Goal: Task Accomplishment & Management: Complete application form

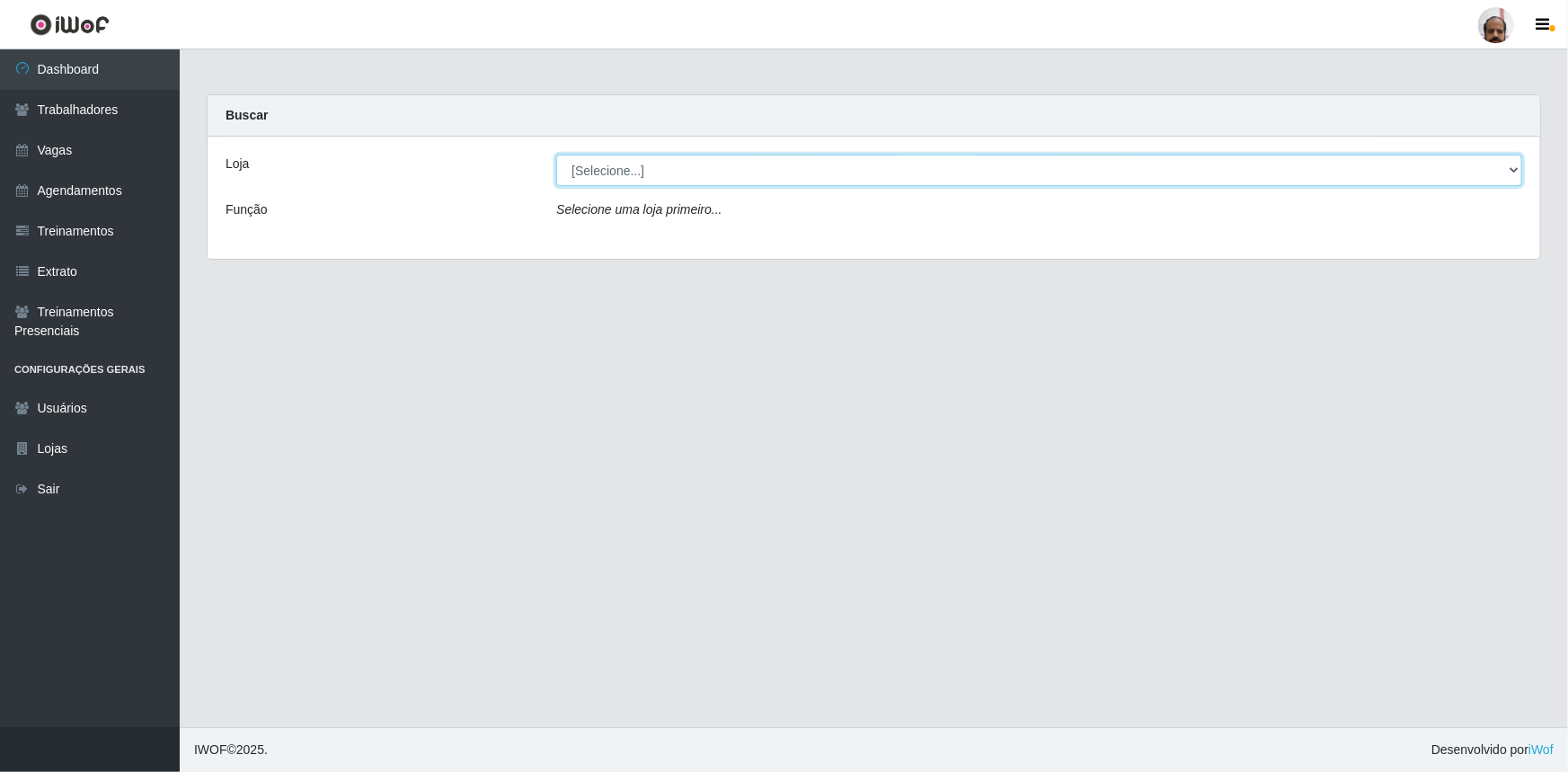
click at [1516, 164] on select "[Selecione...] Mar Vermelho - Loja 05" at bounding box center [1039, 170] width 966 height 32
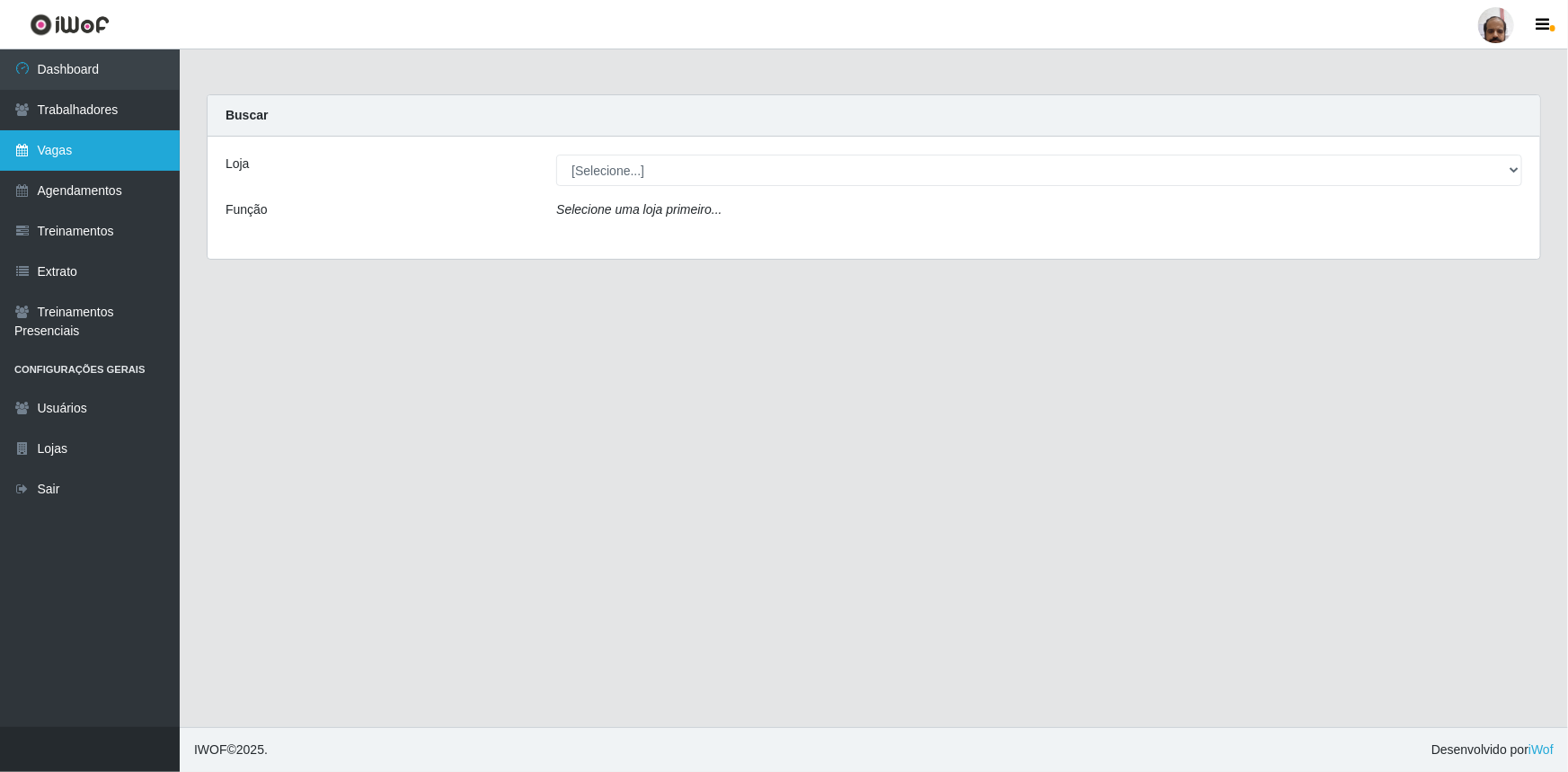
drag, startPoint x: 487, startPoint y: 395, endPoint x: 56, endPoint y: 164, distance: 489.0
click at [469, 388] on main "Carregando... Buscar Loja [Selecione...] Mar Vermelho - Loja 05 Função Selecion…" at bounding box center [874, 388] width 1389 height 677
click at [62, 155] on link "Vagas" at bounding box center [90, 150] width 179 height 40
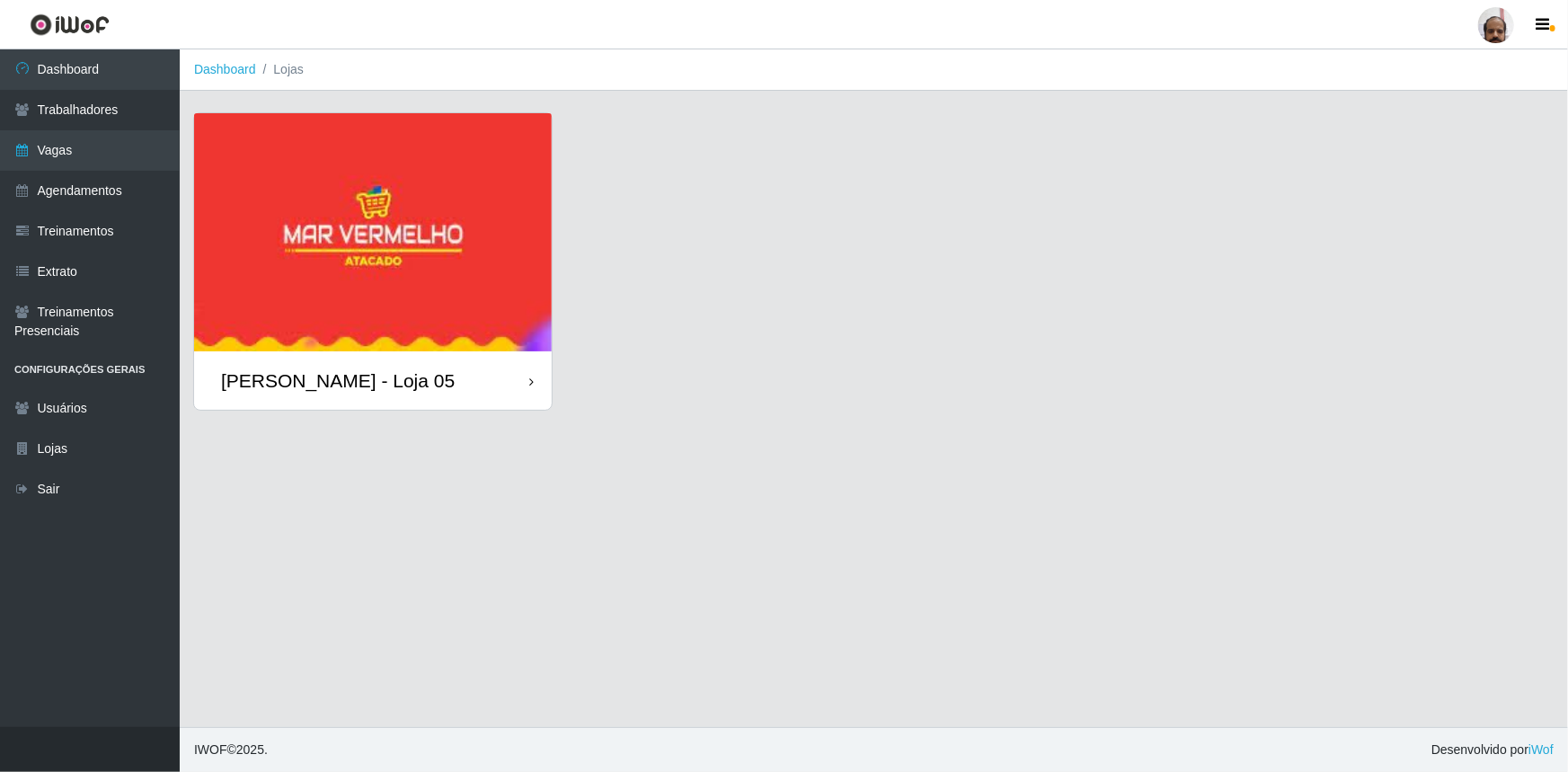
click at [300, 247] on img at bounding box center [372, 232] width 358 height 238
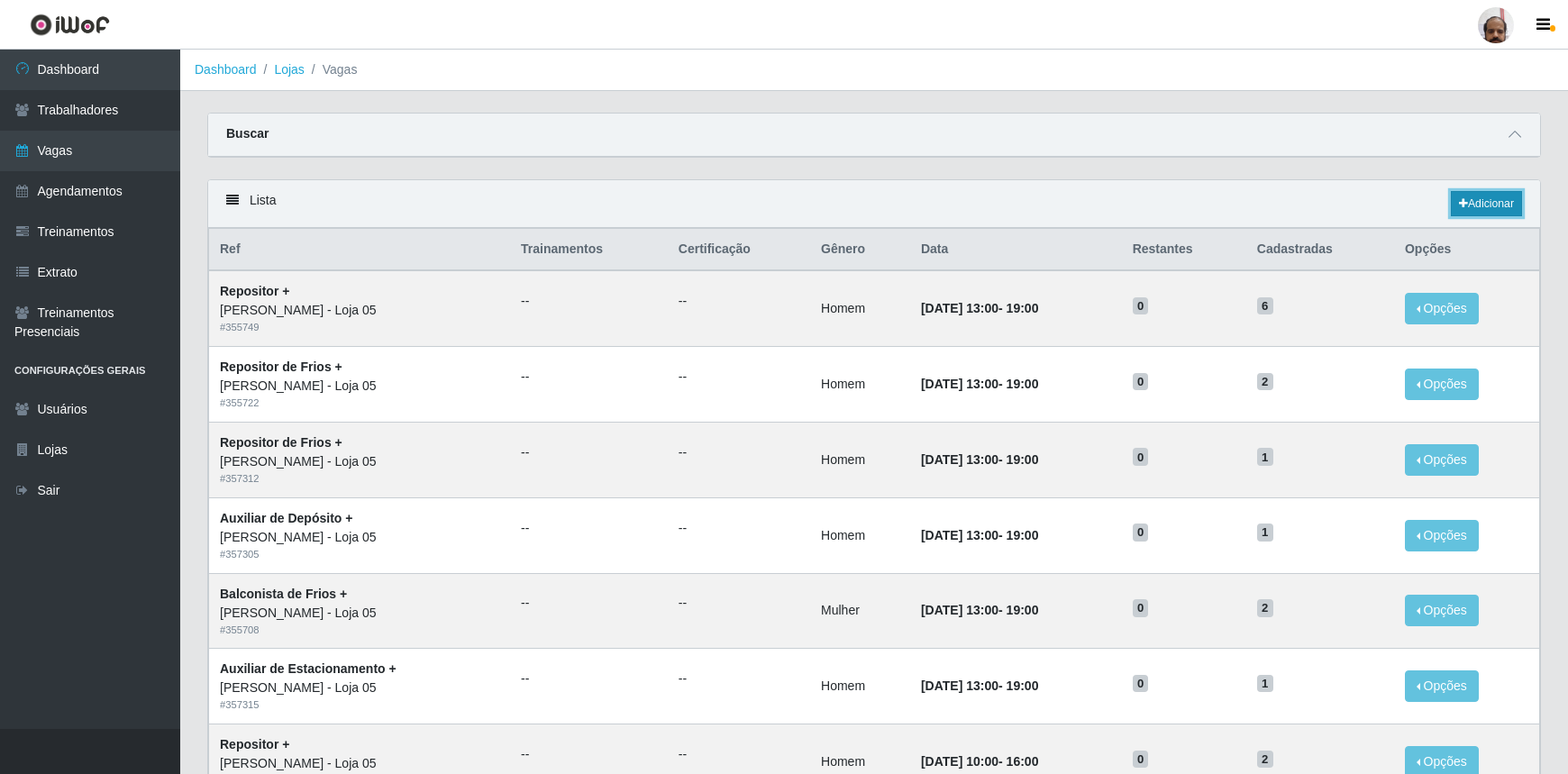
click at [1488, 202] on link "Adicionar" at bounding box center [1486, 203] width 71 height 26
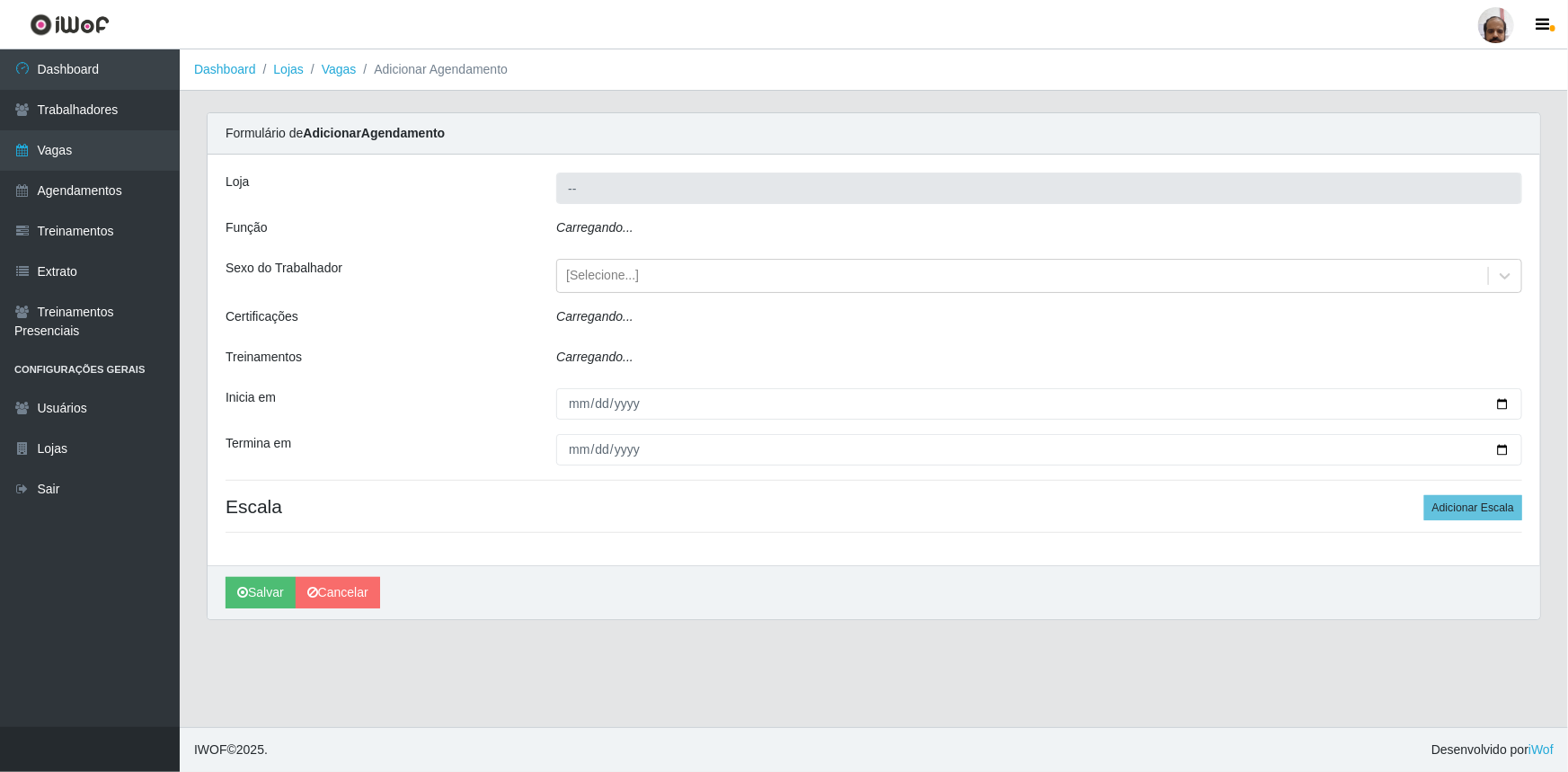
type input "[PERSON_NAME] - Loja 05"
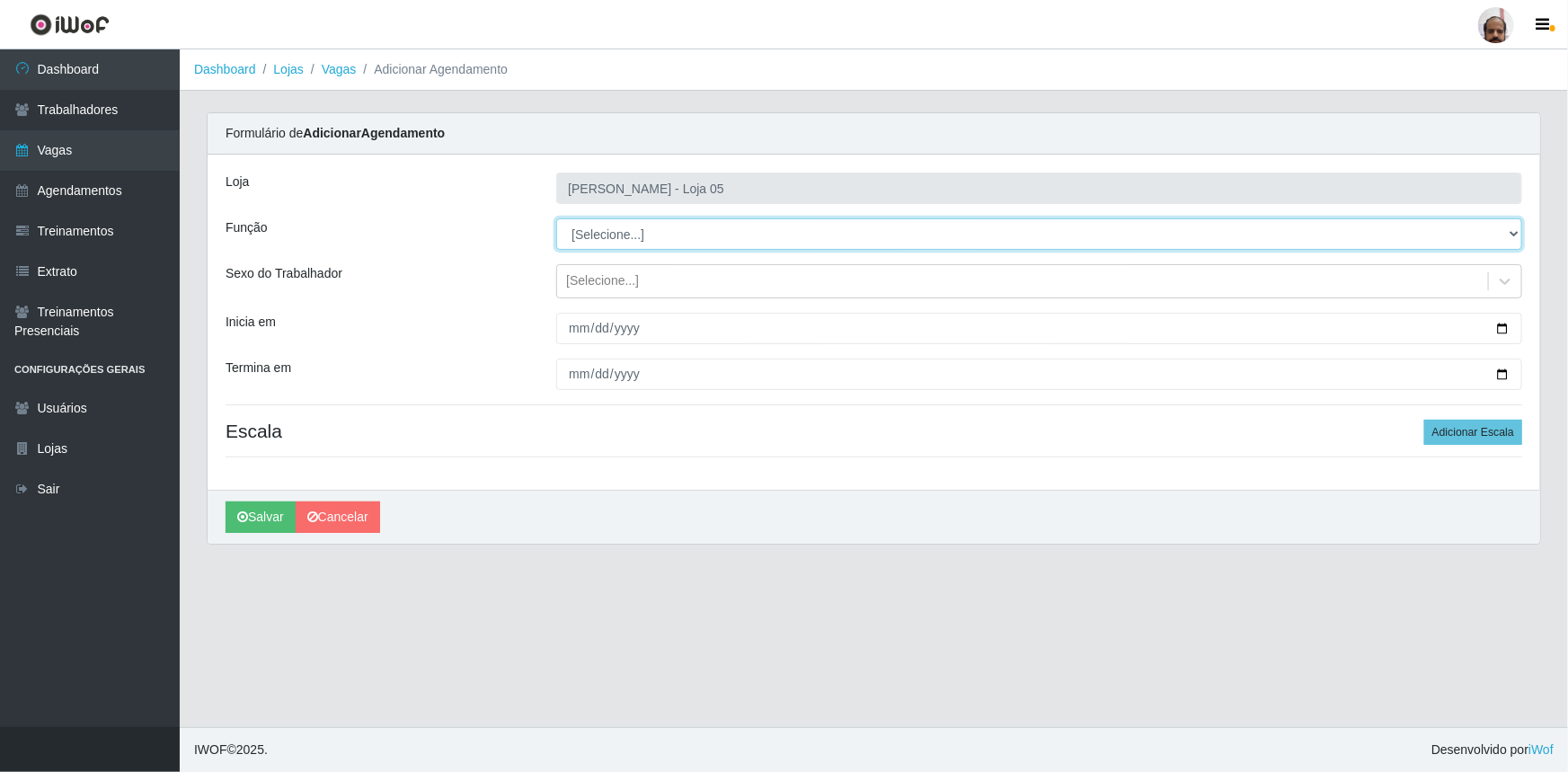
click at [1514, 233] on select "[Selecione...] ASG ASG + ASG ++ Auxiliar de Depósito Auxiliar de Depósito + Aux…" at bounding box center [1039, 234] width 966 height 32
select select "110"
click at [556, 219] on select "[Selecione...] ASG ASG + ASG ++ Auxiliar de Depósito Auxiliar de Depósito + Aux…" at bounding box center [1039, 234] width 966 height 32
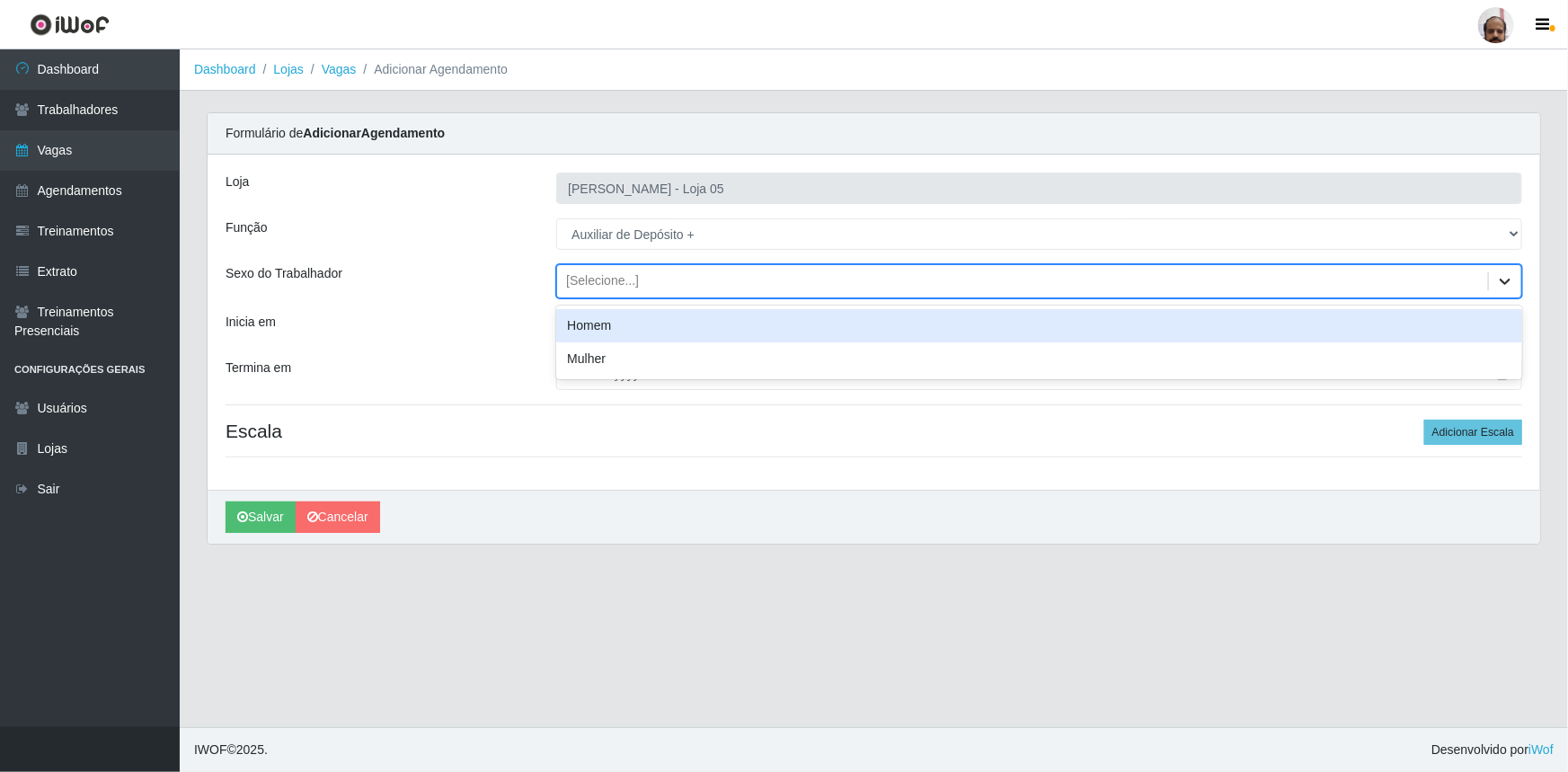
click at [1513, 280] on icon at bounding box center [1505, 281] width 18 height 18
click at [602, 323] on div "Homem" at bounding box center [1039, 326] width 966 height 33
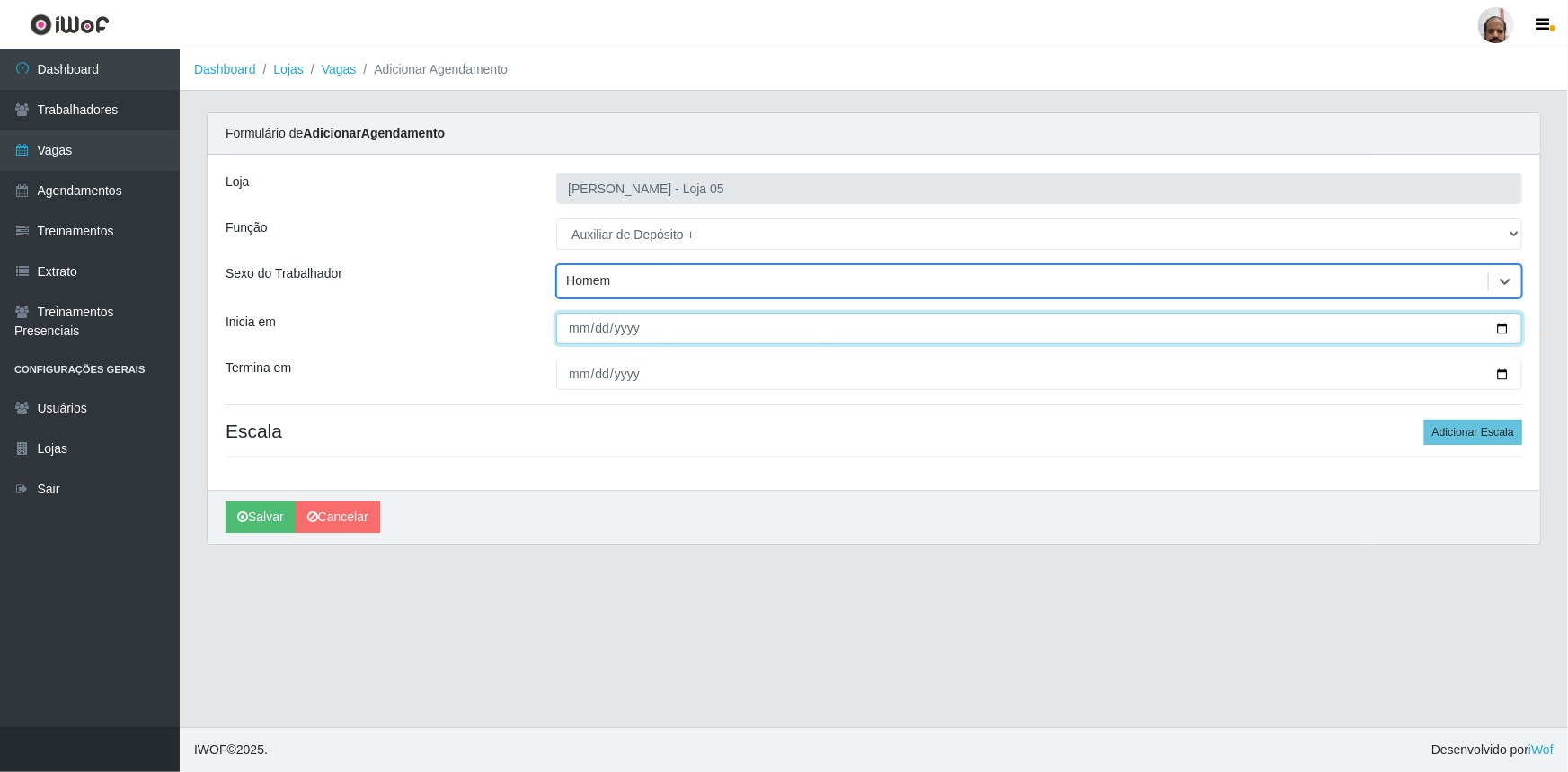
click at [1514, 325] on input "Inicia em" at bounding box center [1039, 329] width 966 height 32
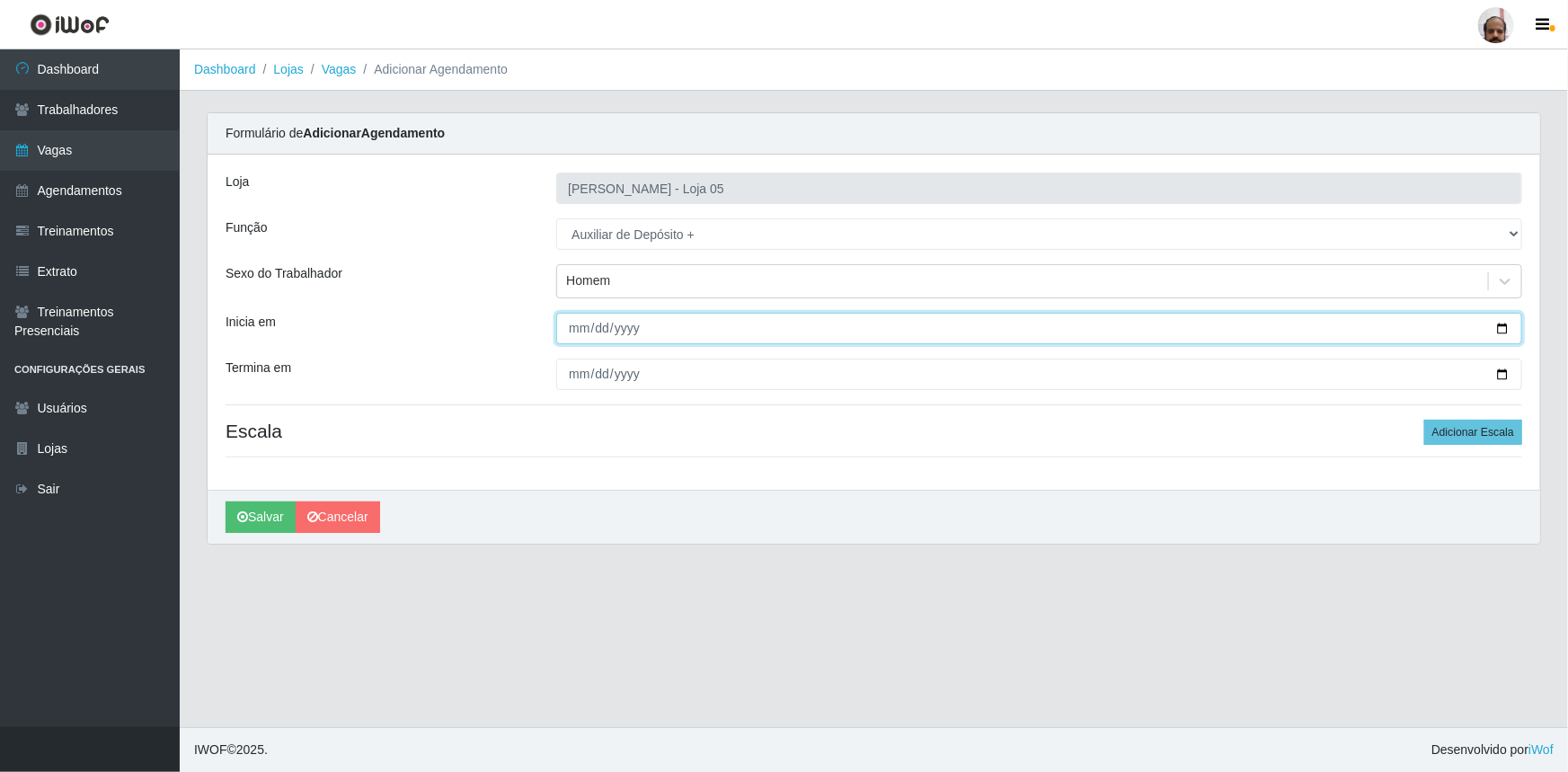
click at [1501, 326] on input "Inicia em" at bounding box center [1039, 329] width 966 height 32
type input "[DATE]"
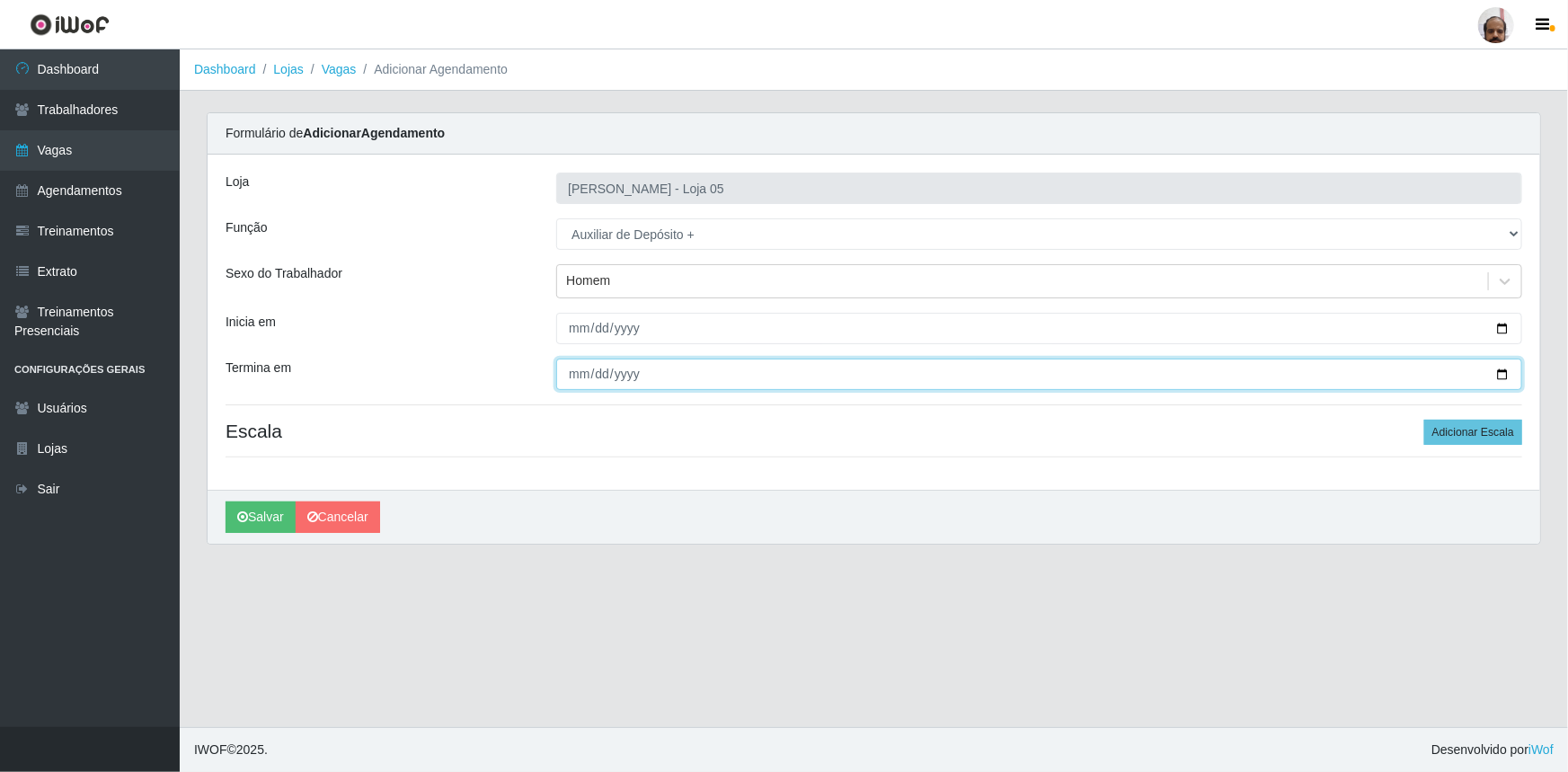
click at [1510, 373] on input "Termina em" at bounding box center [1039, 374] width 966 height 32
type input "[DATE]"
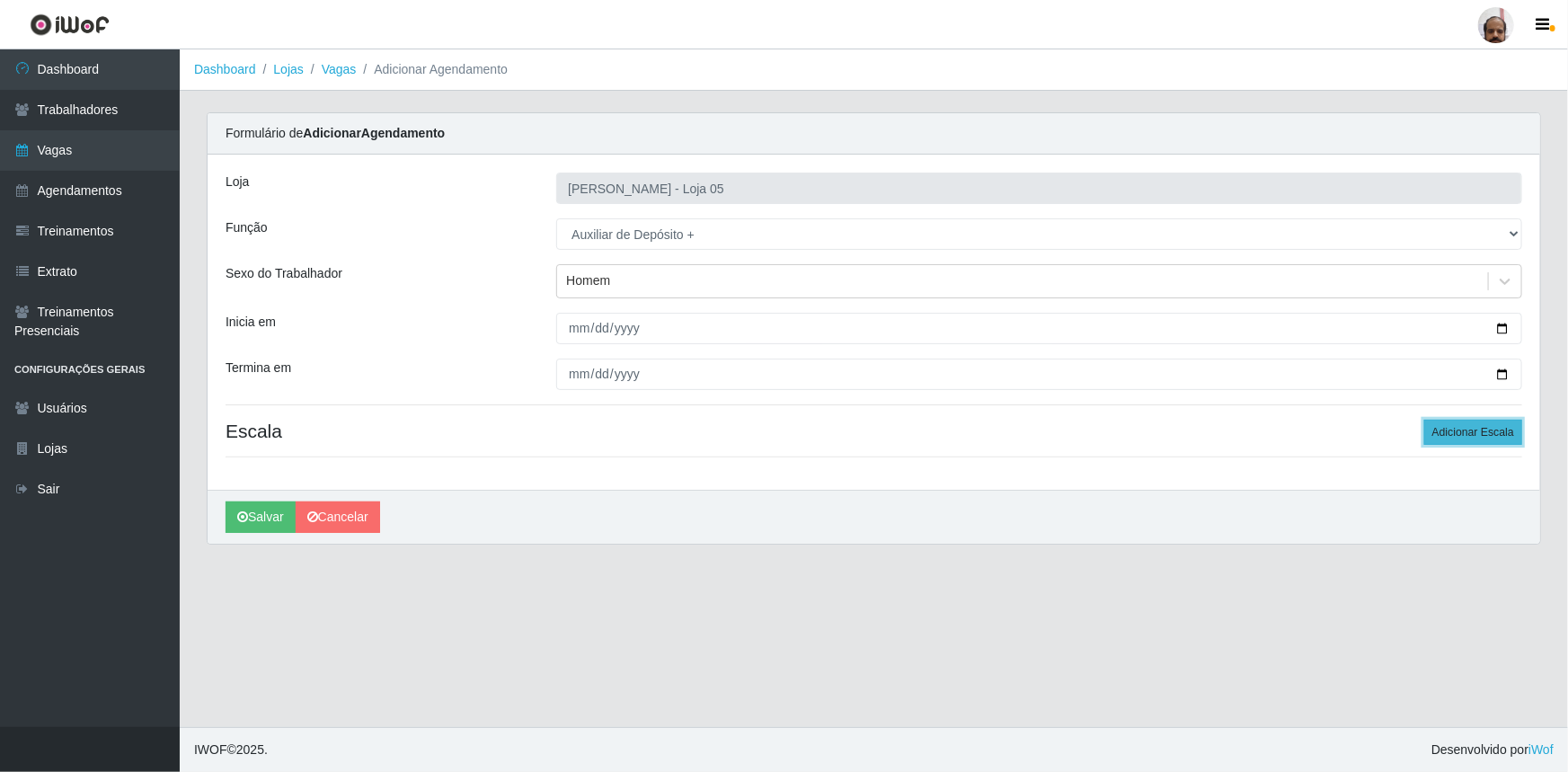
click at [1450, 436] on button "Adicionar Escala" at bounding box center [1472, 432] width 98 height 26
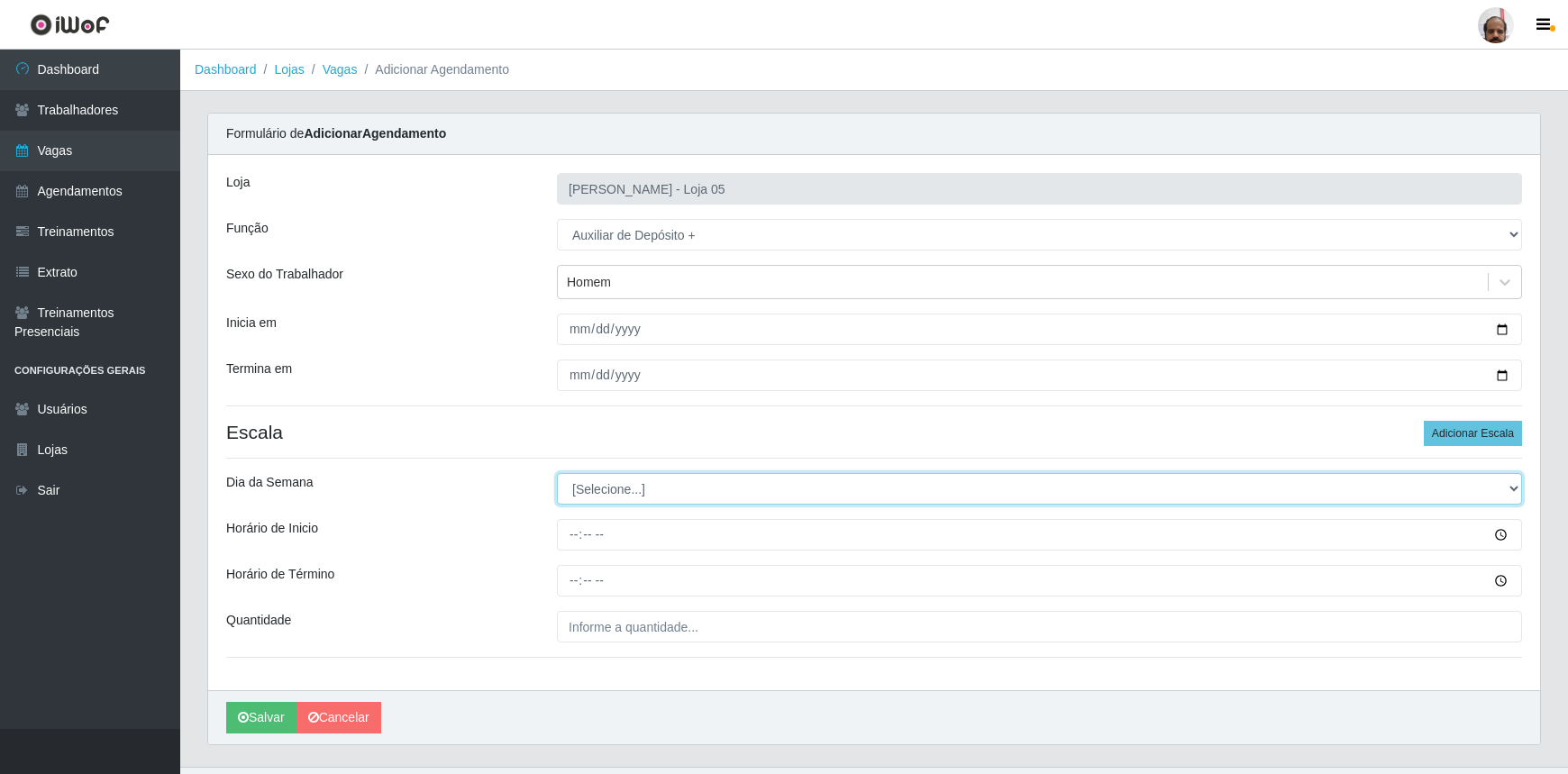
drag, startPoint x: 1519, startPoint y: 487, endPoint x: 1491, endPoint y: 489, distance: 28.1
click at [1519, 487] on select "[Selecione...] Segunda Terça Quarta Quinta Sexta Sábado Domingo" at bounding box center [1039, 489] width 965 height 32
select select "2"
click at [557, 473] on select "[Selecione...] Segunda Terça Quarta Quinta Sexta Sábado Domingo" at bounding box center [1039, 489] width 965 height 32
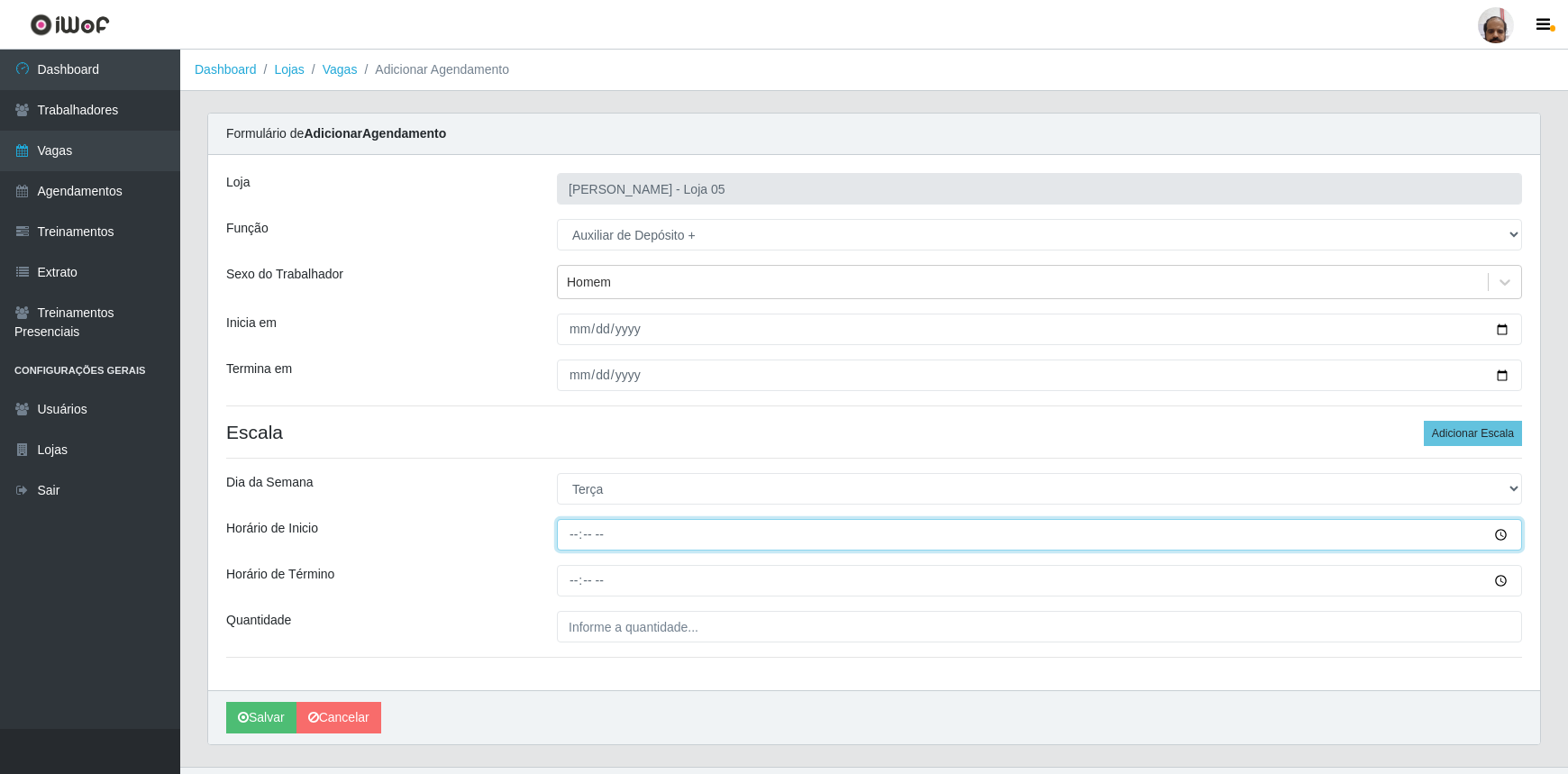
click at [568, 534] on input "Horário de Inicio" at bounding box center [1039, 535] width 965 height 32
type input "23:00"
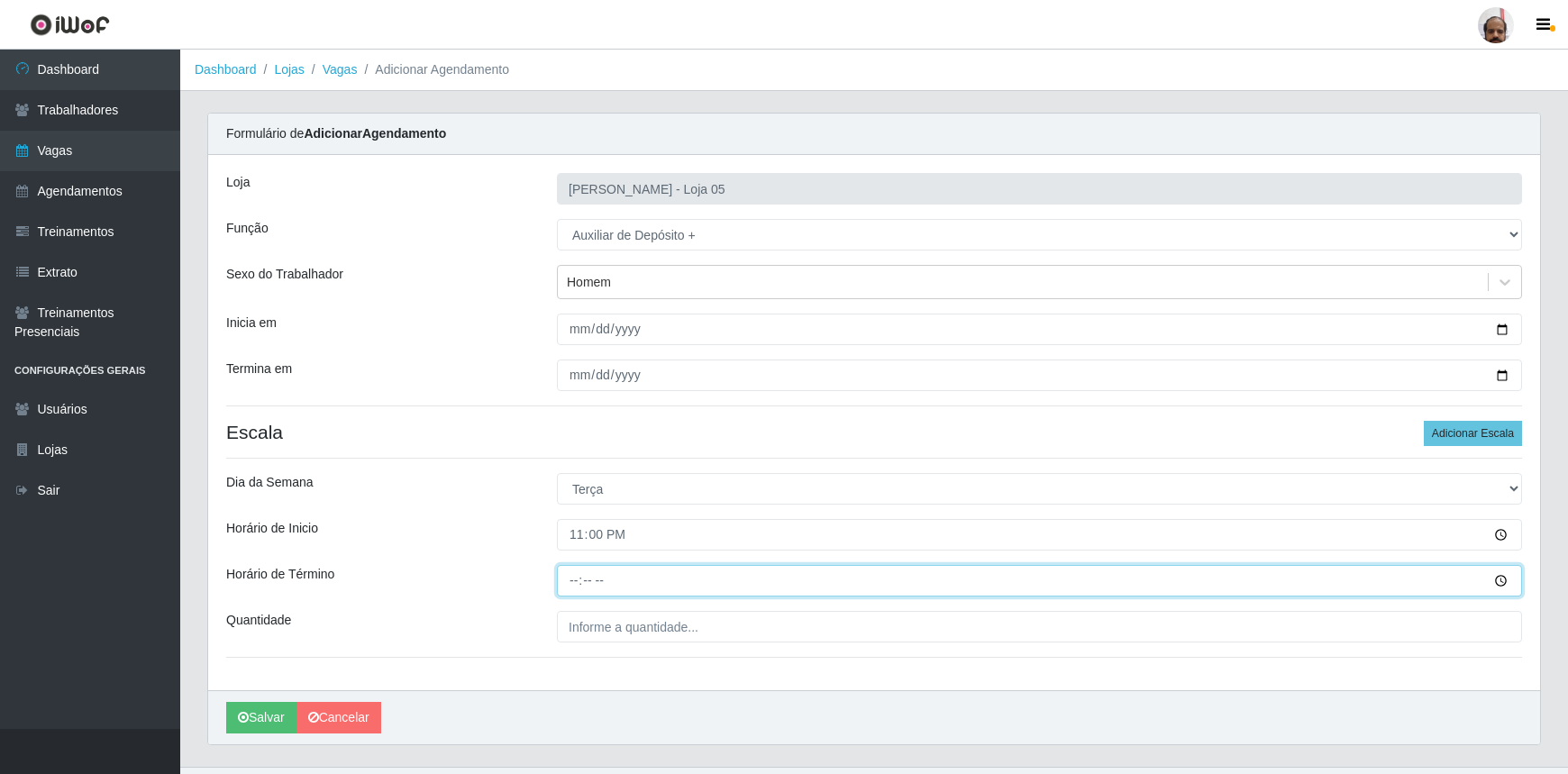
click at [568, 572] on input "Horário de Término" at bounding box center [1039, 580] width 965 height 32
type input "05:00"
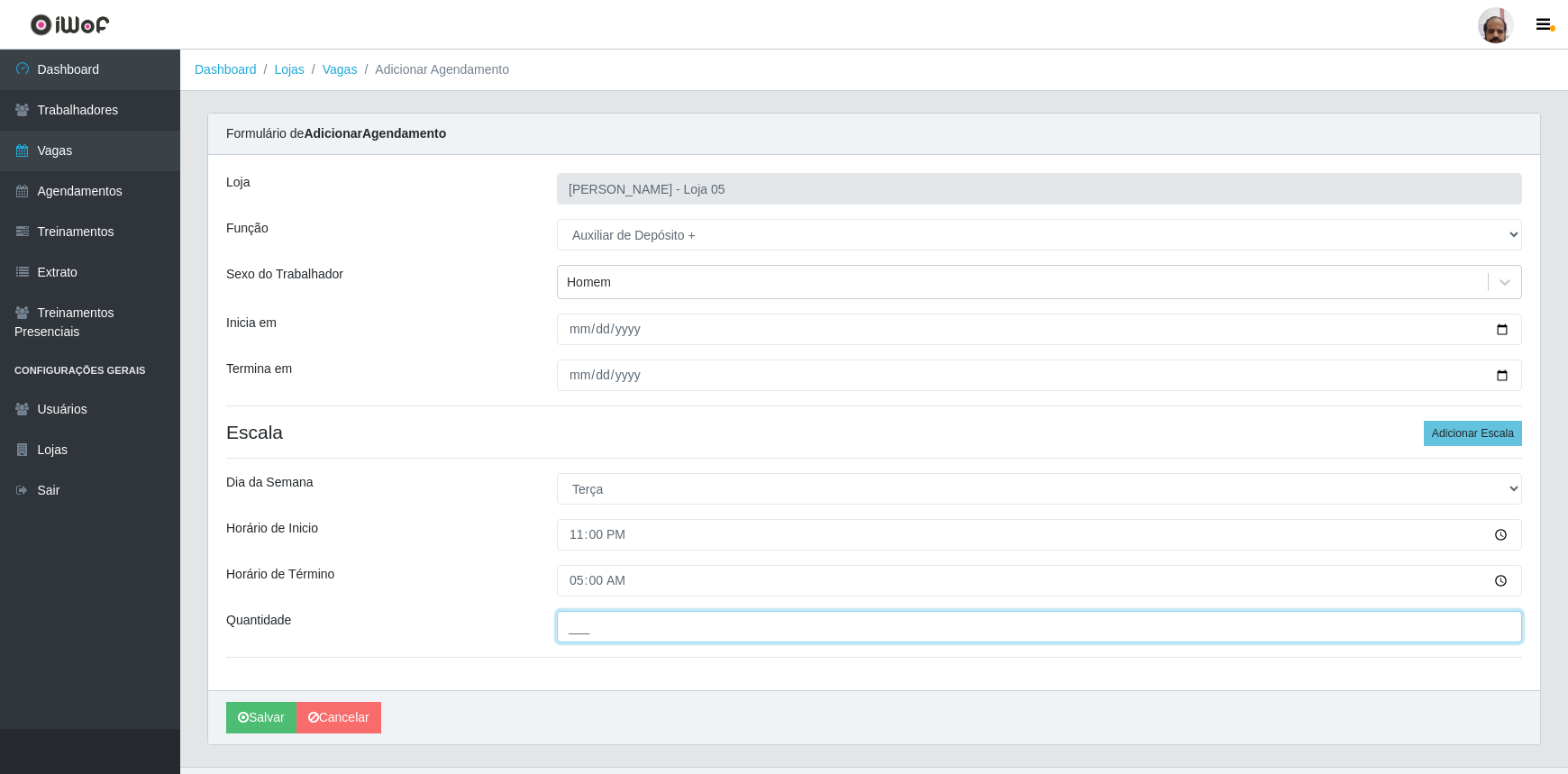
click at [680, 614] on input "___" at bounding box center [1039, 627] width 965 height 32
type input "2__"
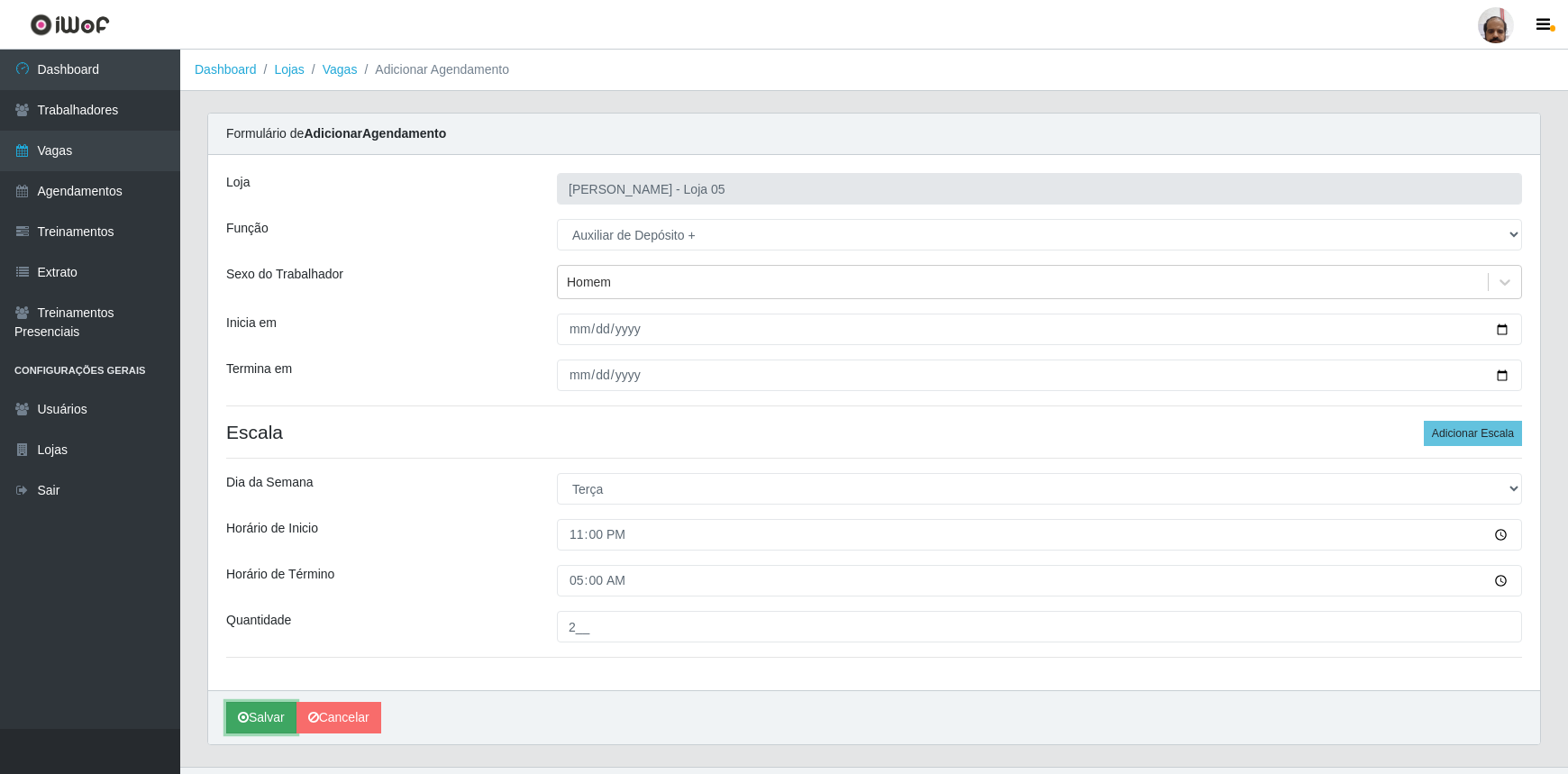
click at [241, 718] on icon "submit" at bounding box center [243, 717] width 11 height 13
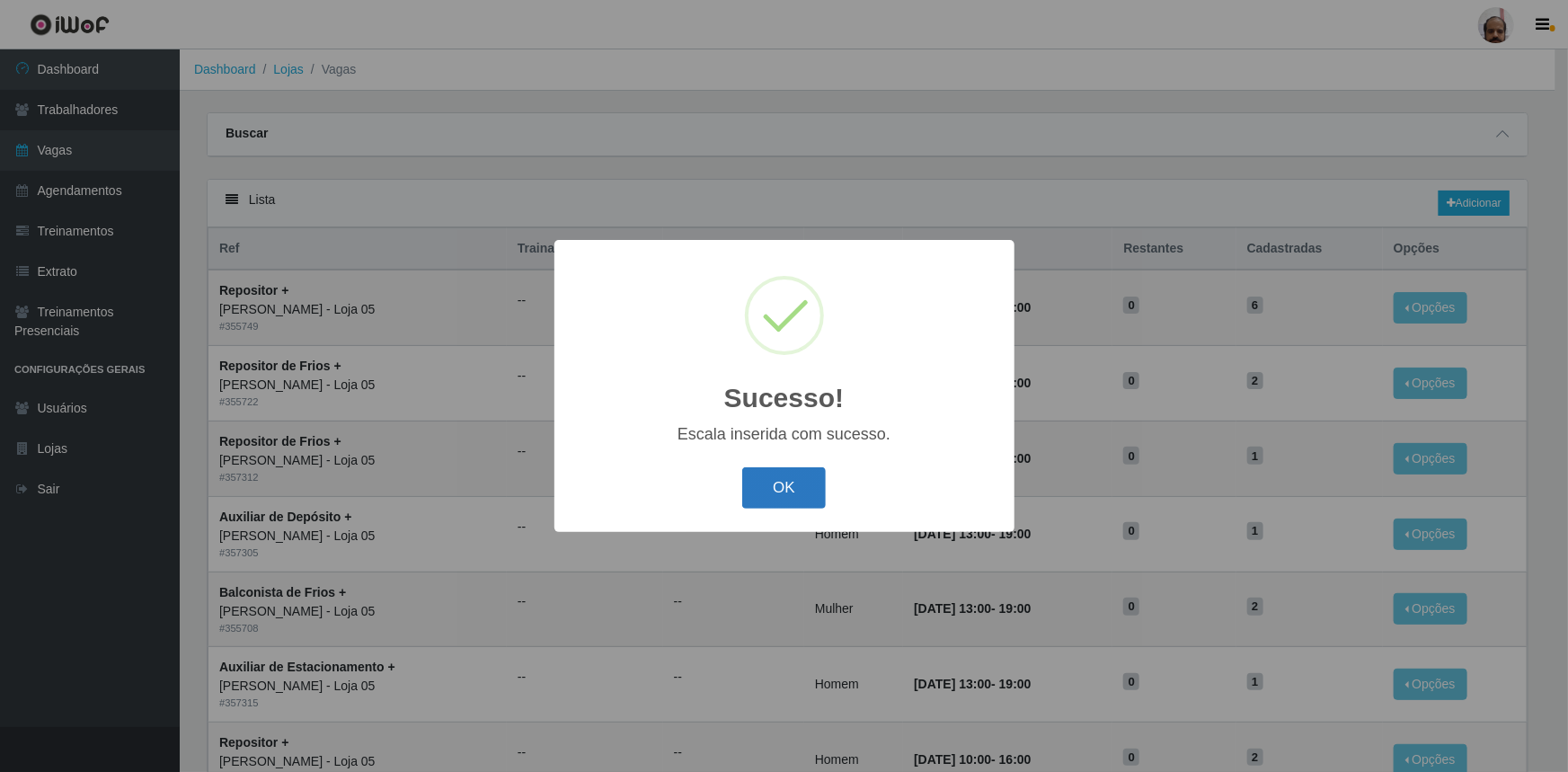
click at [784, 494] on button "OK" at bounding box center [784, 487] width 84 height 42
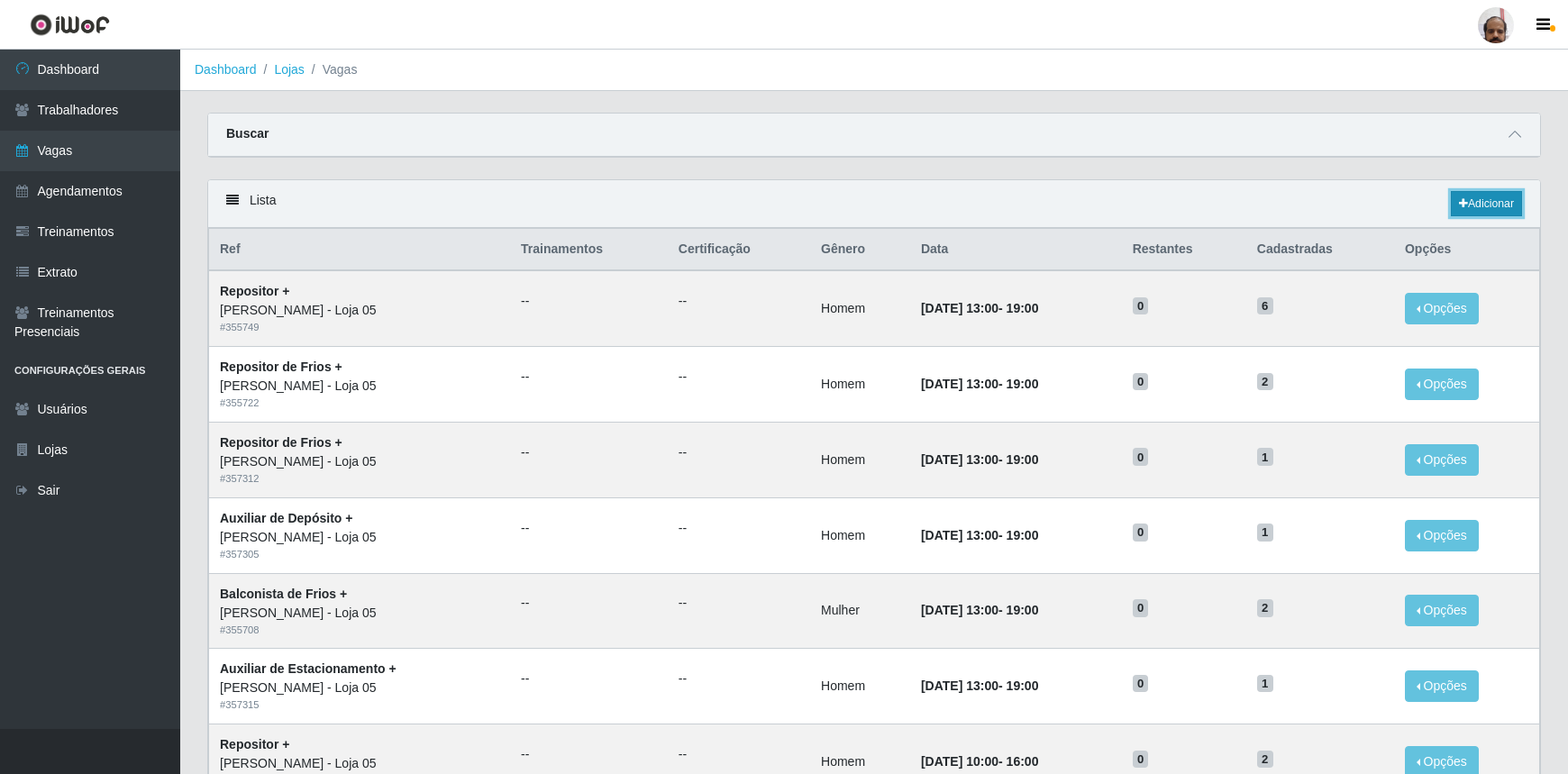
click at [1496, 197] on link "Adicionar" at bounding box center [1486, 203] width 71 height 26
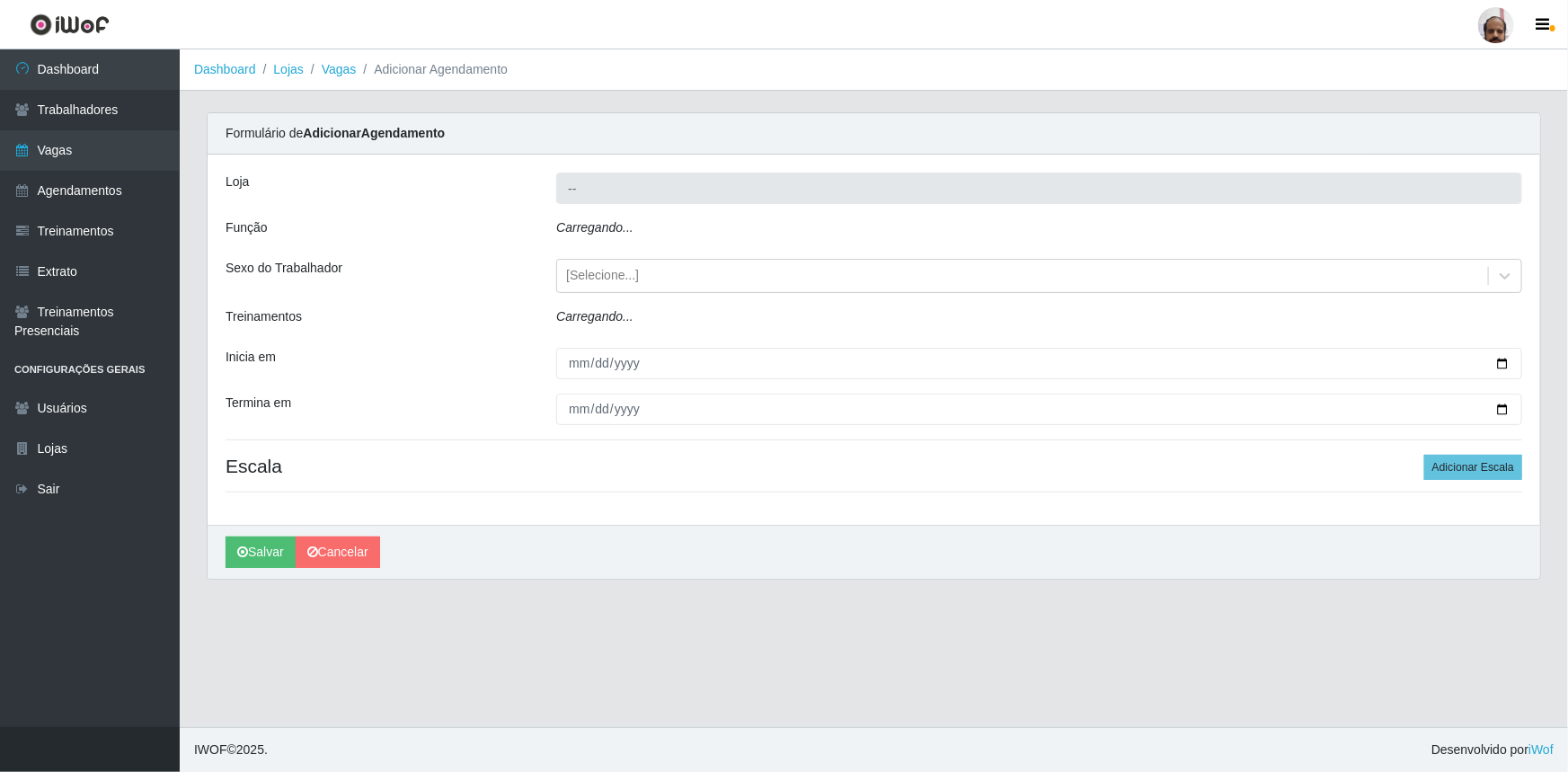
type input "[PERSON_NAME] - Loja 05"
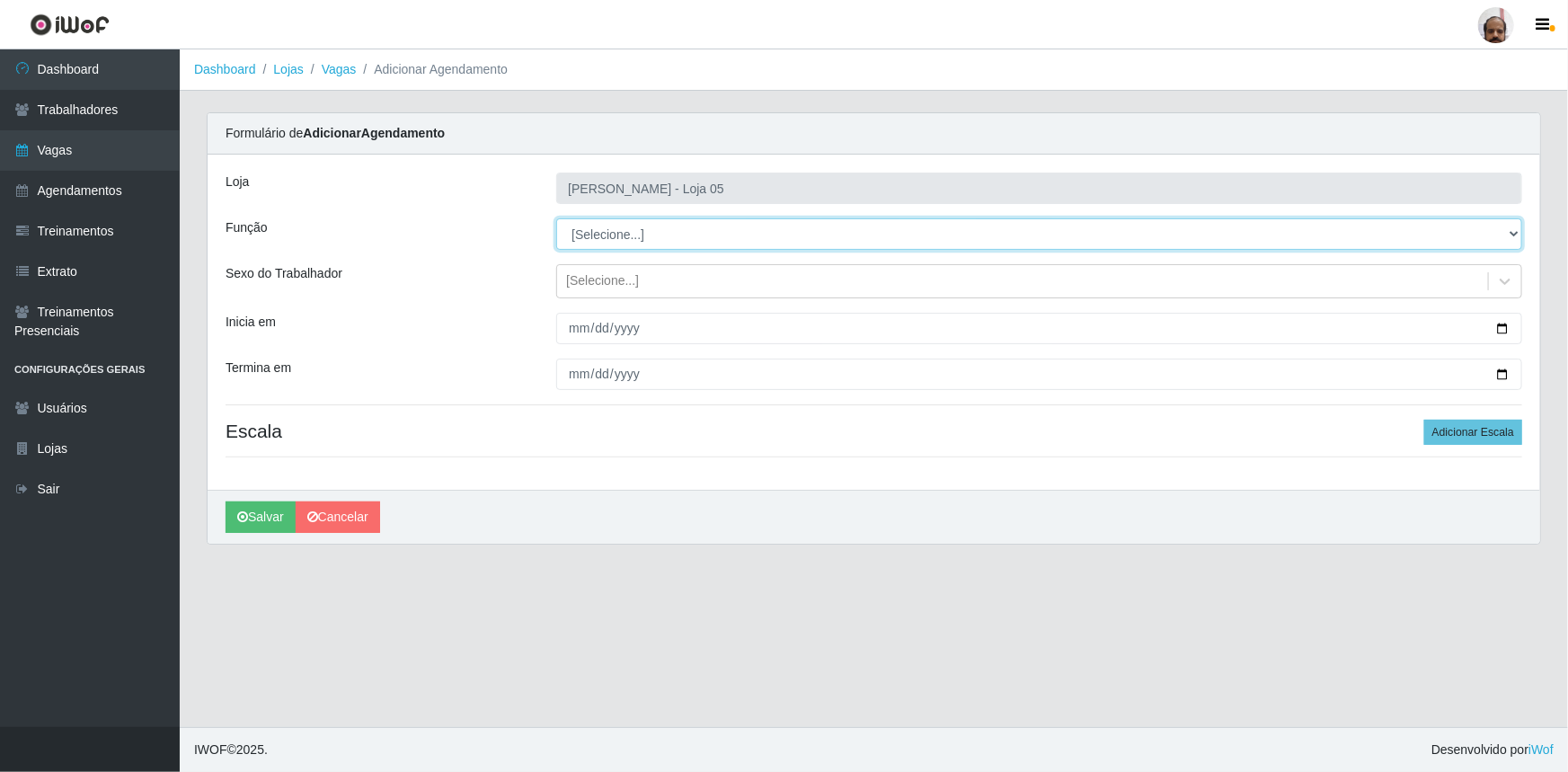
click at [1512, 230] on select "[Selecione...] ASG ASG + ASG ++ Auxiliar de Depósito Auxiliar de Depósito + Aux…" at bounding box center [1039, 234] width 966 height 32
select select "82"
click at [556, 219] on select "[Selecione...] ASG ASG + ASG ++ Auxiliar de Depósito Auxiliar de Depósito + Aux…" at bounding box center [1039, 234] width 966 height 32
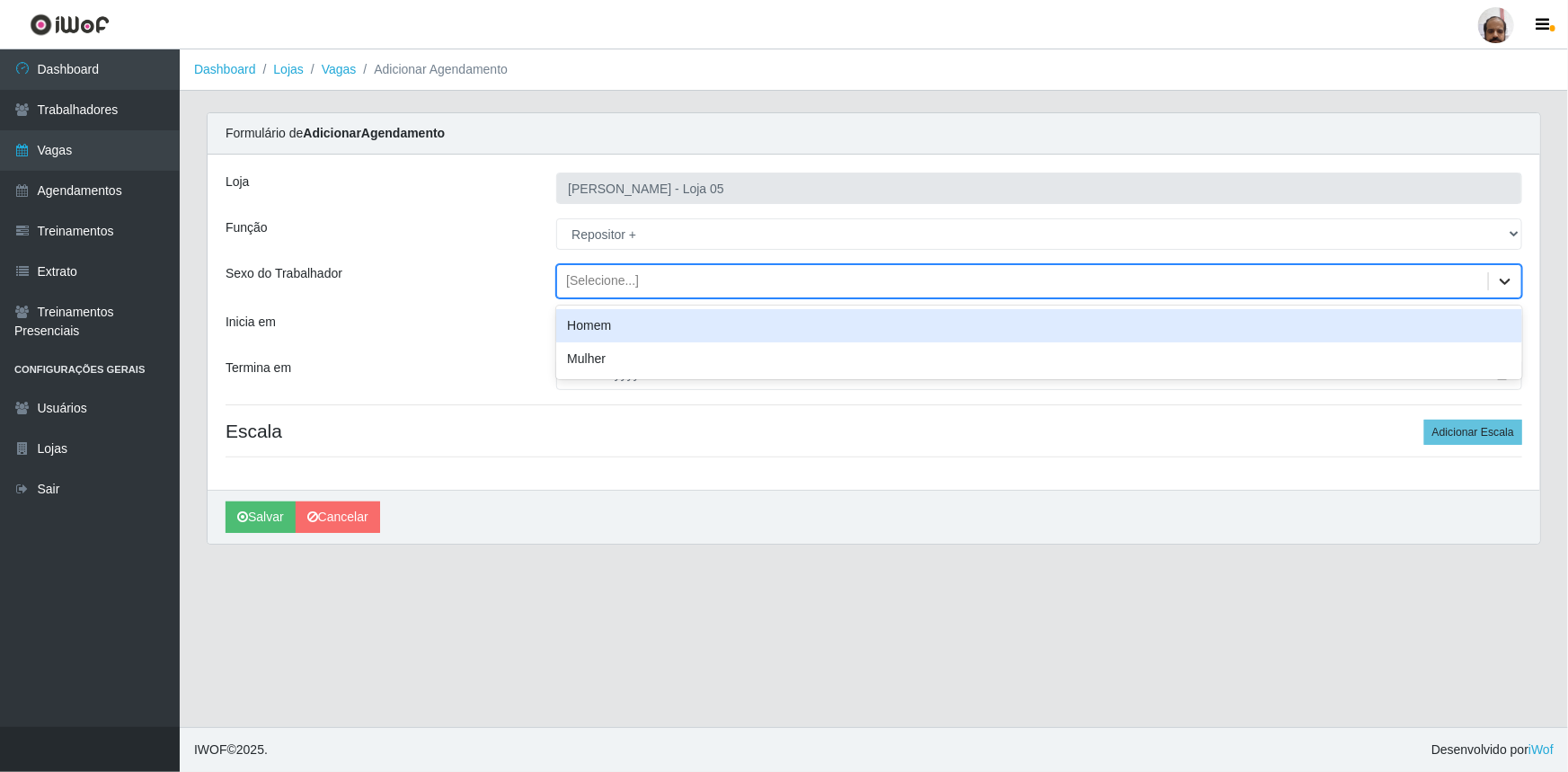
click at [1504, 280] on icon at bounding box center [1505, 281] width 18 height 18
click at [584, 319] on div "Homem" at bounding box center [1039, 326] width 966 height 33
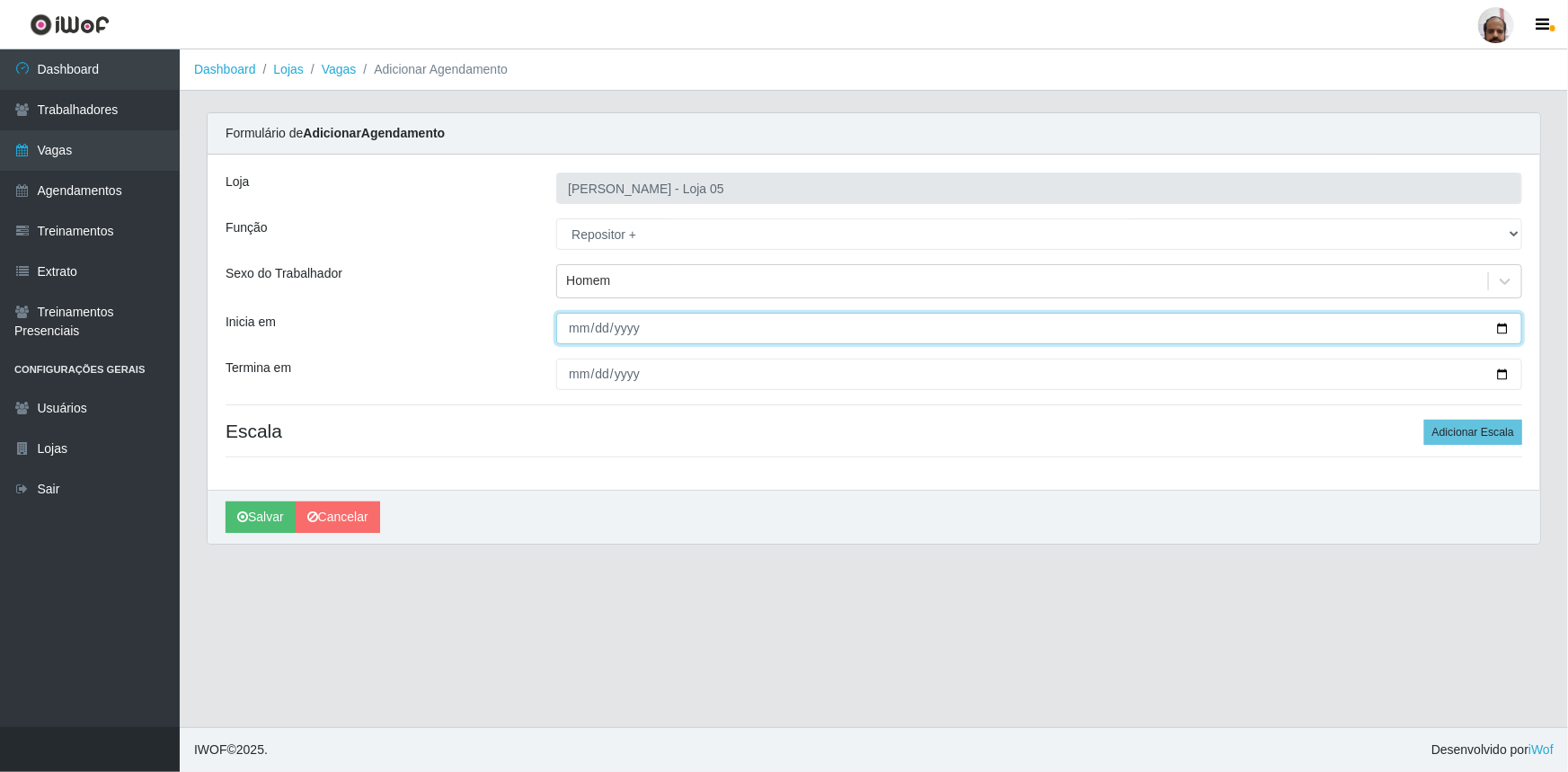
click at [1497, 321] on input "Inicia em" at bounding box center [1039, 329] width 966 height 32
type input "[DATE]"
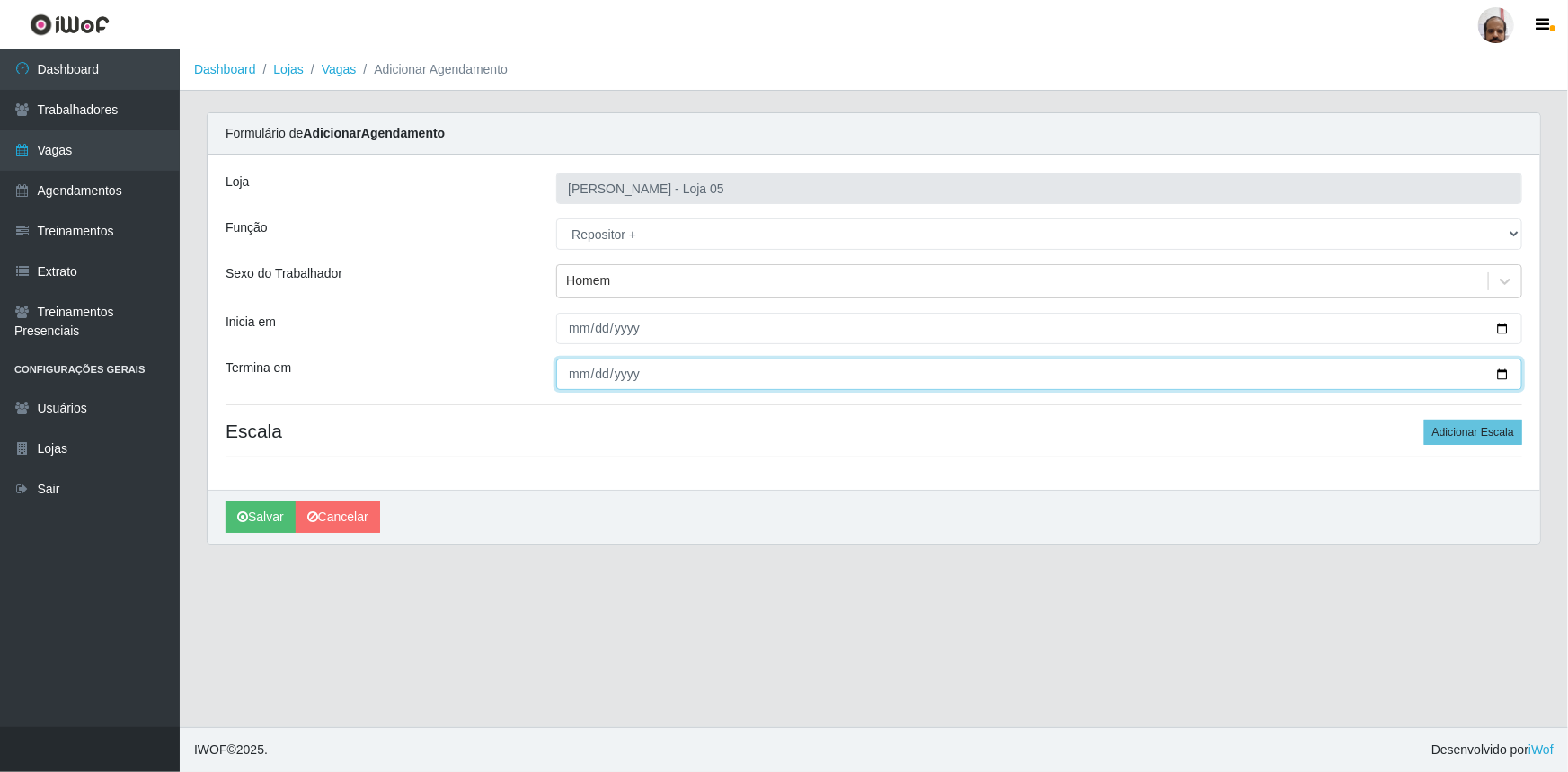
click at [1502, 366] on input "Termina em" at bounding box center [1039, 374] width 966 height 32
type input "[DATE]"
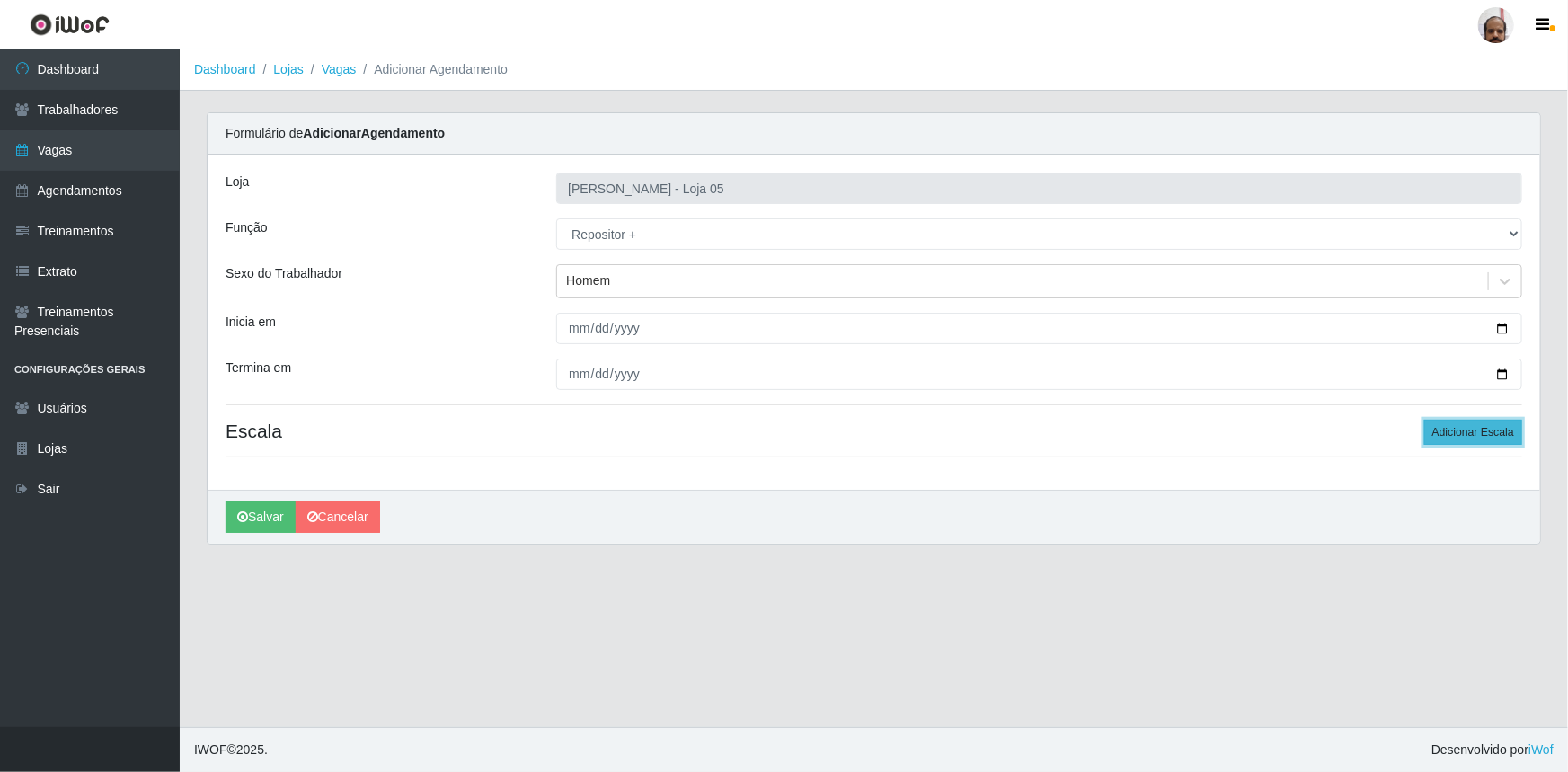
click at [1455, 430] on button "Adicionar Escala" at bounding box center [1472, 432] width 98 height 26
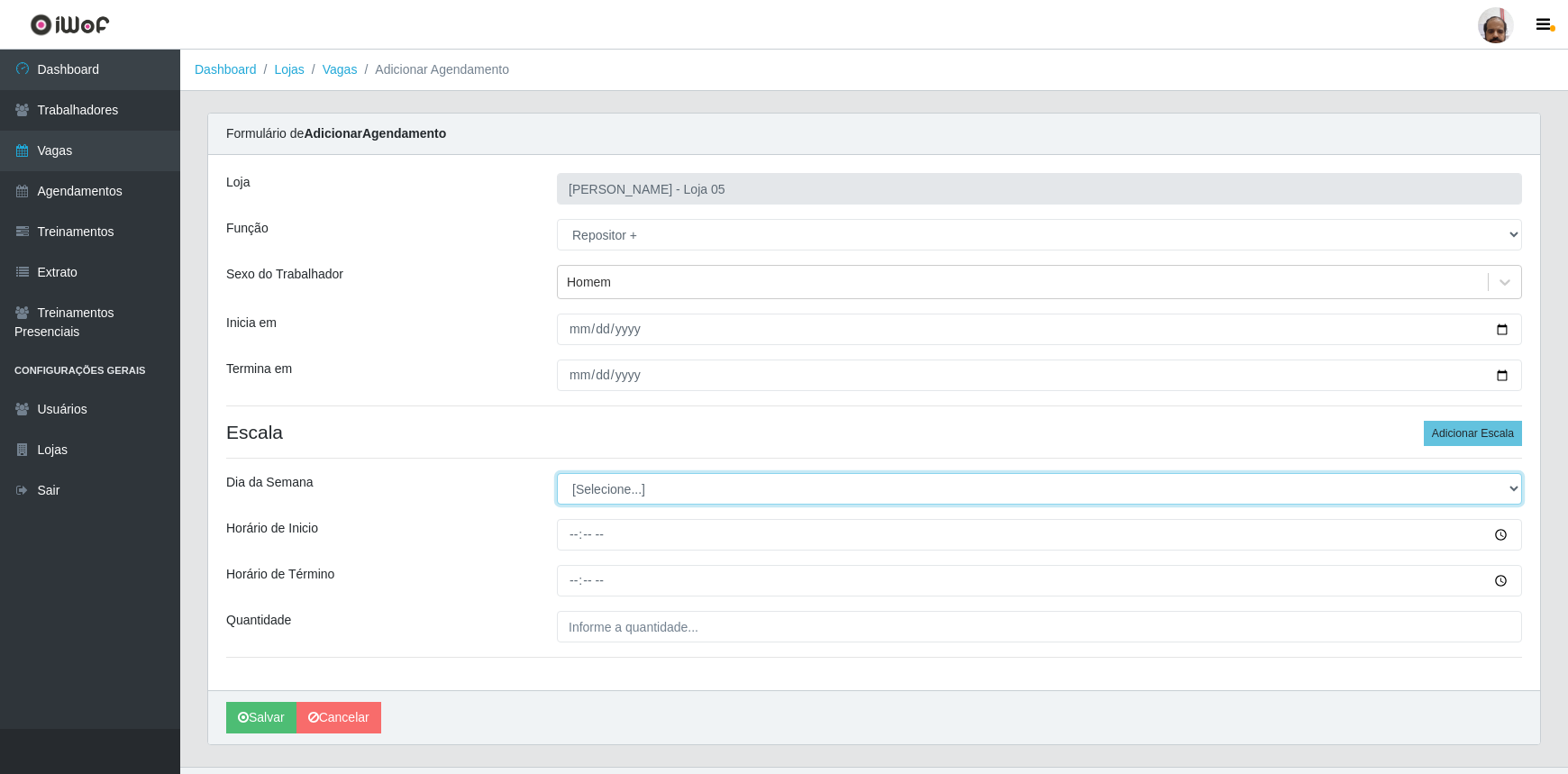
click at [1514, 489] on select "[Selecione...] Segunda Terça Quarta Quinta Sexta Sábado Domingo" at bounding box center [1039, 489] width 965 height 32
select select "3"
click at [557, 473] on select "[Selecione...] Segunda Terça Quarta Quinta Sexta Sábado Domingo" at bounding box center [1039, 489] width 965 height 32
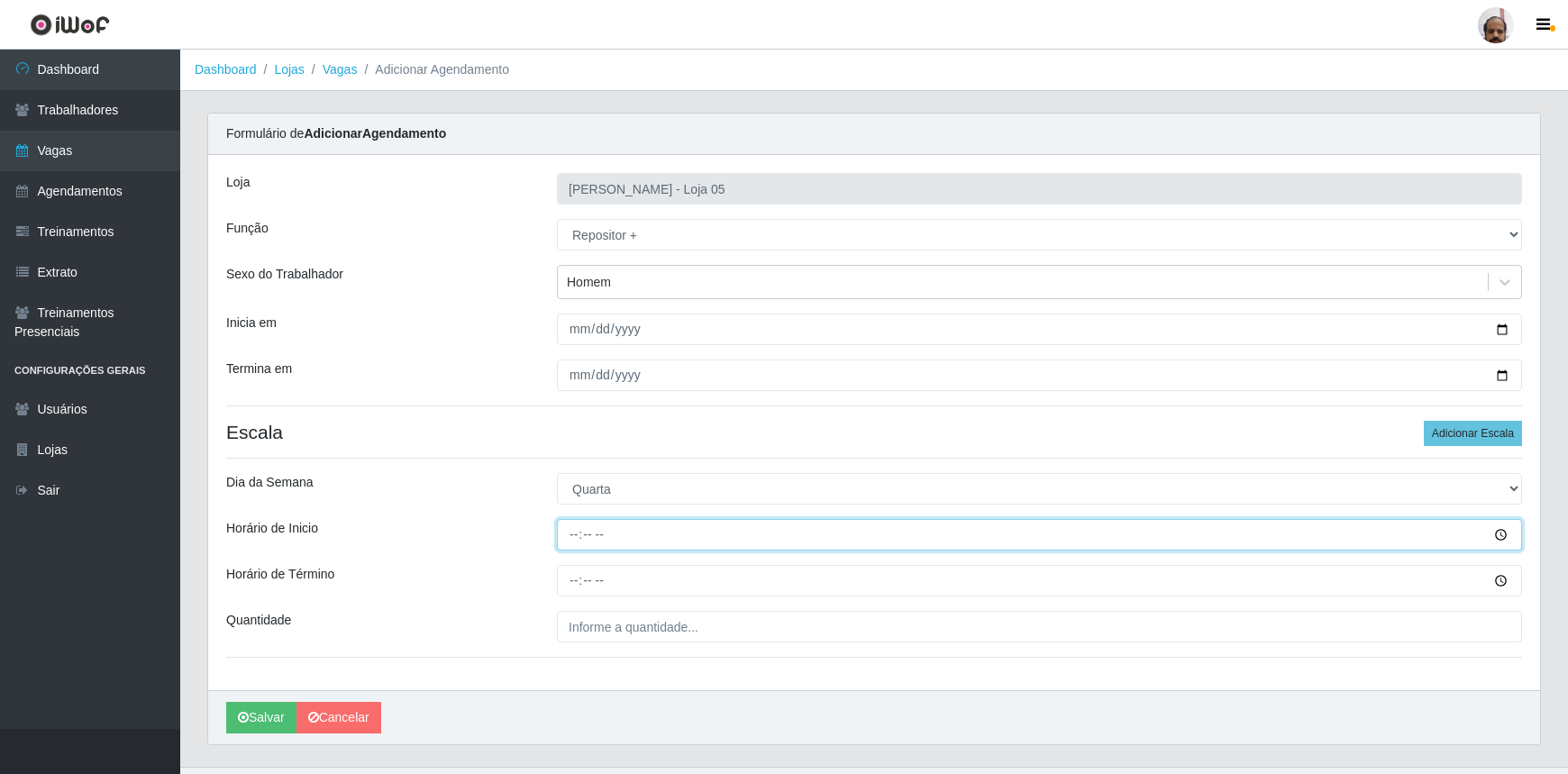
click at [575, 533] on input "Horário de Inicio" at bounding box center [1039, 535] width 965 height 32
type input "23:00"
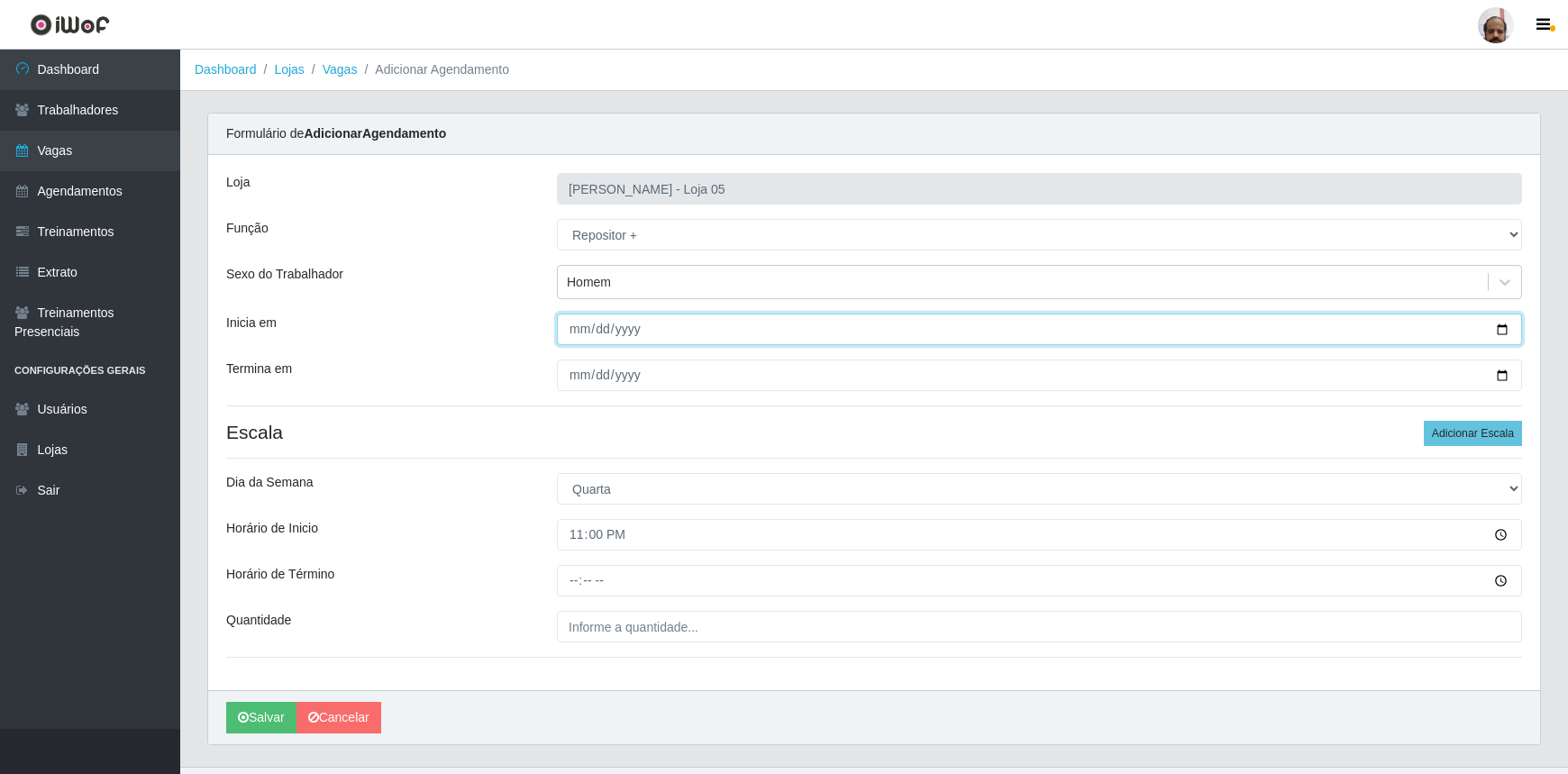
click at [1508, 324] on input "[DATE]" at bounding box center [1039, 330] width 965 height 32
type input "[DATE]"
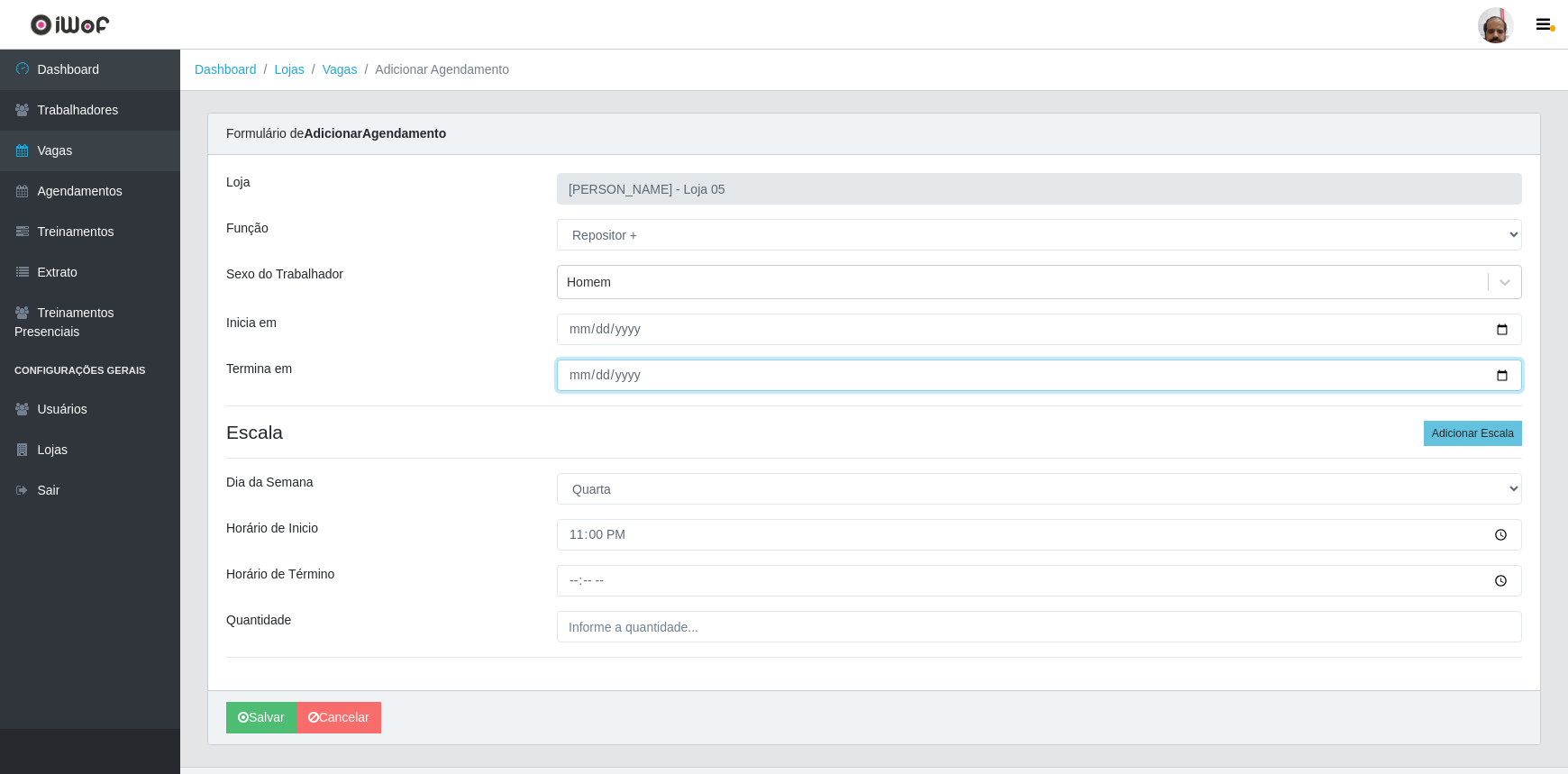
click at [1500, 375] on input "[DATE]" at bounding box center [1039, 375] width 965 height 32
type input "[DATE]"
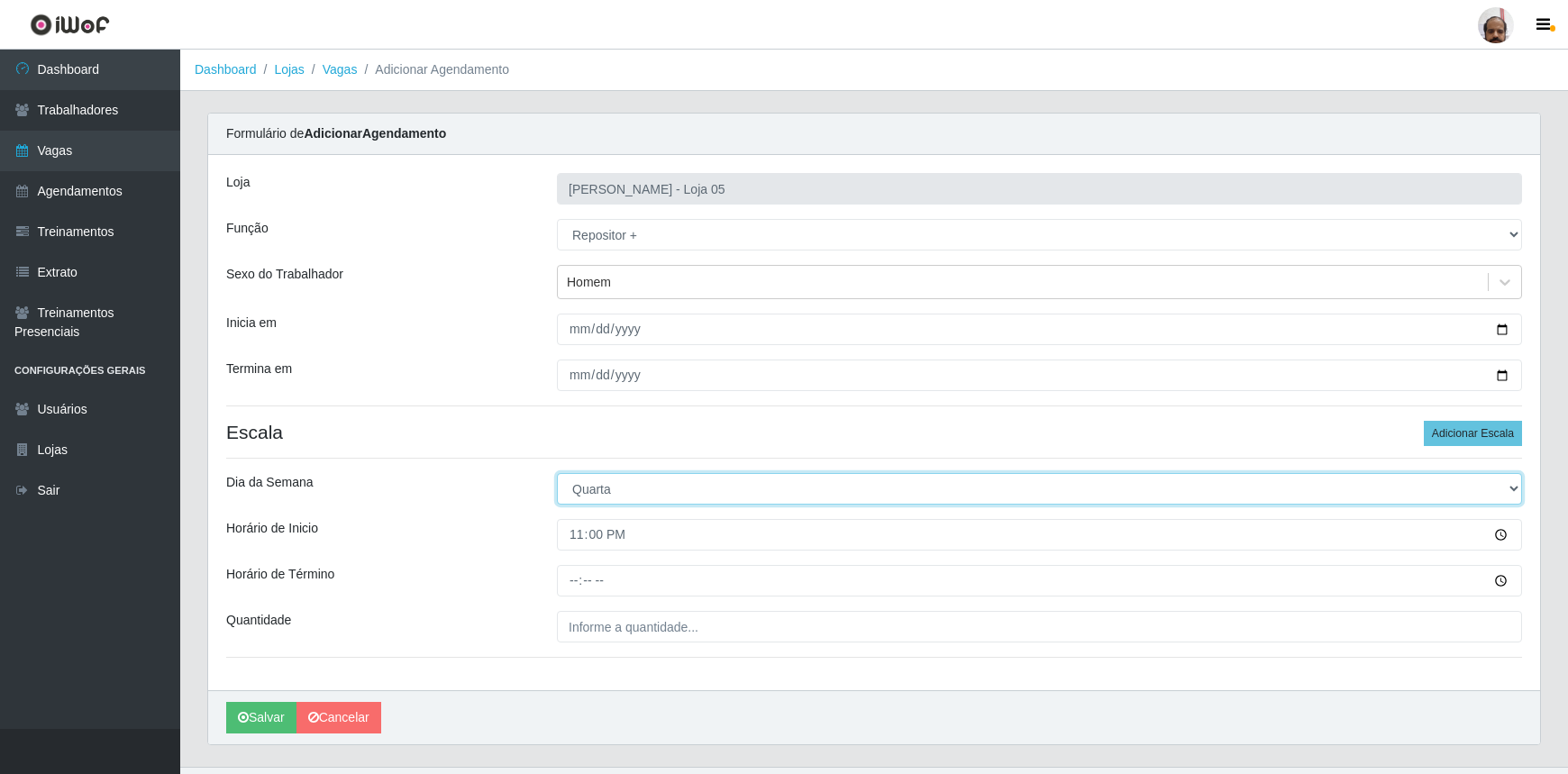
click at [1510, 483] on select "[Selecione...] Segunda Terça Quarta Quinta Sexta Sábado Domingo" at bounding box center [1039, 489] width 965 height 32
select select "2"
click at [557, 473] on select "[Selecione...] Segunda Terça Quarta Quinta Sexta Sábado Domingo" at bounding box center [1039, 489] width 965 height 32
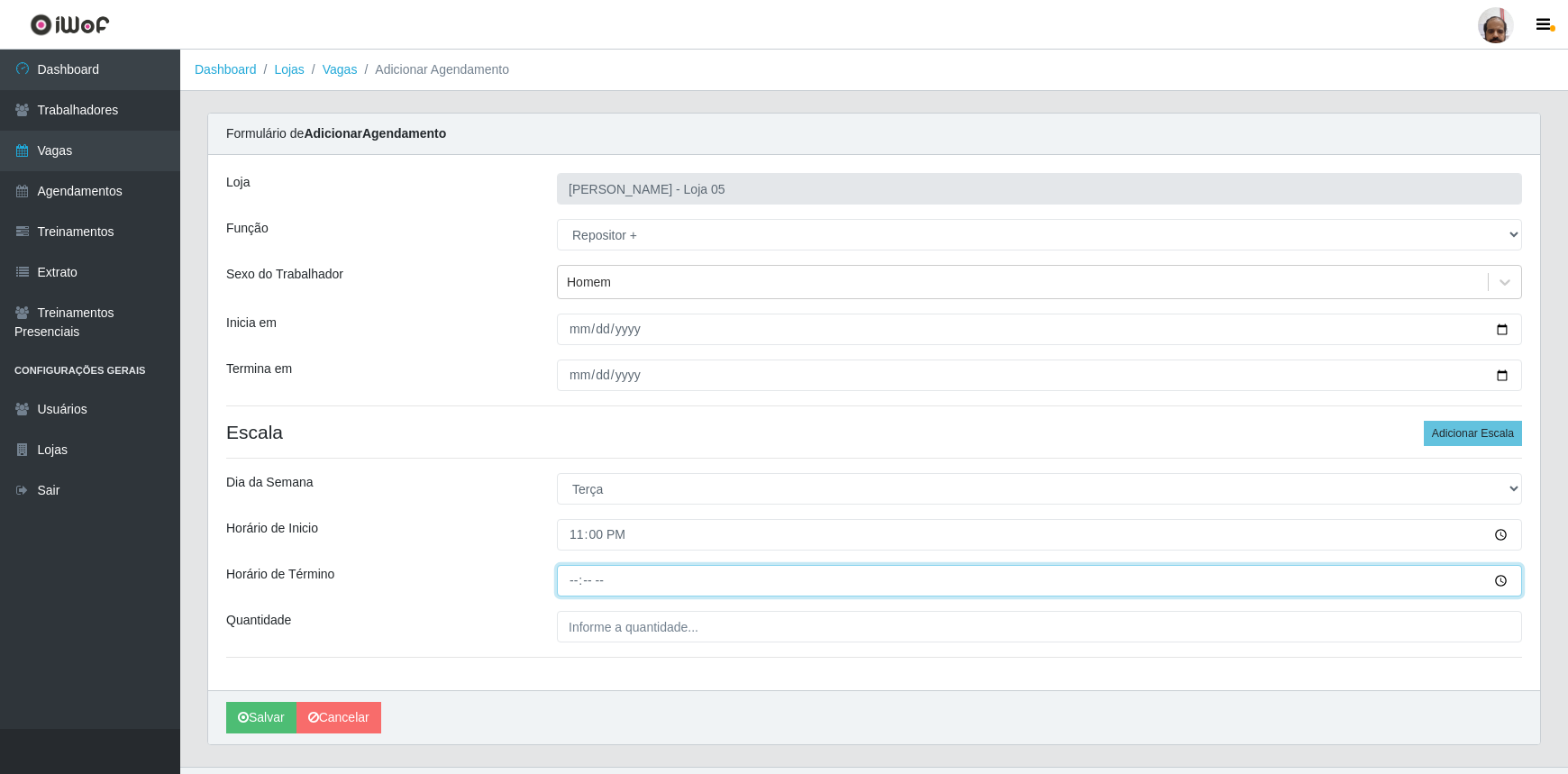
click at [578, 580] on input "Horário de Término" at bounding box center [1039, 580] width 965 height 32
type input "05:00"
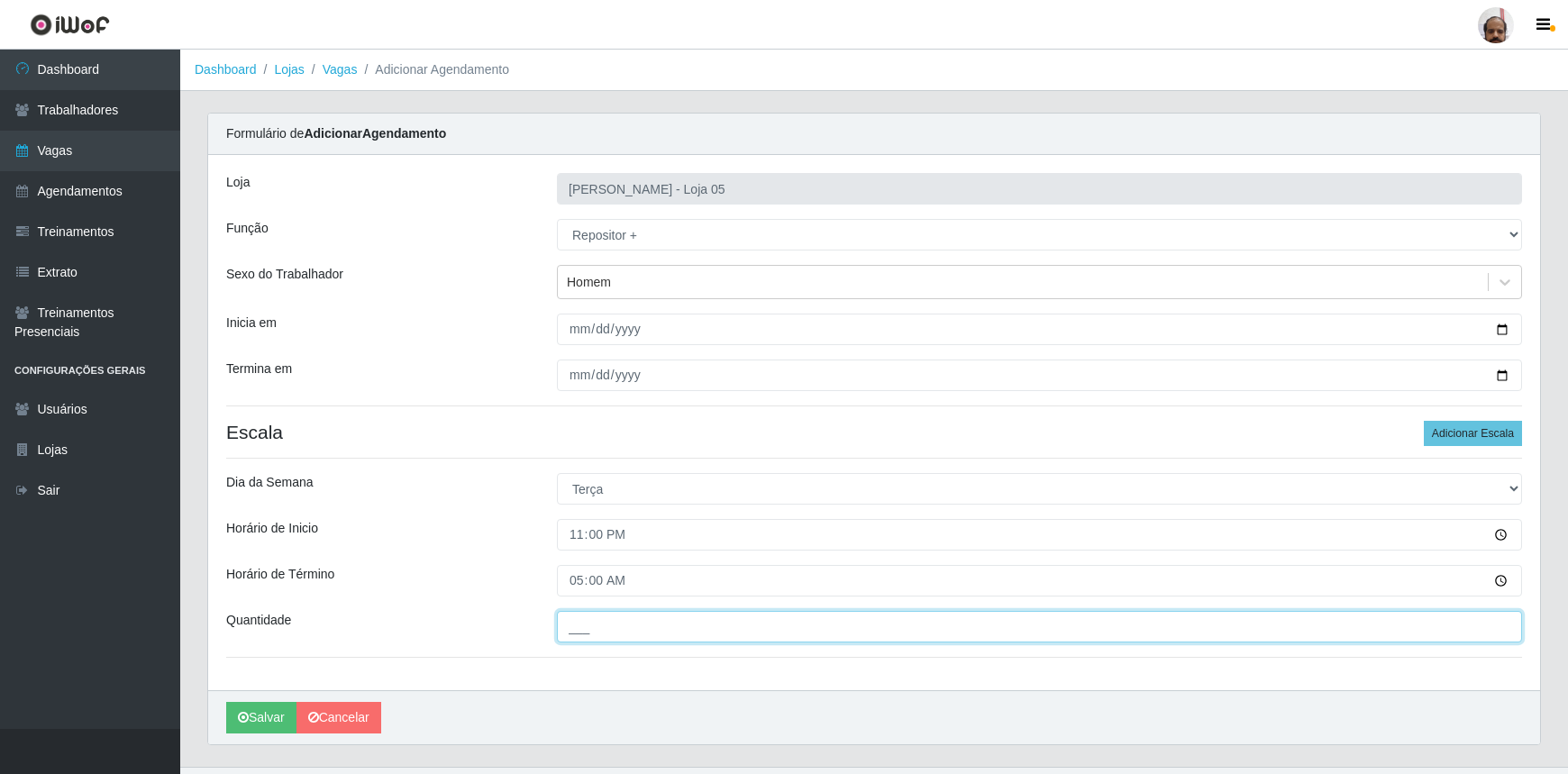
click at [644, 627] on input "___" at bounding box center [1039, 627] width 965 height 32
type input "2__"
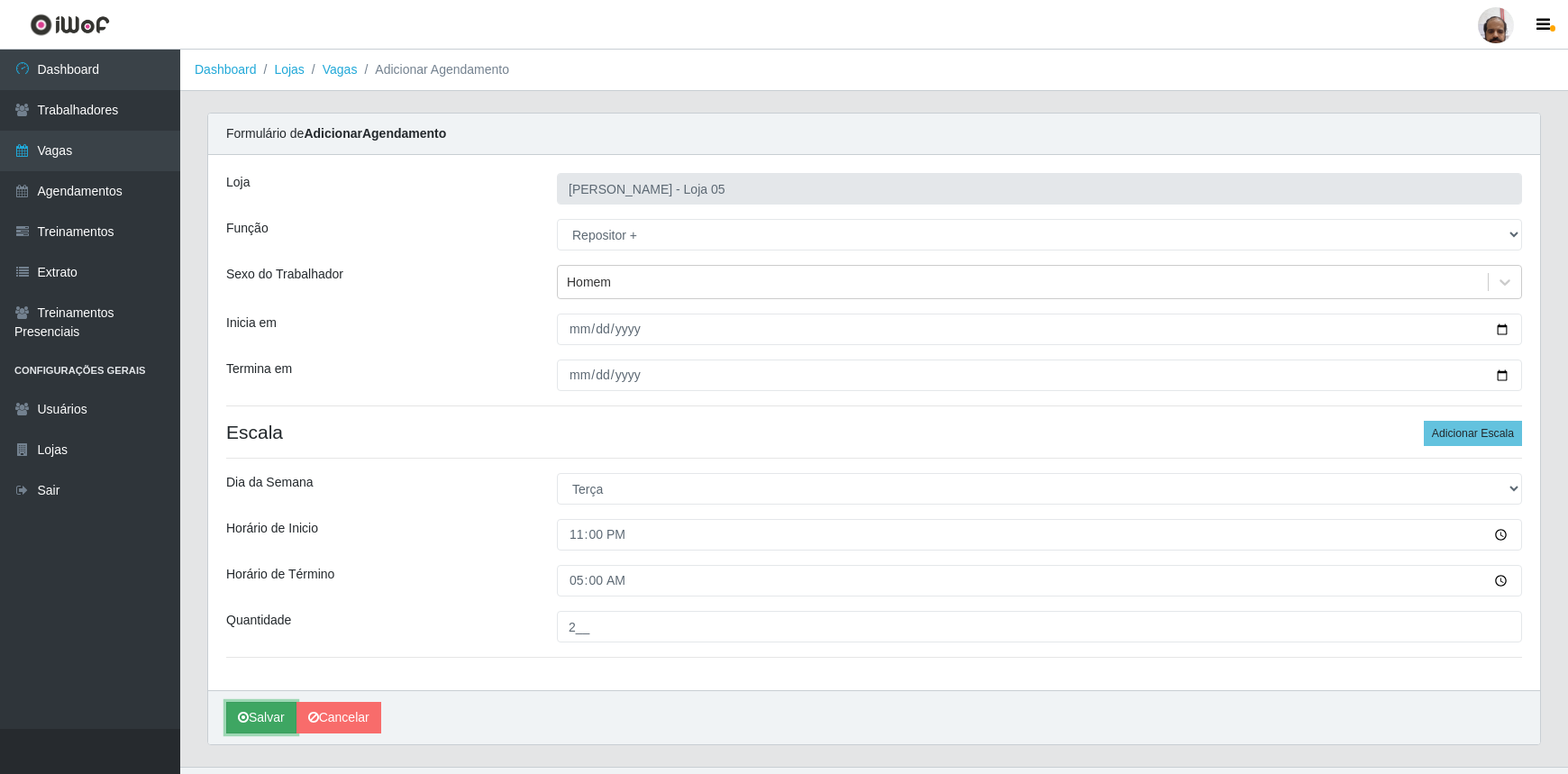
click at [260, 715] on button "Salvar" at bounding box center [261, 718] width 70 height 32
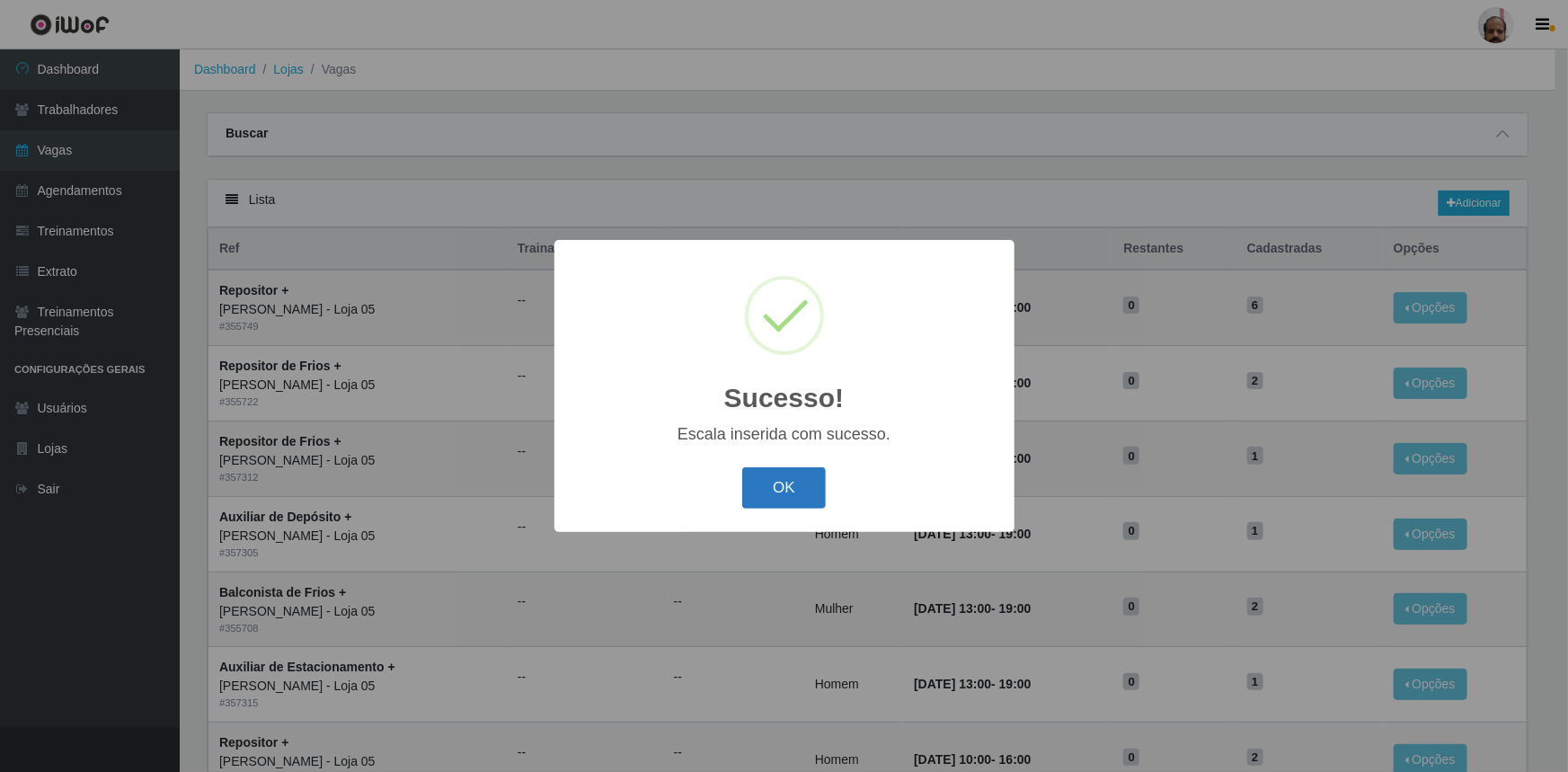
click at [785, 508] on button "OK" at bounding box center [784, 487] width 84 height 42
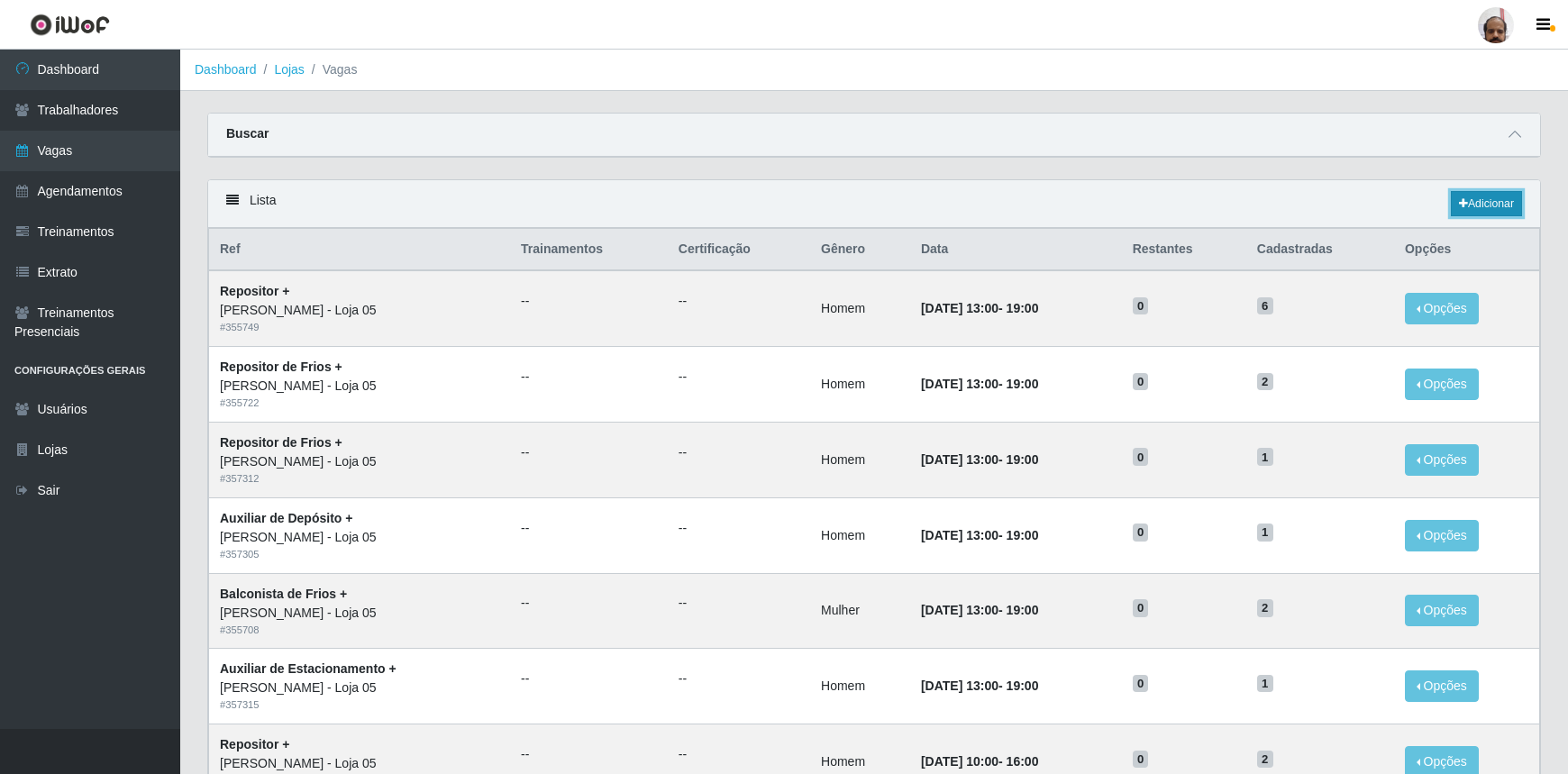
click at [1491, 211] on link "Adicionar" at bounding box center [1486, 203] width 71 height 26
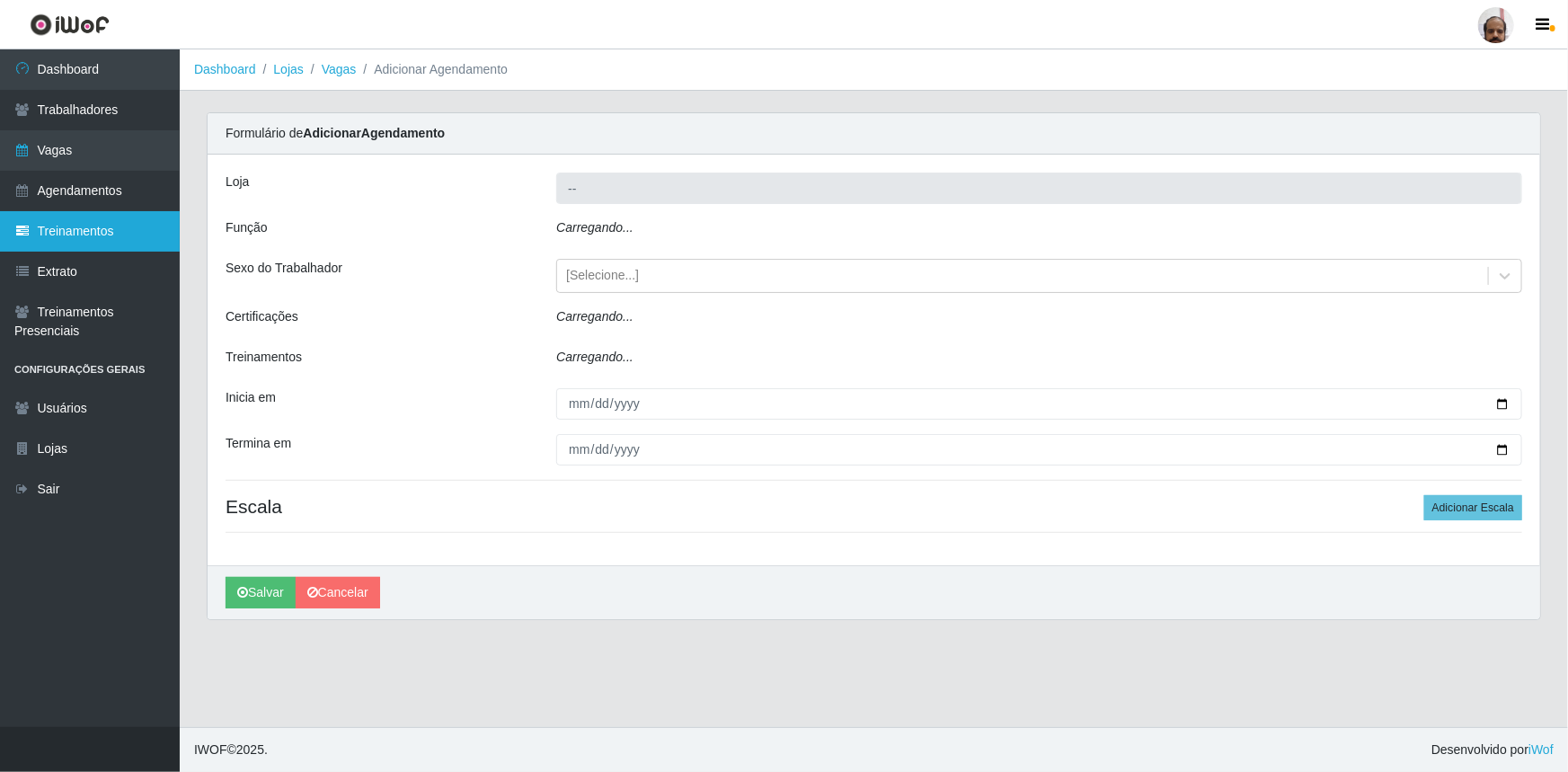
type input "[PERSON_NAME] - Loja 05"
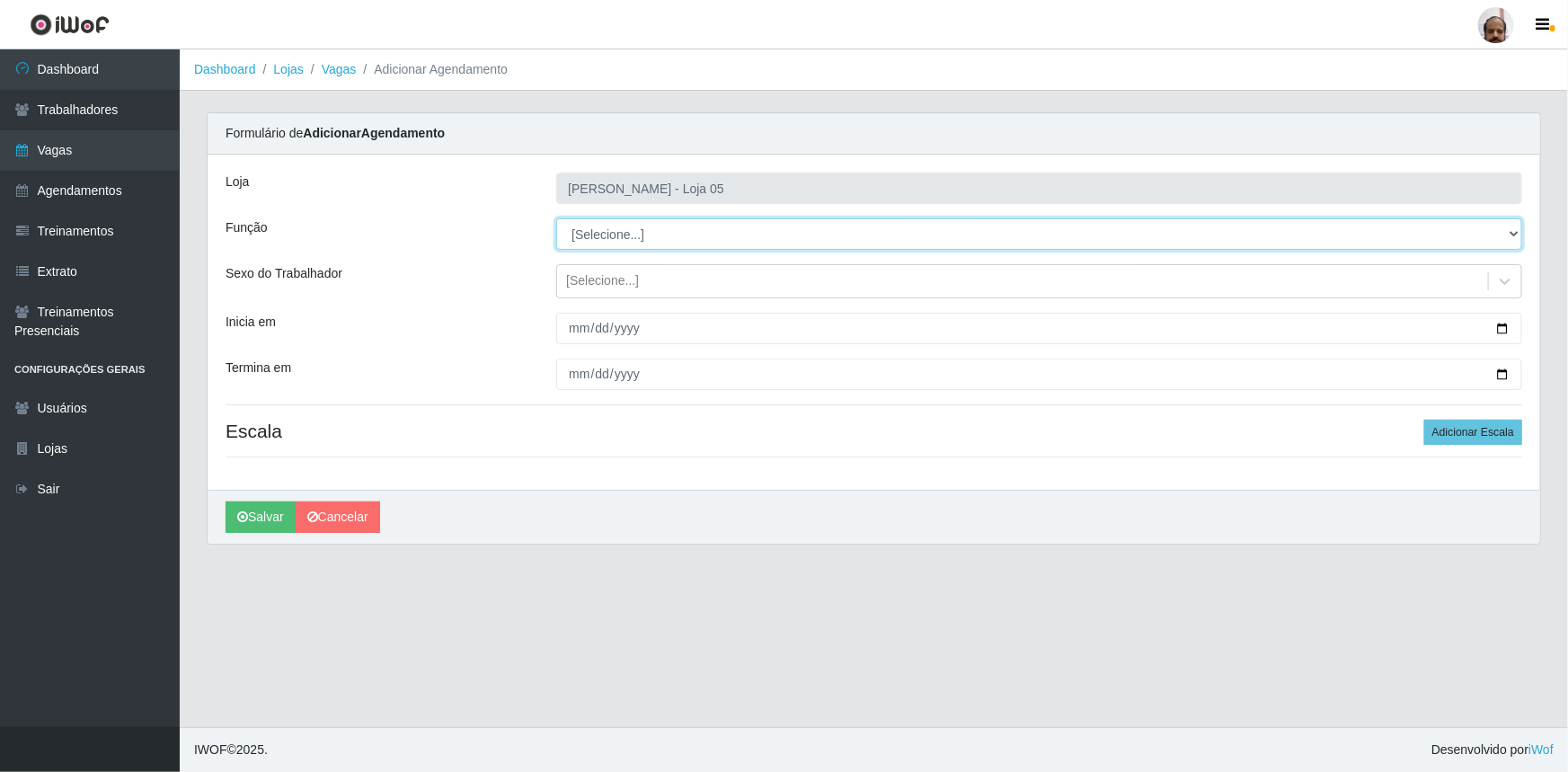
click at [1506, 233] on select "[Selecione...] ASG ASG + ASG ++ Auxiliar de Depósito Auxiliar de Depósito + Aux…" at bounding box center [1039, 234] width 966 height 32
select select "110"
click at [556, 219] on select "[Selecione...] ASG ASG + ASG ++ Auxiliar de Depósito Auxiliar de Depósito + Aux…" at bounding box center [1039, 234] width 966 height 32
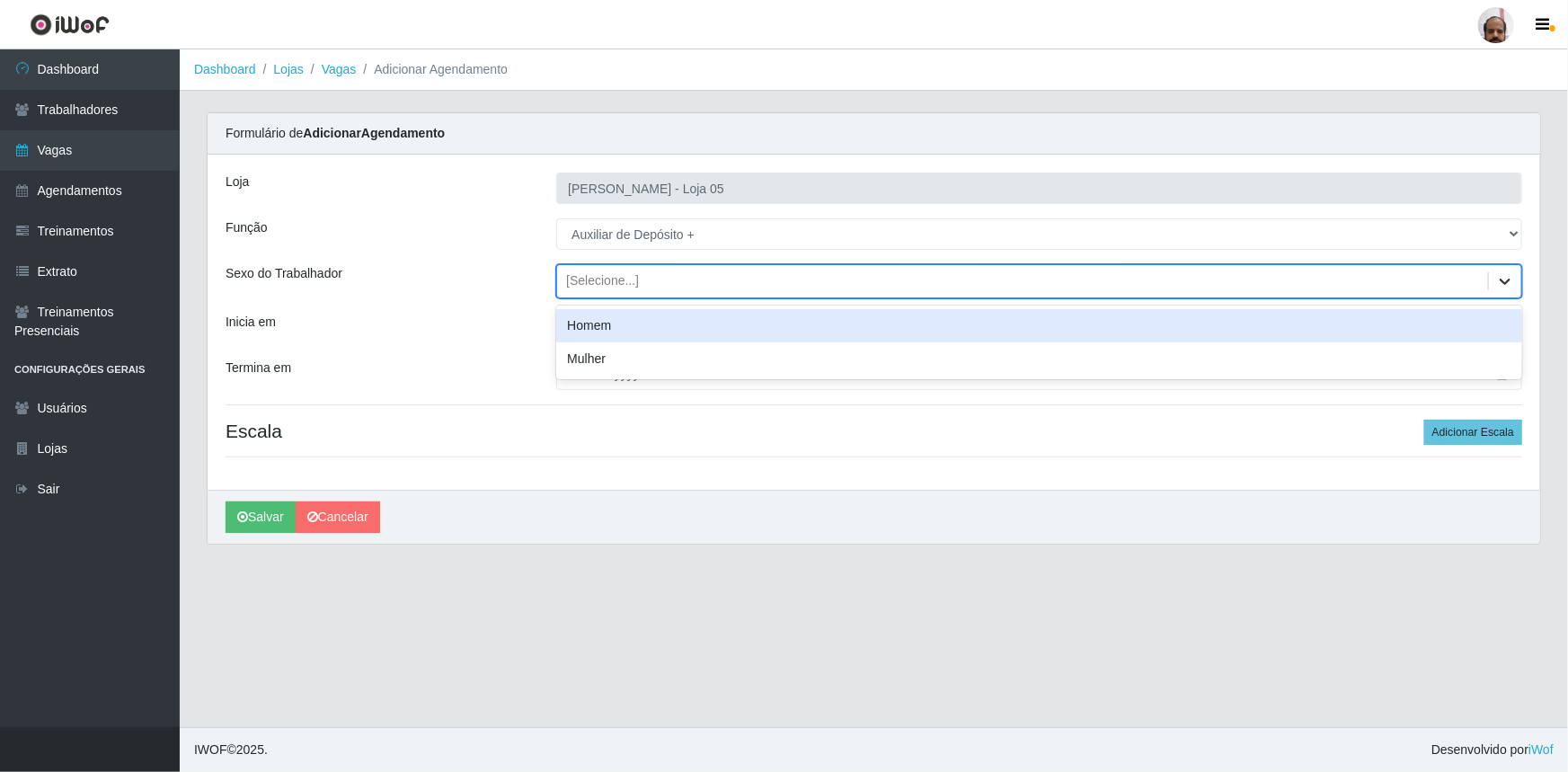
click at [1510, 285] on icon at bounding box center [1505, 281] width 18 height 18
click at [596, 330] on div "Homem" at bounding box center [1039, 326] width 966 height 33
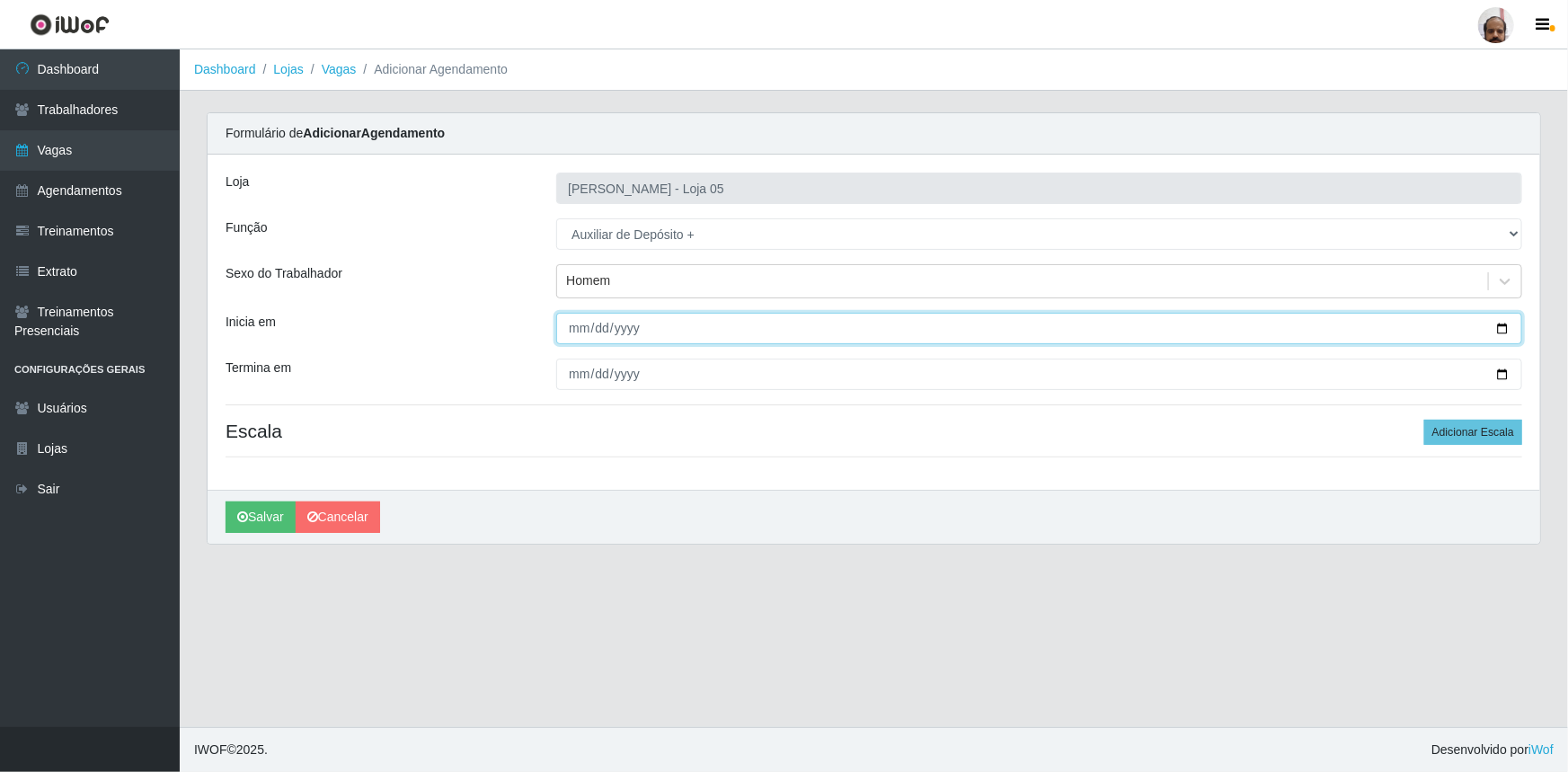
click at [1502, 320] on input "Inicia em" at bounding box center [1039, 329] width 966 height 32
type input "[DATE]"
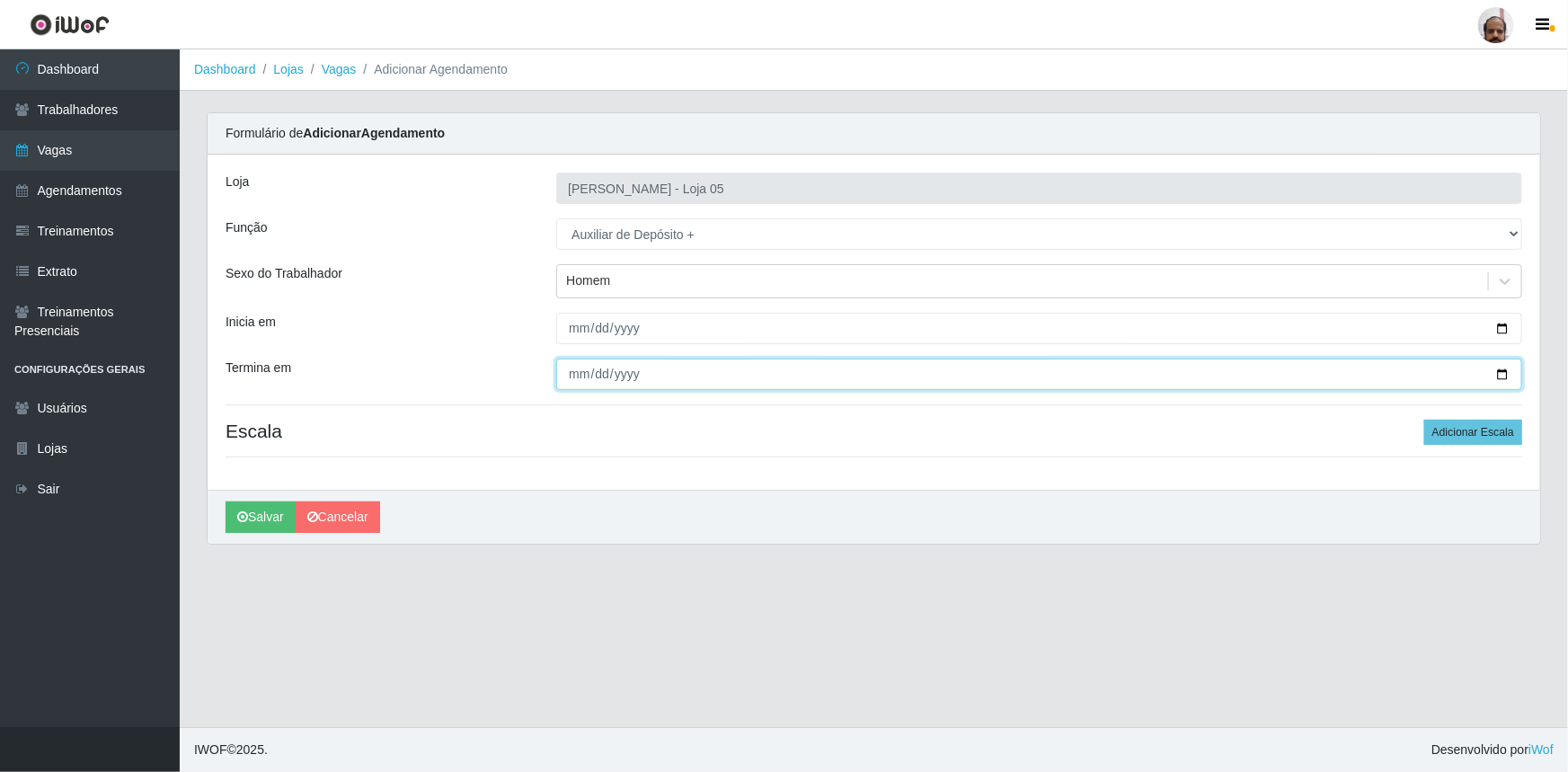
click at [1503, 376] on input "Termina em" at bounding box center [1039, 374] width 966 height 32
type input "[DATE]"
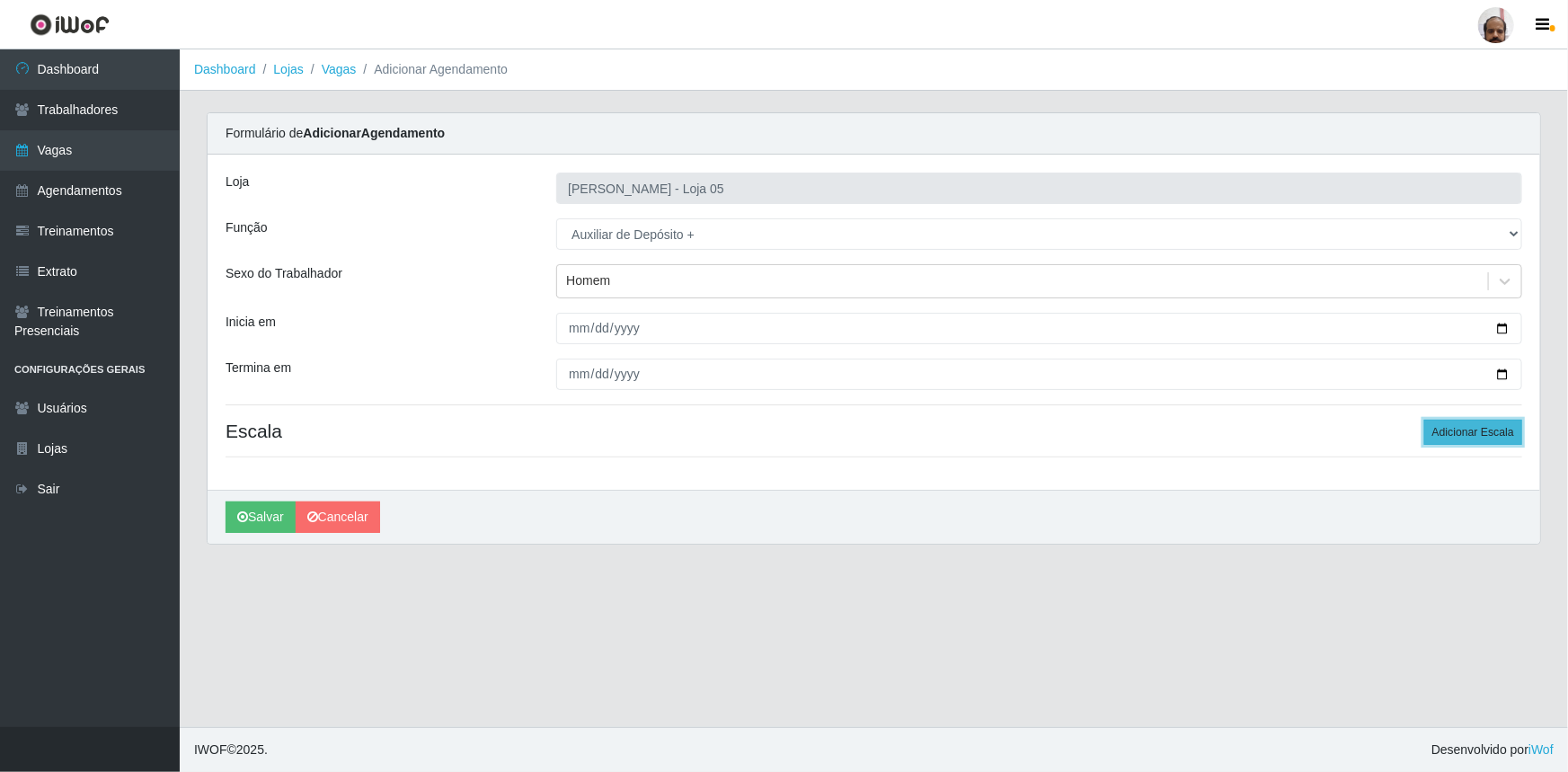
click at [1459, 430] on button "Adicionar Escala" at bounding box center [1472, 432] width 98 height 26
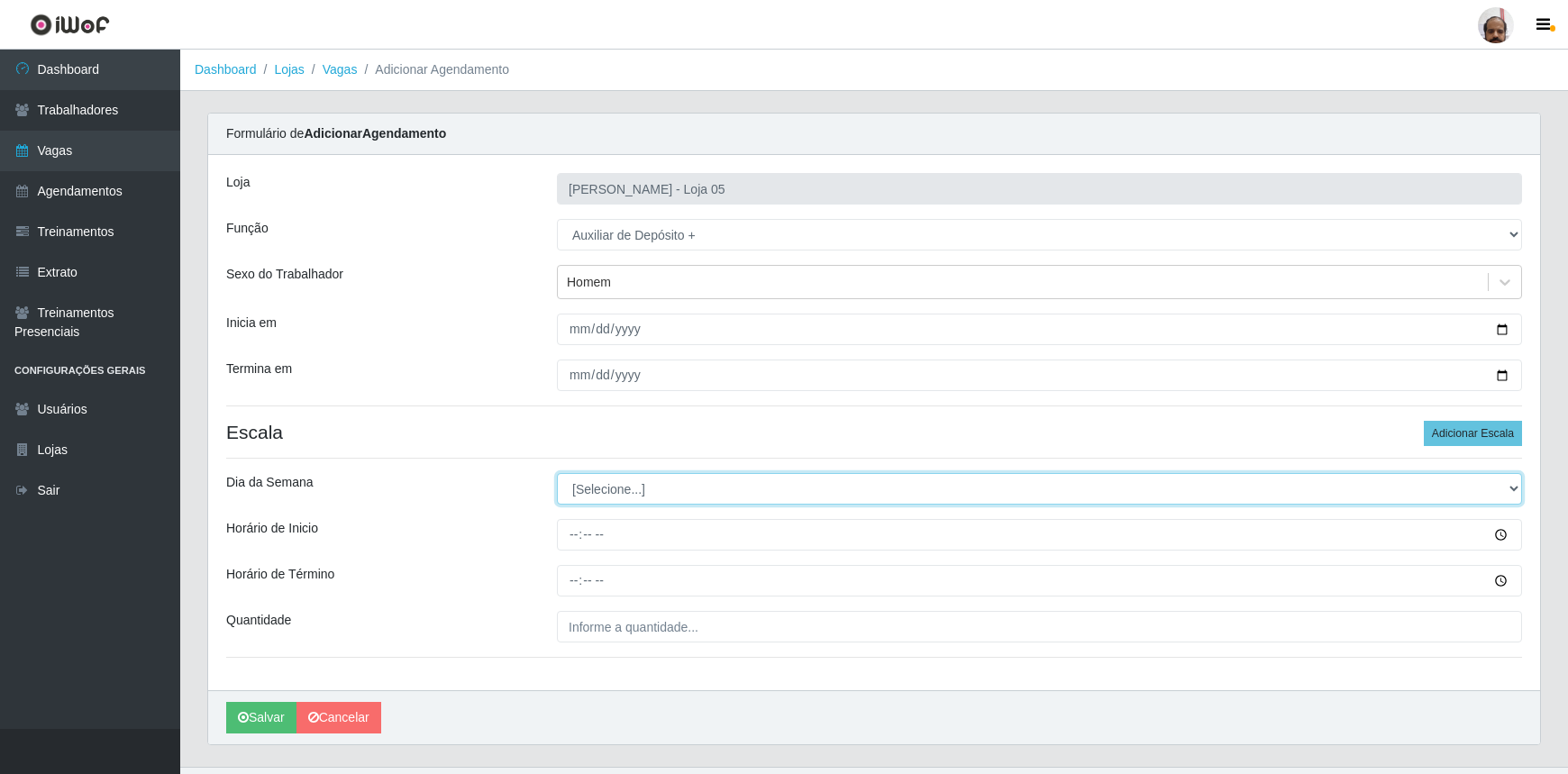
click at [1516, 485] on select "[Selecione...] Segunda Terça Quarta Quinta Sexta Sábado Domingo" at bounding box center [1039, 489] width 965 height 32
select select "3"
click at [557, 473] on select "[Selecione...] Segunda Terça Quarta Quinta Sexta Sábado Domingo" at bounding box center [1039, 489] width 965 height 32
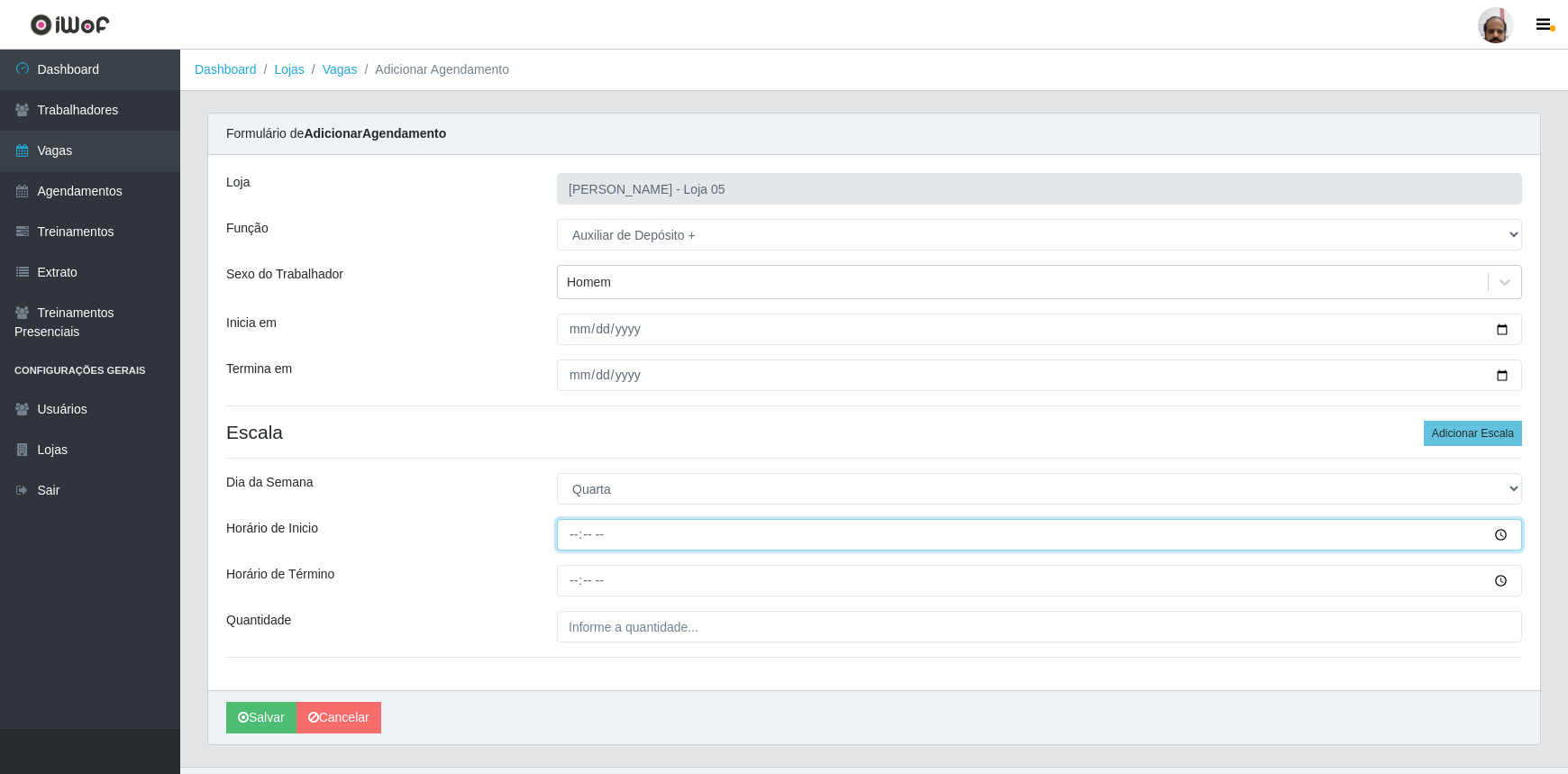
click at [581, 531] on input "Horário de Inicio" at bounding box center [1039, 535] width 965 height 32
type input "23:00"
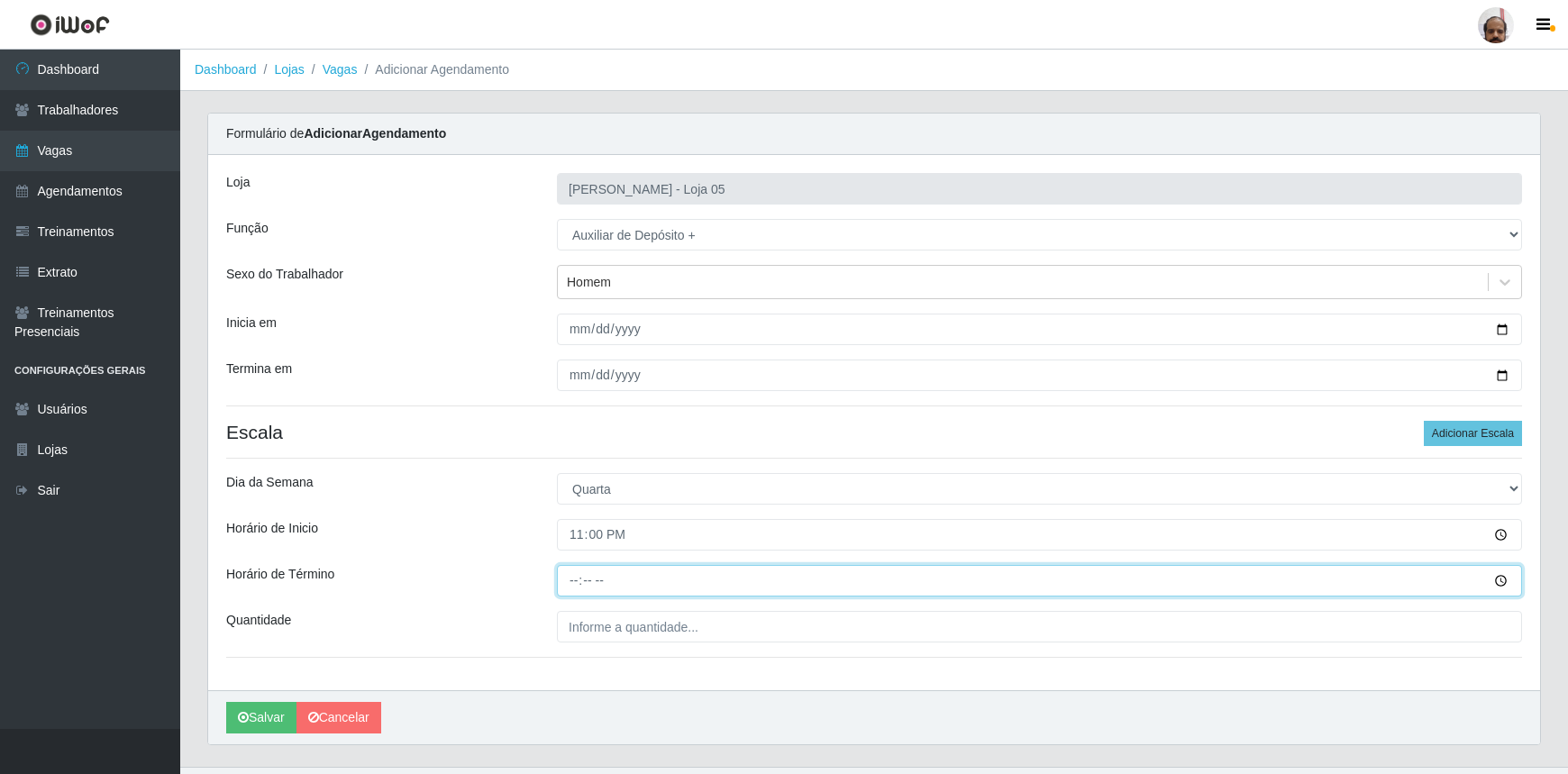
click at [571, 576] on input "Horário de Término" at bounding box center [1039, 580] width 965 height 32
type input "05:00"
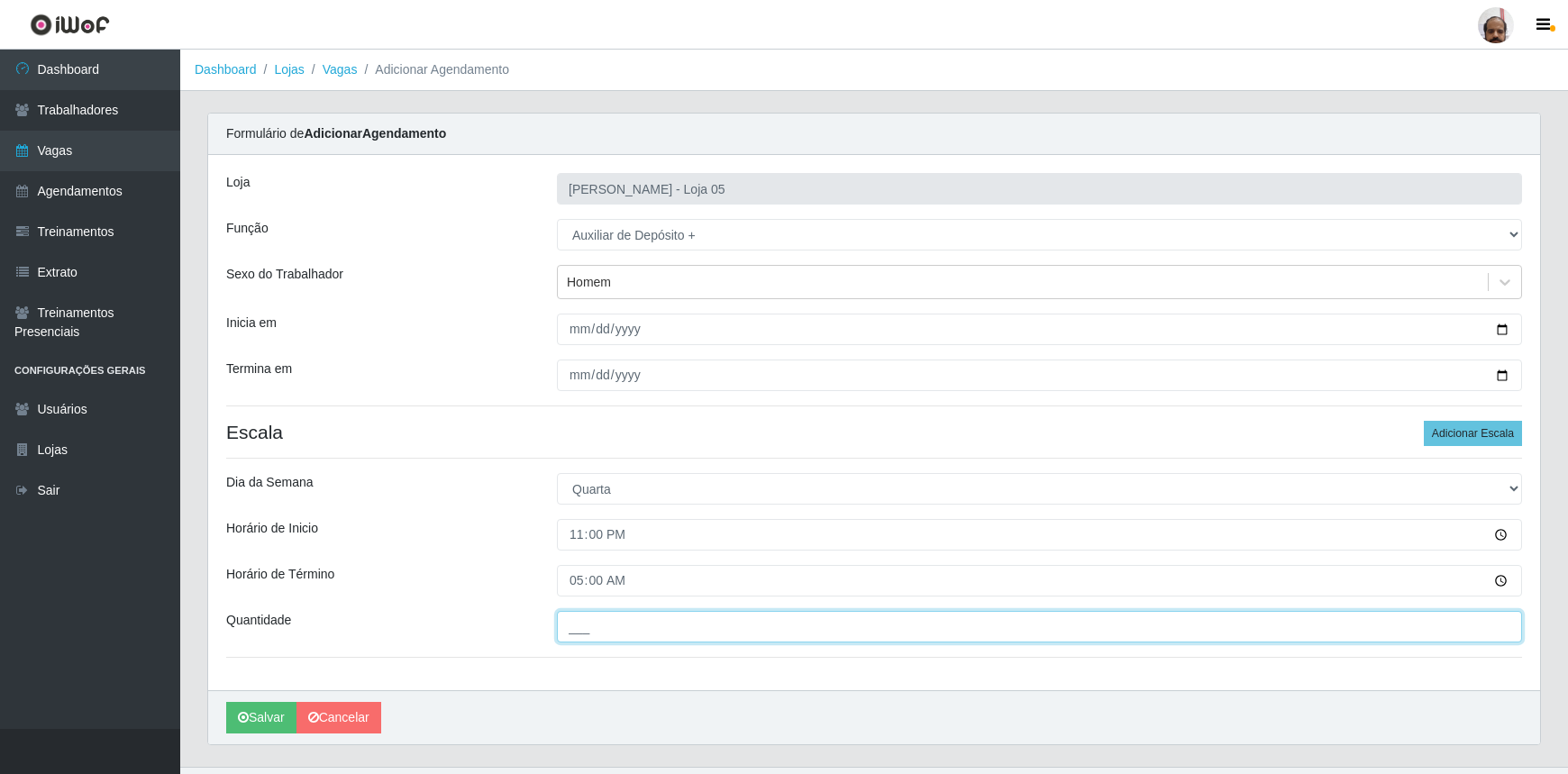
click at [616, 624] on input "___" at bounding box center [1039, 627] width 965 height 32
type input "2__"
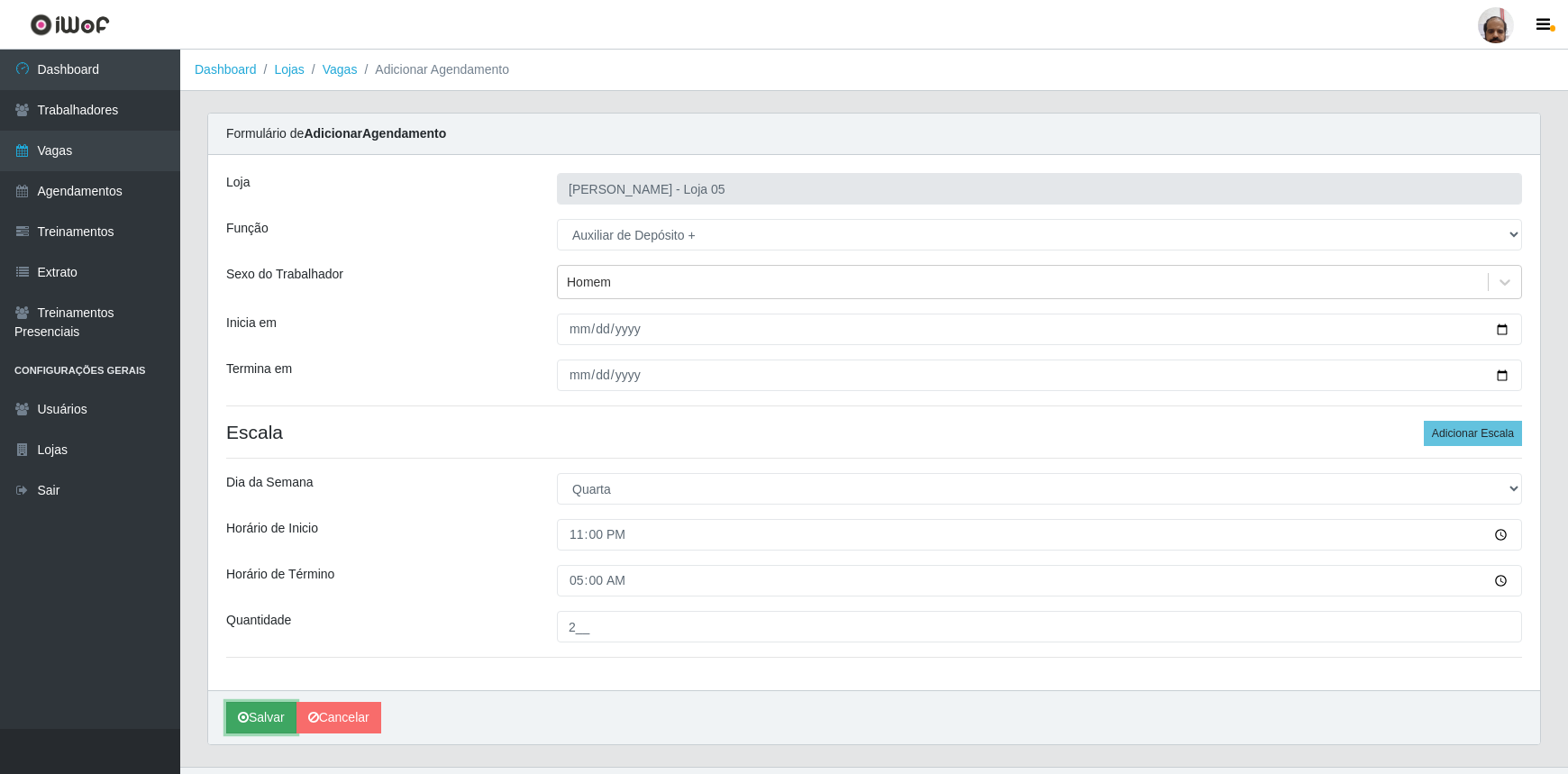
click at [262, 715] on button "Salvar" at bounding box center [261, 718] width 70 height 32
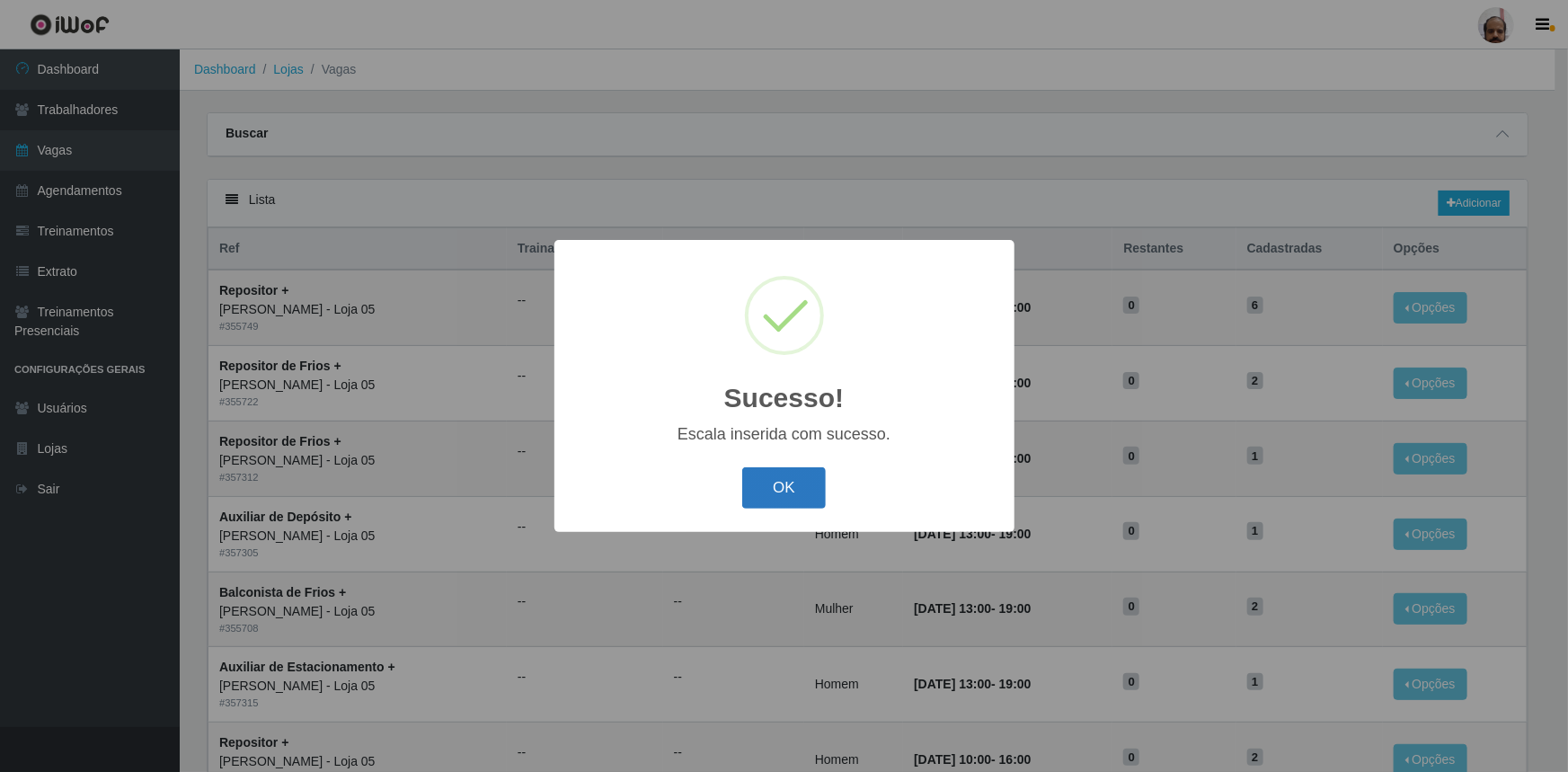
click at [793, 483] on button "OK" at bounding box center [784, 487] width 84 height 42
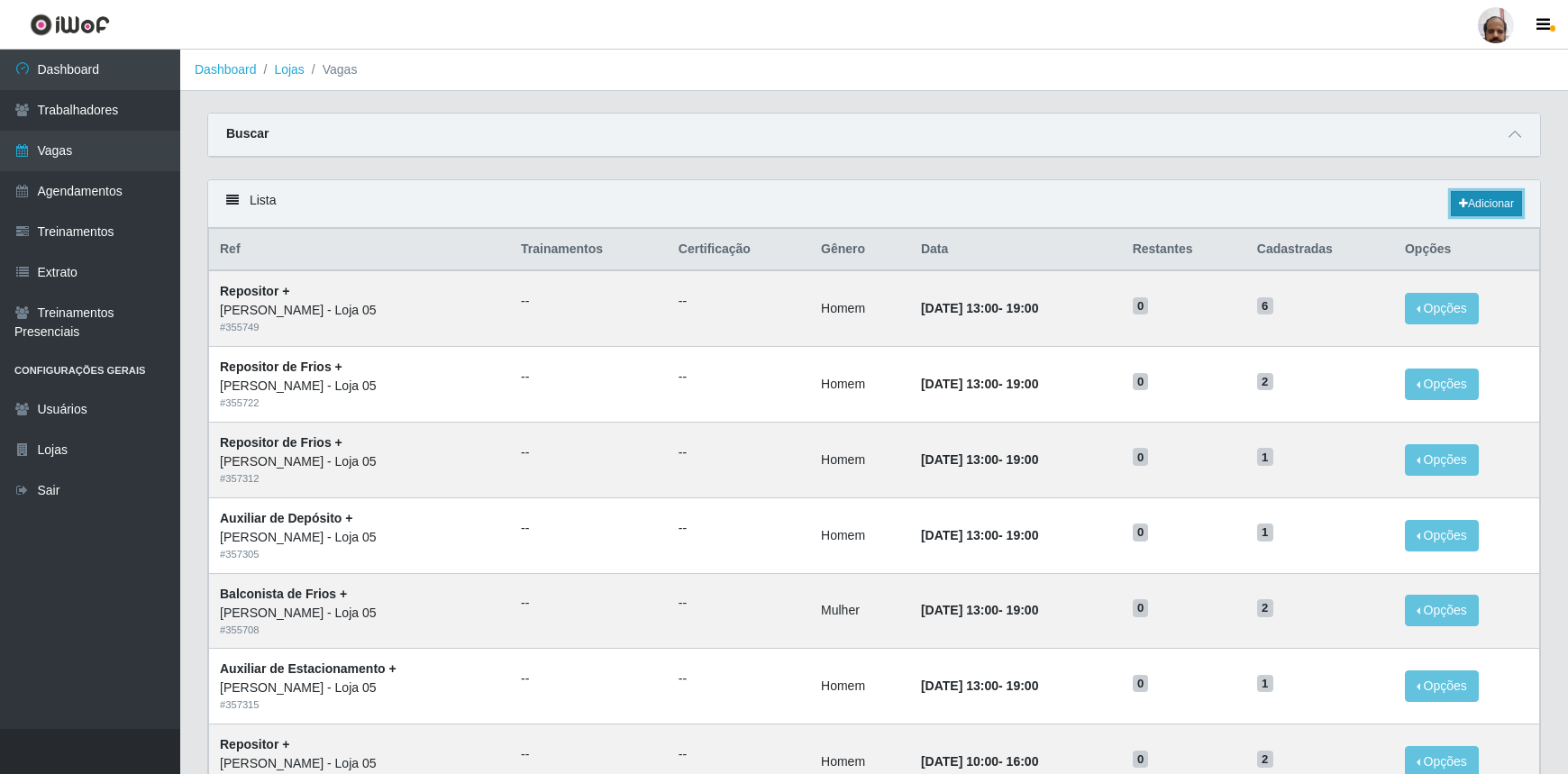
click at [1489, 193] on link "Adicionar" at bounding box center [1486, 203] width 71 height 26
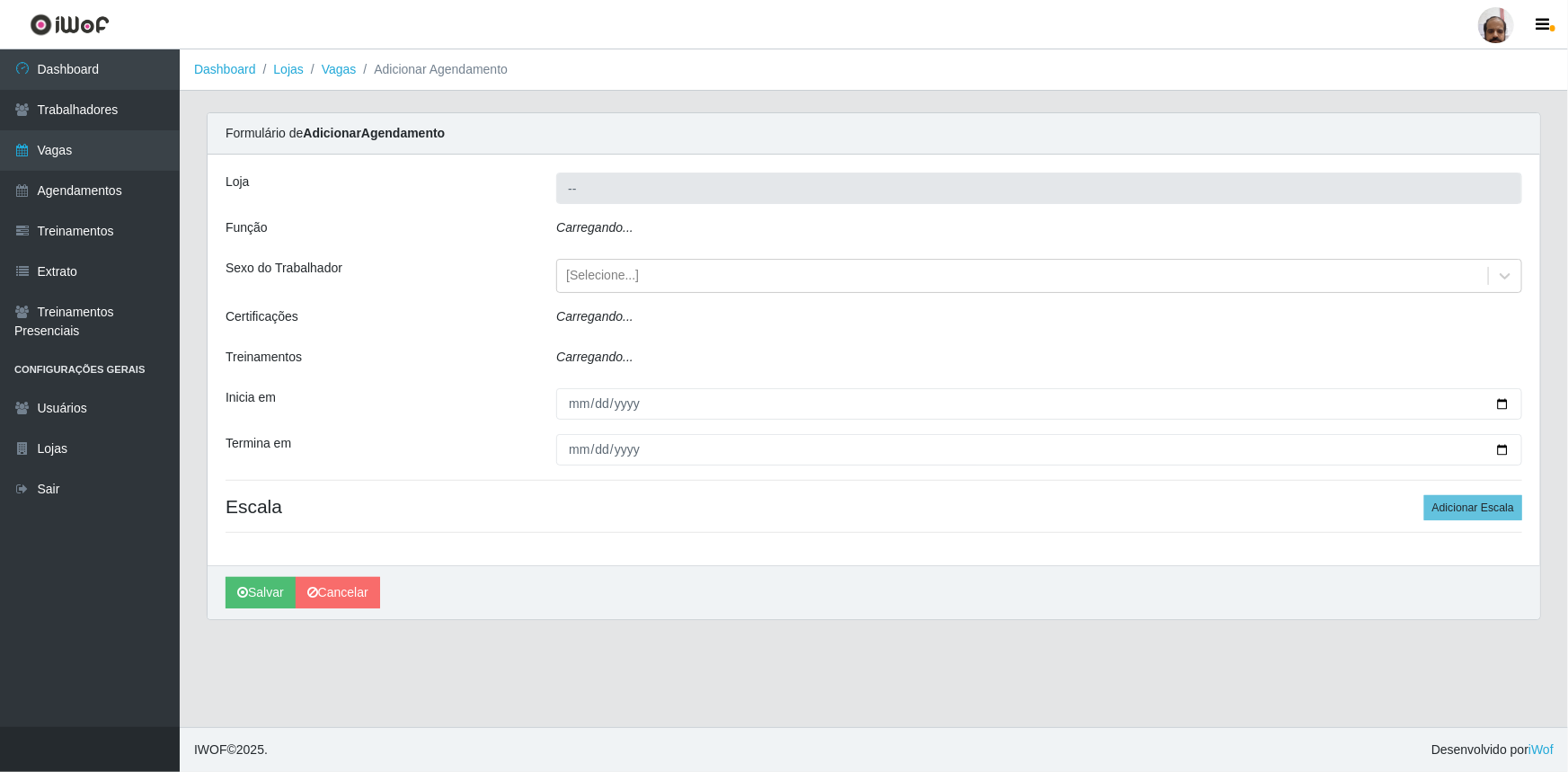
type input "[PERSON_NAME] - Loja 05"
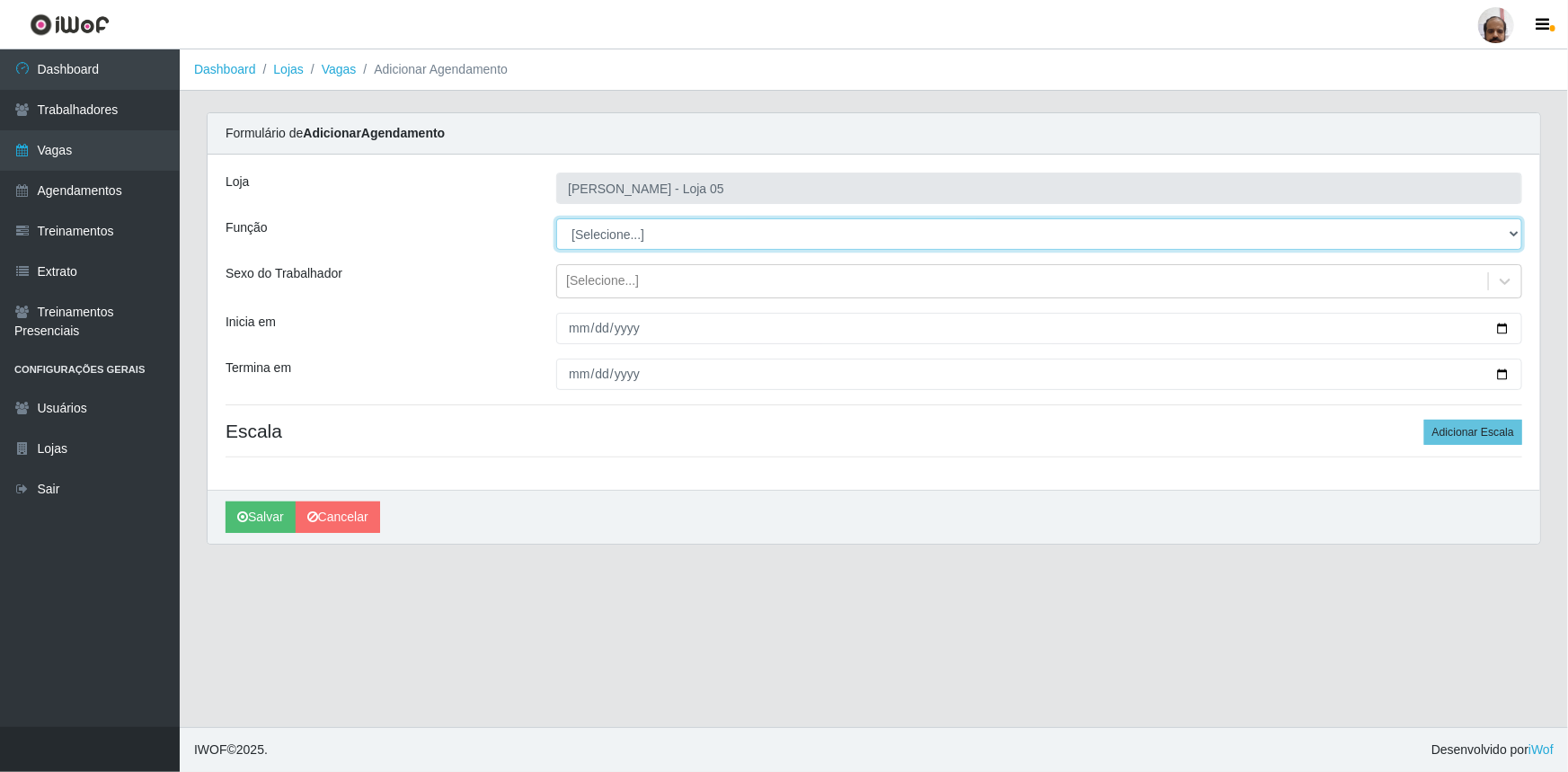
drag, startPoint x: 1513, startPoint y: 226, endPoint x: 1500, endPoint y: 233, distance: 14.8
click at [1513, 225] on select "[Selecione...] ASG ASG + ASG ++ Auxiliar de Depósito Auxiliar de Depósito + Aux…" at bounding box center [1039, 234] width 966 height 32
select select "82"
click at [556, 219] on select "[Selecione...] ASG ASG + ASG ++ Auxiliar de Depósito Auxiliar de Depósito + Aux…" at bounding box center [1039, 234] width 966 height 32
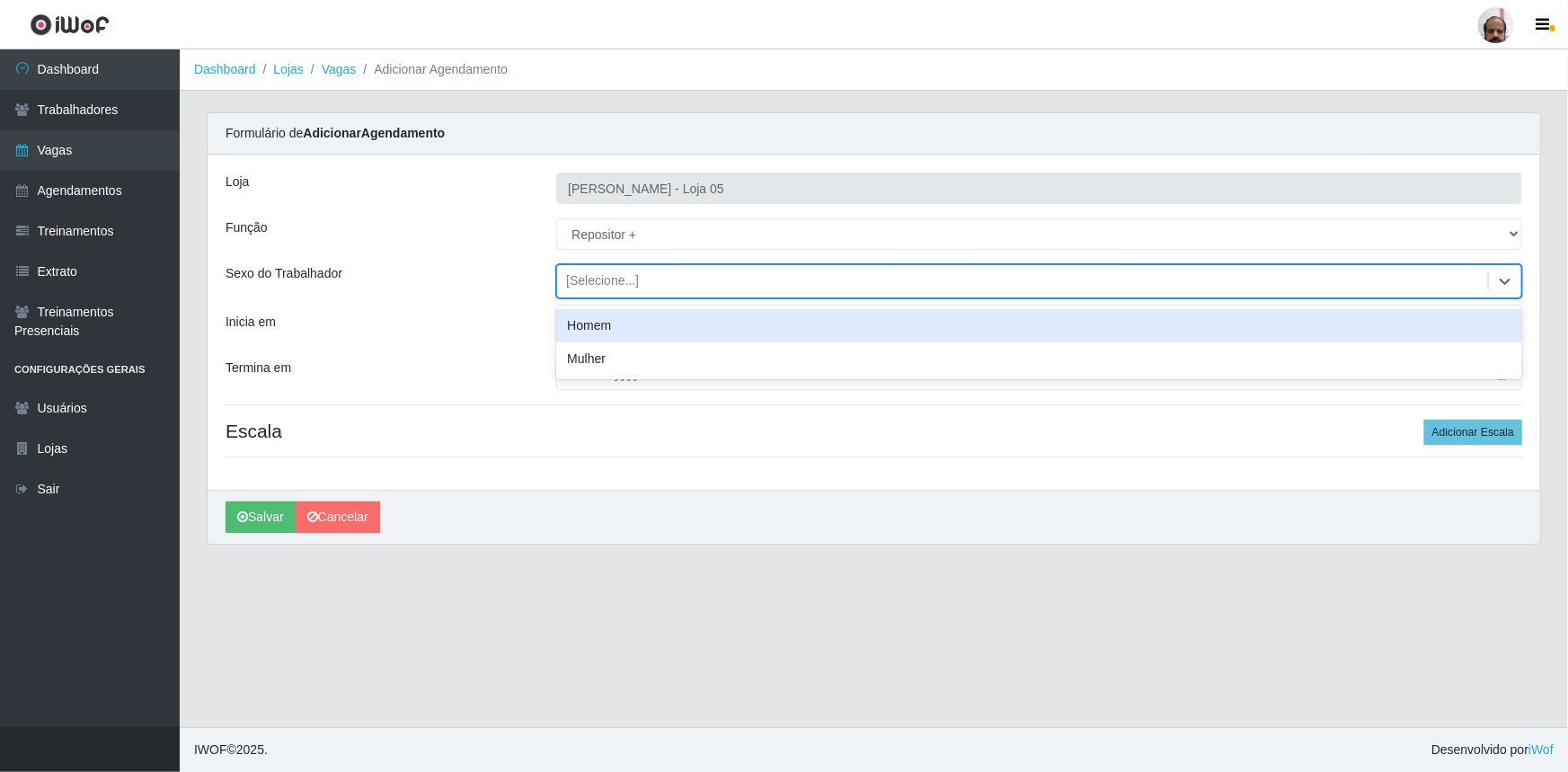
drag, startPoint x: 1509, startPoint y: 273, endPoint x: 1368, endPoint y: 309, distance: 145.5
click at [1509, 274] on icon at bounding box center [1505, 281] width 18 height 18
click at [591, 328] on div "Homem" at bounding box center [1039, 326] width 966 height 33
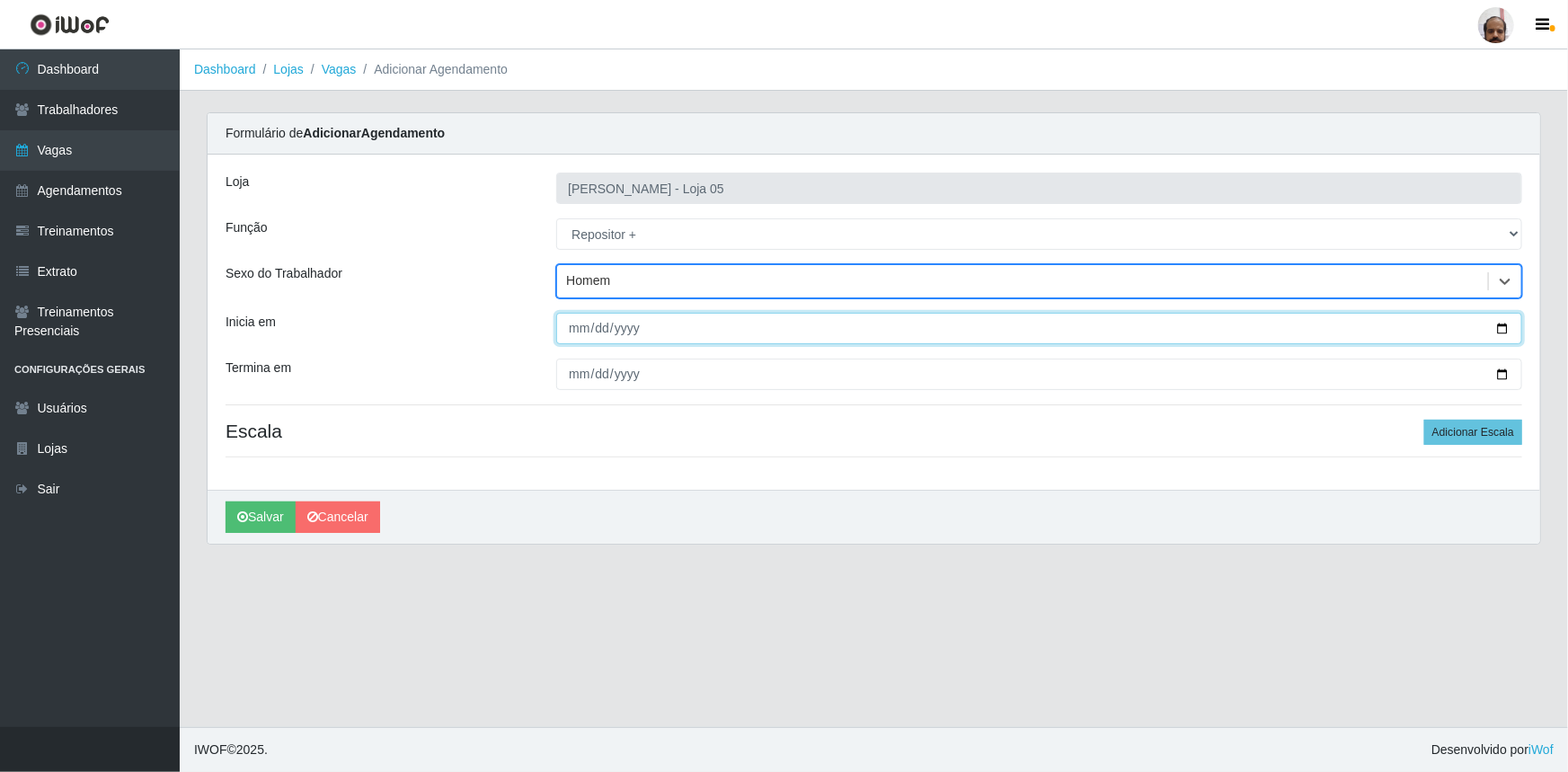
click at [1503, 324] on input "Inicia em" at bounding box center [1039, 329] width 966 height 32
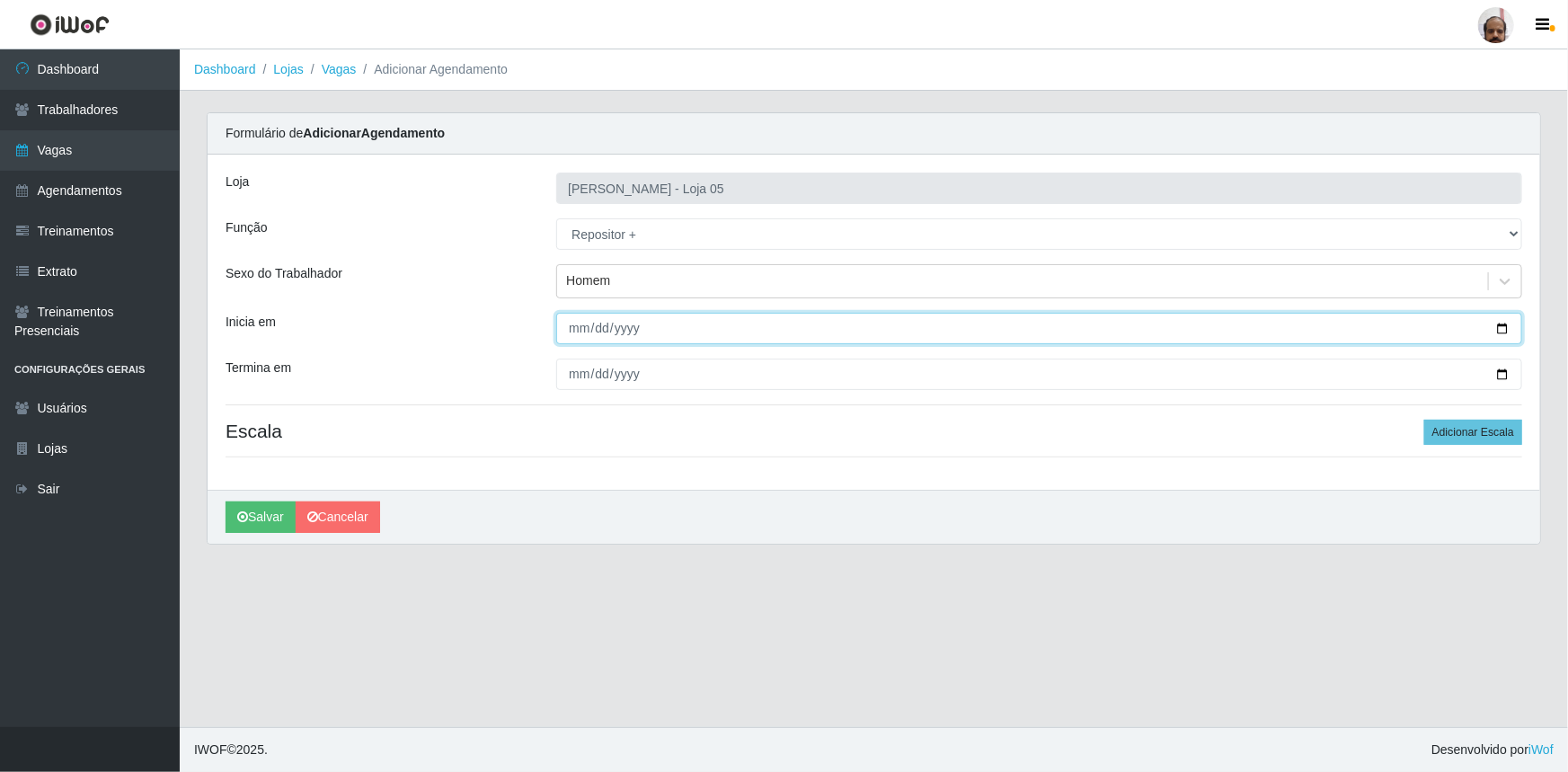
type input "[DATE]"
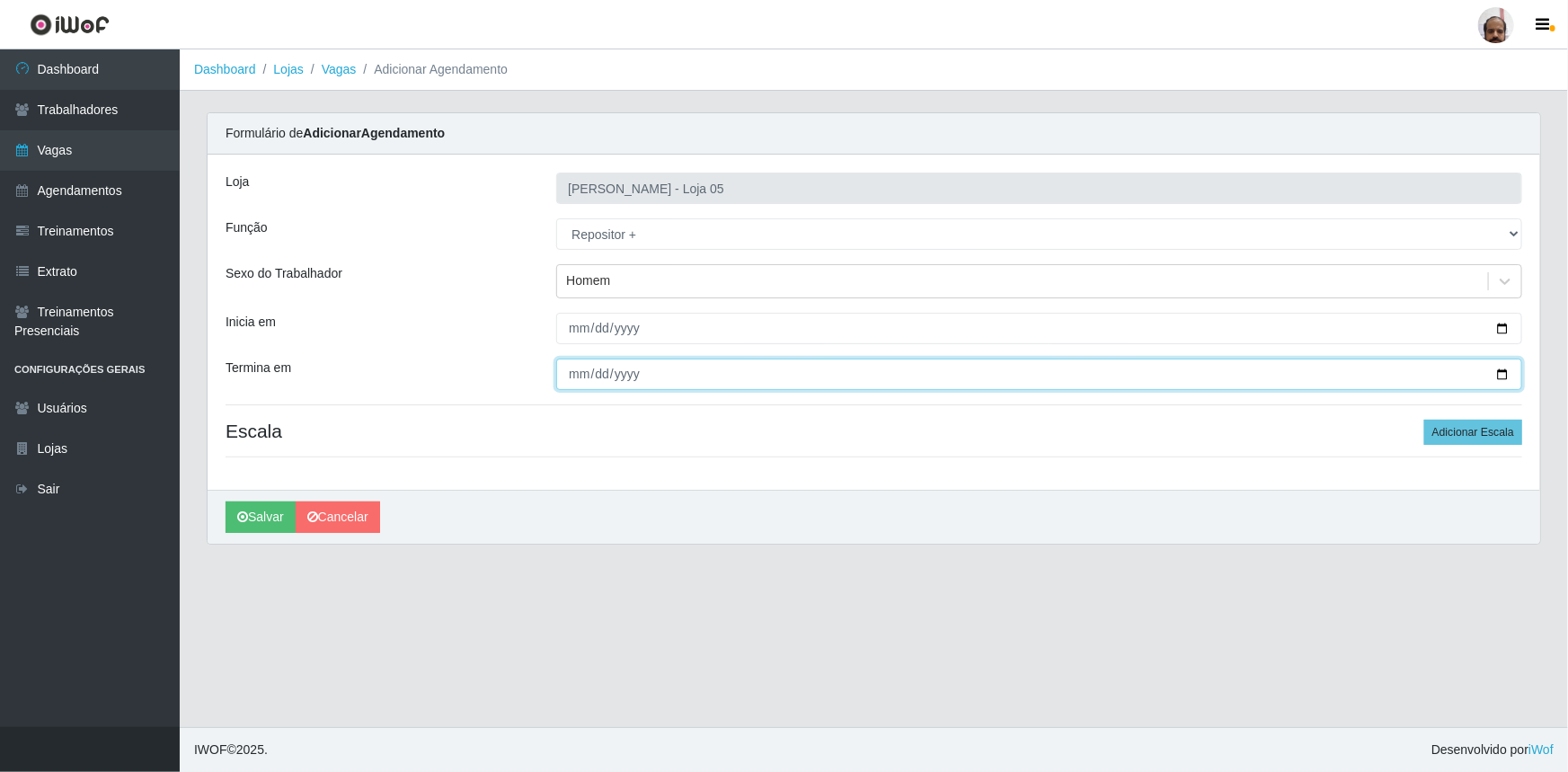
click at [1495, 373] on input "Termina em" at bounding box center [1039, 374] width 966 height 32
type input "[DATE]"
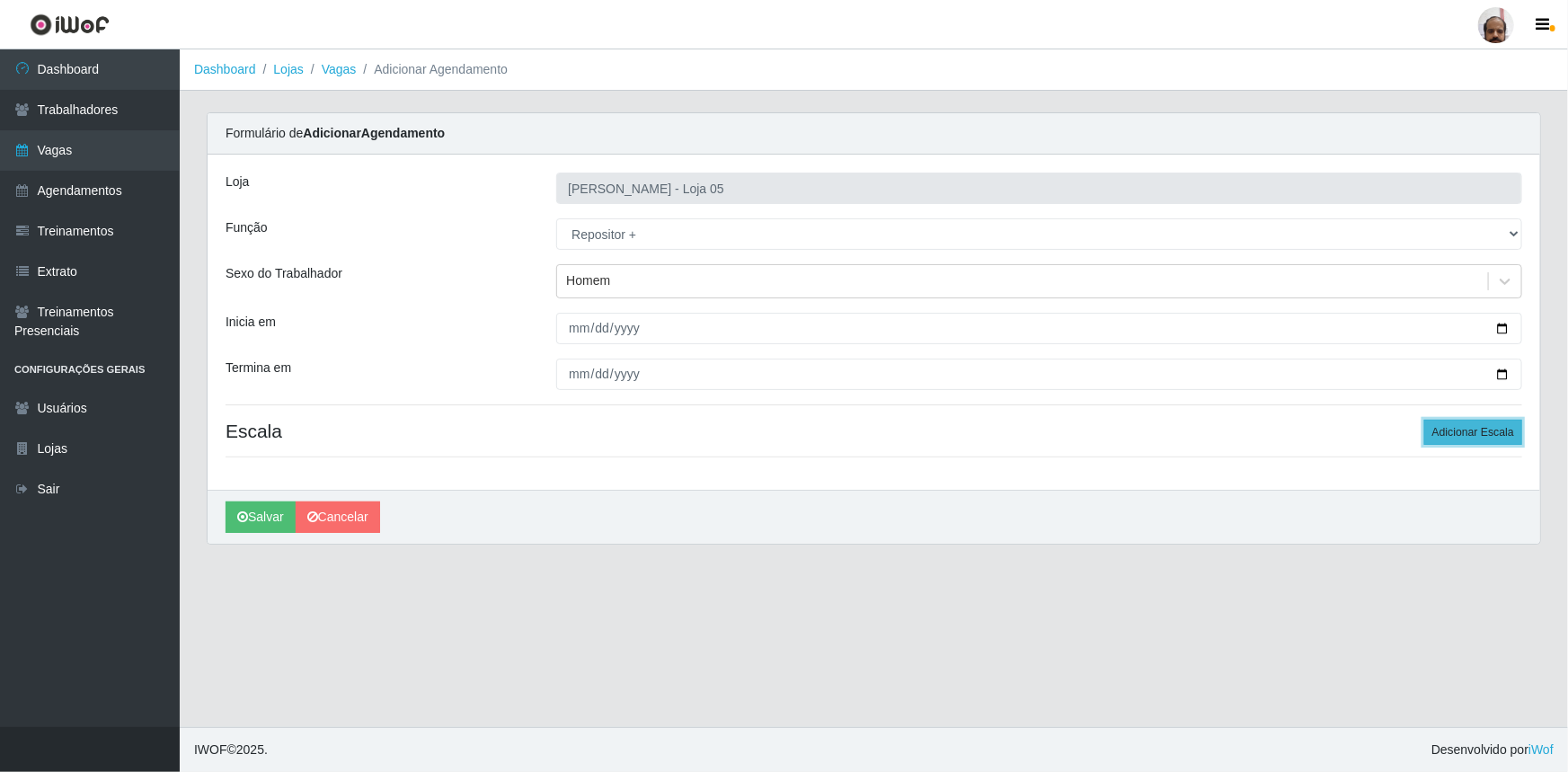
click at [1444, 430] on button "Adicionar Escala" at bounding box center [1472, 432] width 98 height 26
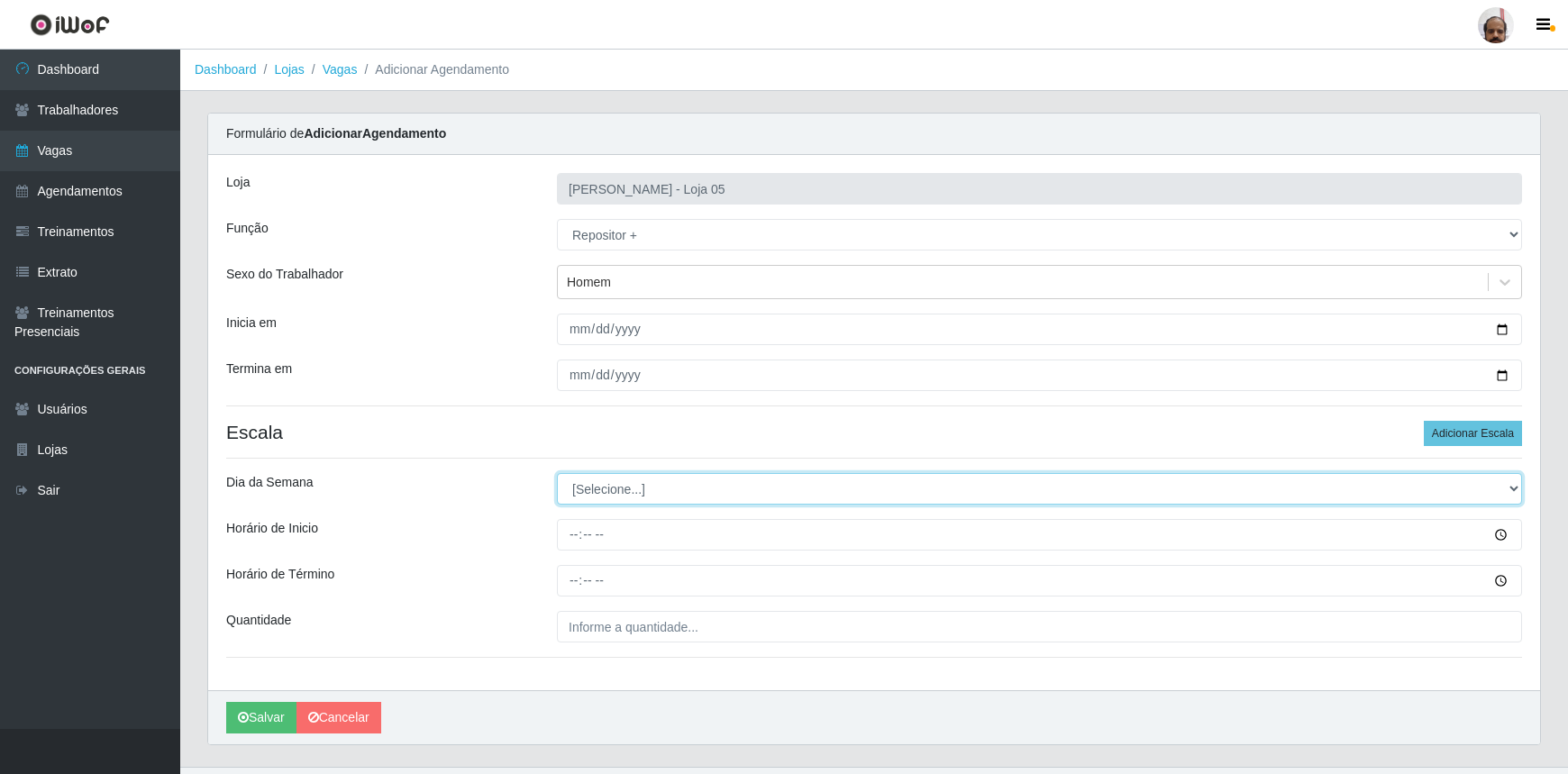
click at [1505, 485] on select "[Selecione...] Segunda Terça Quarta Quinta Sexta Sábado Domingo" at bounding box center [1039, 489] width 965 height 32
select select "3"
click at [557, 473] on select "[Selecione...] Segunda Terça Quarta Quinta Sexta Sábado Domingo" at bounding box center [1039, 489] width 965 height 32
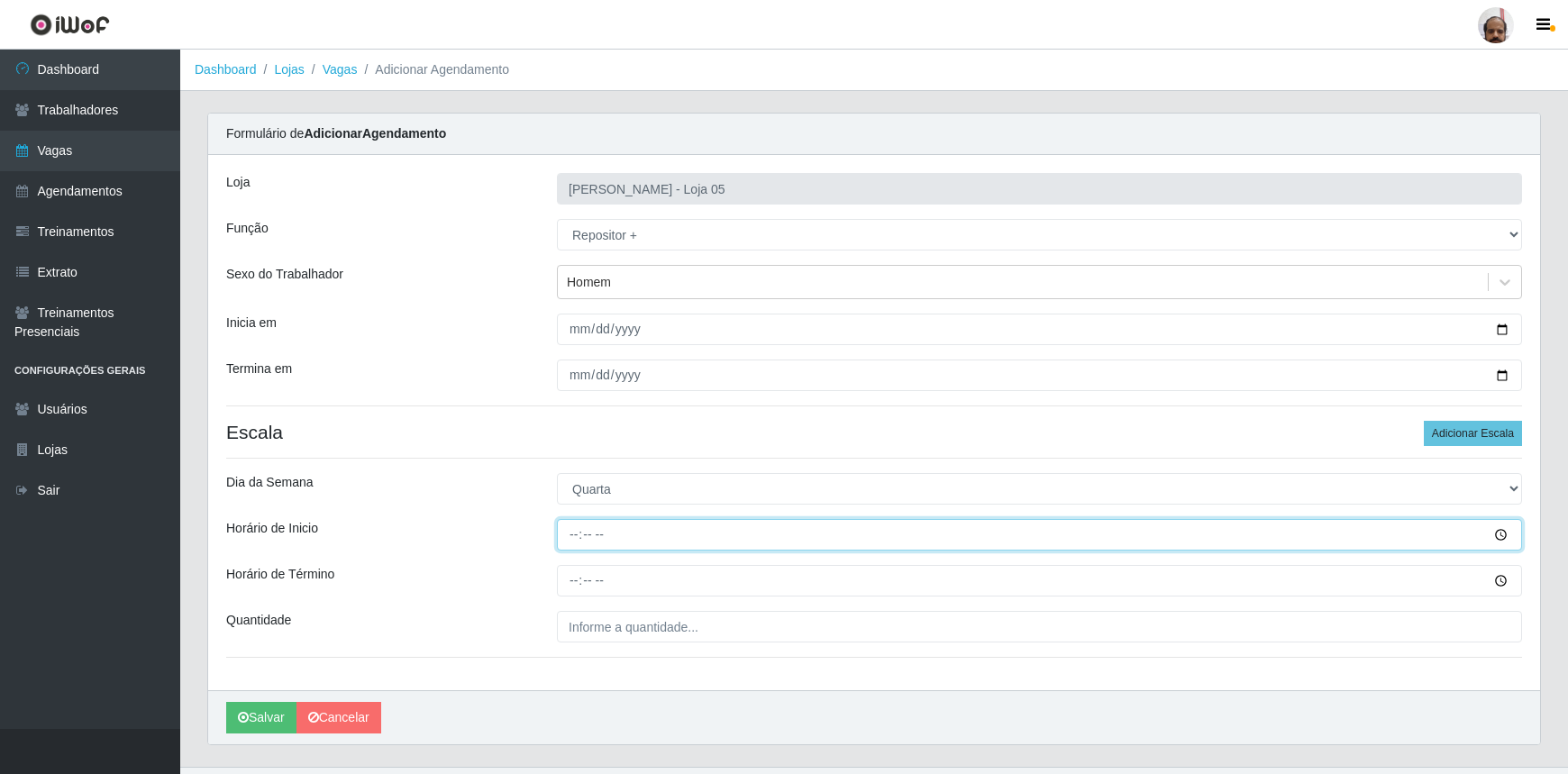
click at [1504, 534] on input "Horário de Inicio" at bounding box center [1039, 535] width 965 height 32
click at [577, 541] on input "Horário de Inicio" at bounding box center [1039, 535] width 965 height 32
type input "23:00"
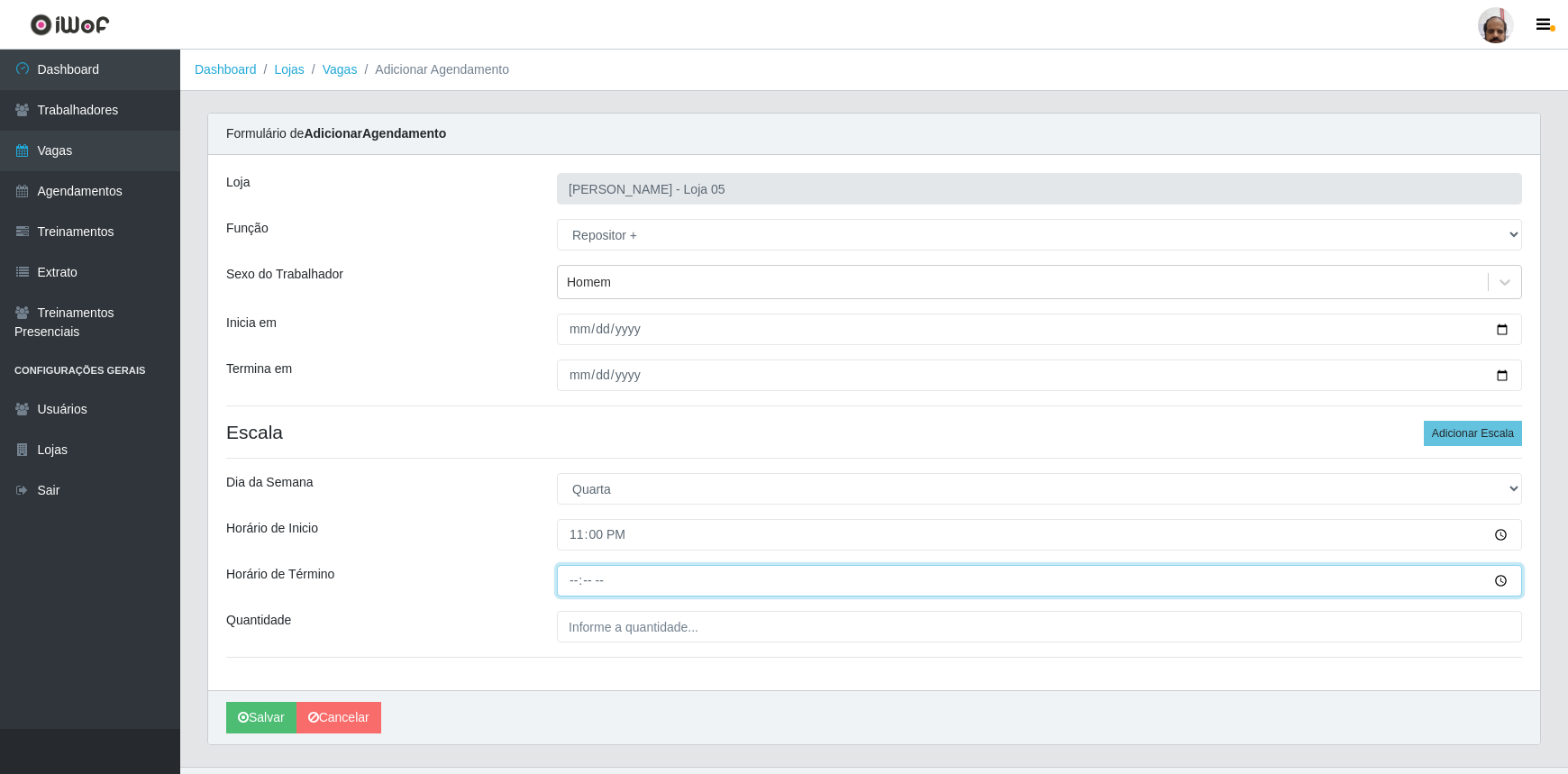
click at [572, 581] on input "Horário de Término" at bounding box center [1039, 580] width 965 height 32
type input "05:00"
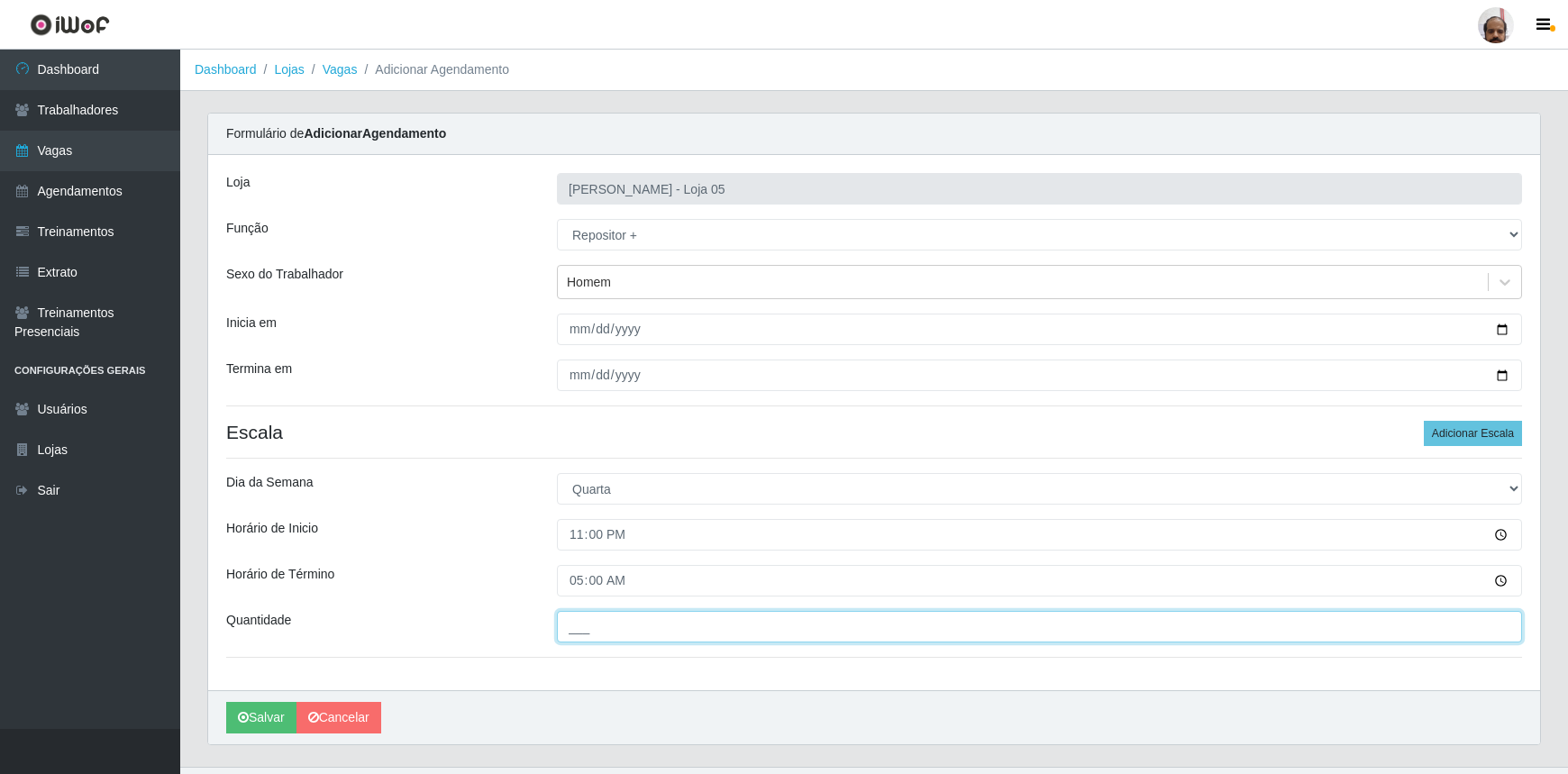
click at [627, 630] on input "___" at bounding box center [1039, 627] width 965 height 32
type input "2__"
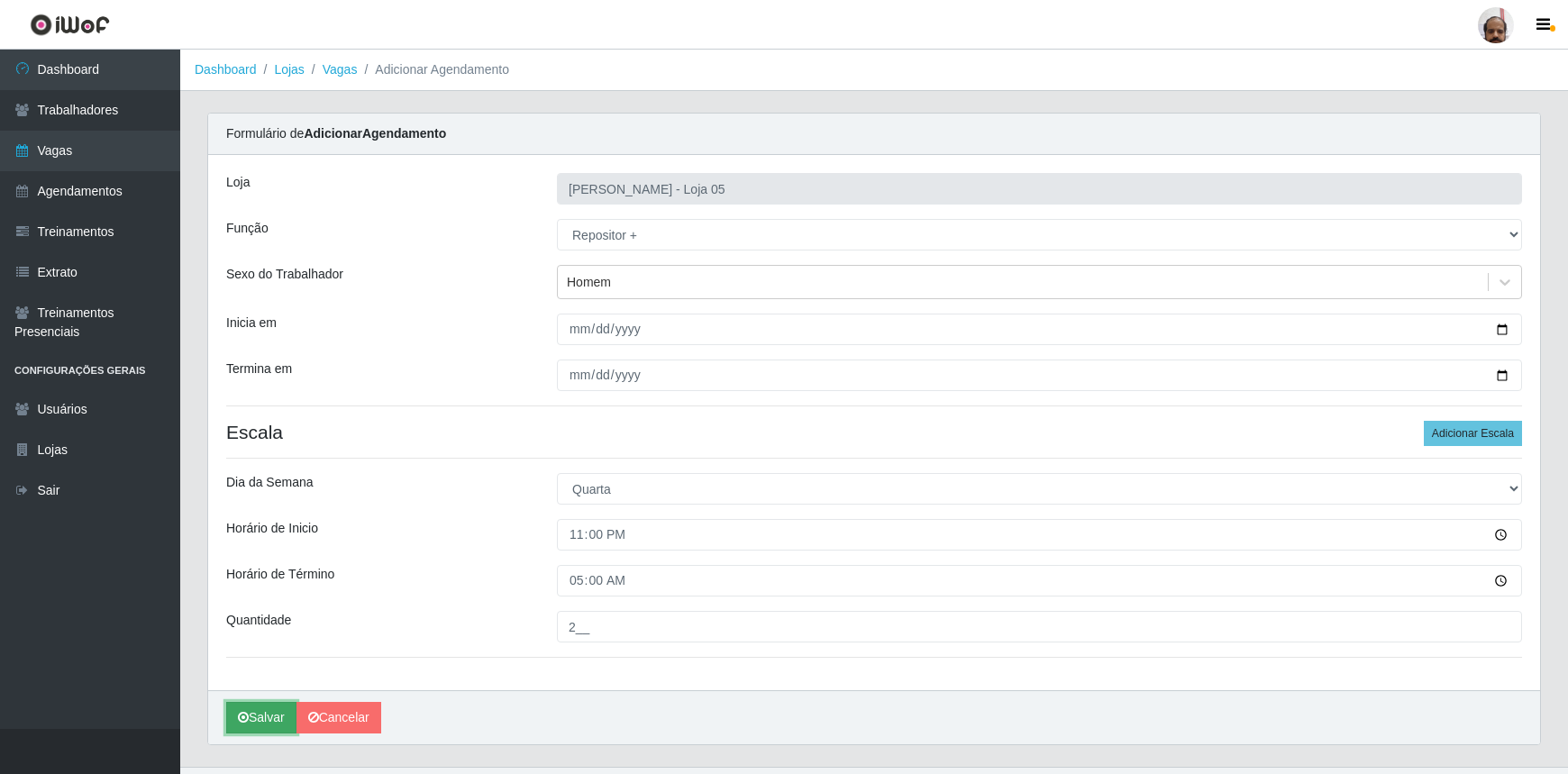
click at [243, 719] on icon "submit" at bounding box center [243, 717] width 11 height 13
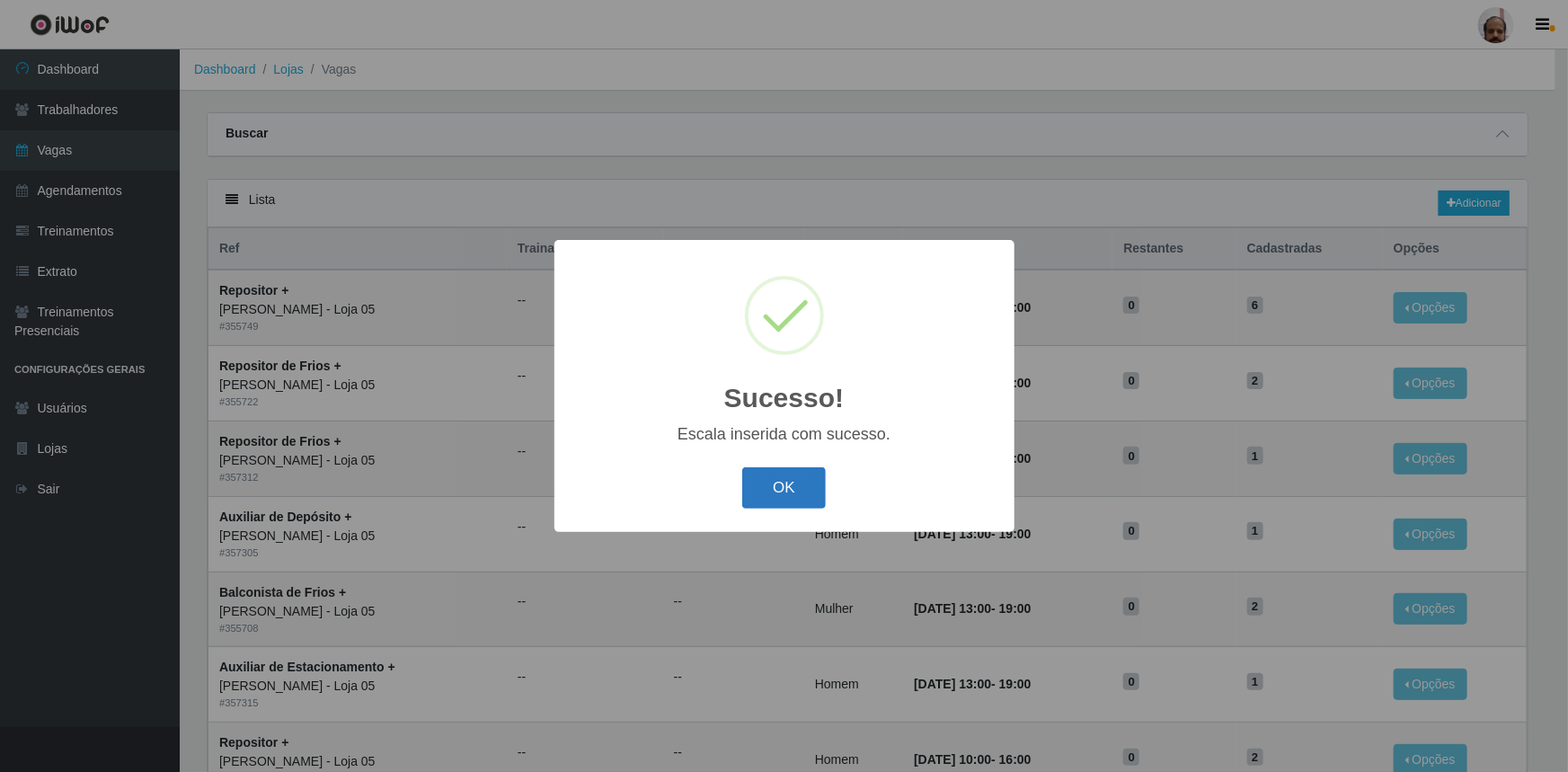
click at [816, 489] on button "OK" at bounding box center [784, 487] width 84 height 42
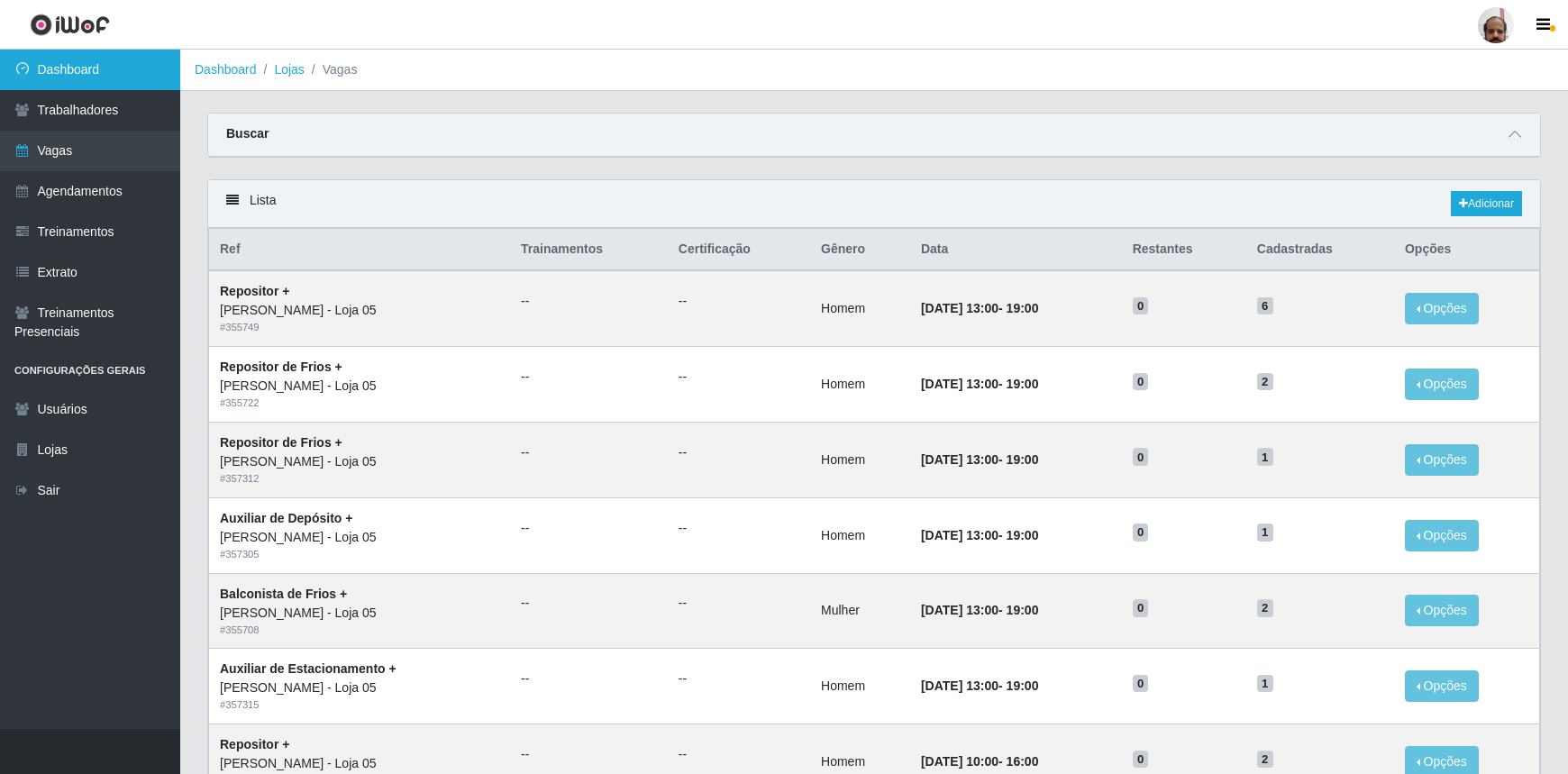
click at [60, 68] on link "Dashboard" at bounding box center [90, 69] width 180 height 40
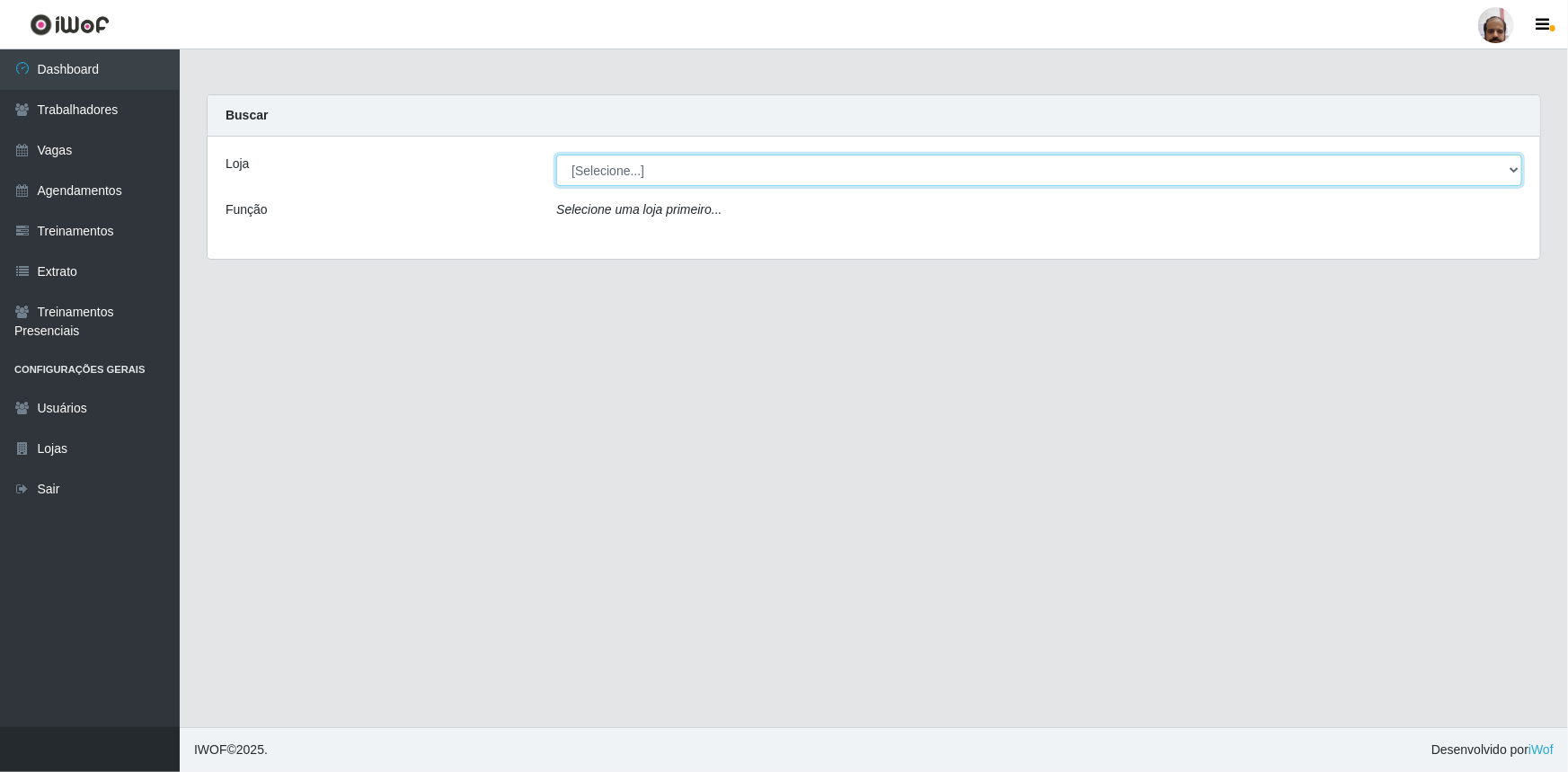
click at [1514, 160] on select "[Selecione...] Mar Vermelho - Loja 05" at bounding box center [1039, 170] width 966 height 32
select select "252"
click at [556, 155] on select "[Selecione...] Mar Vermelho - Loja 05" at bounding box center [1039, 170] width 966 height 32
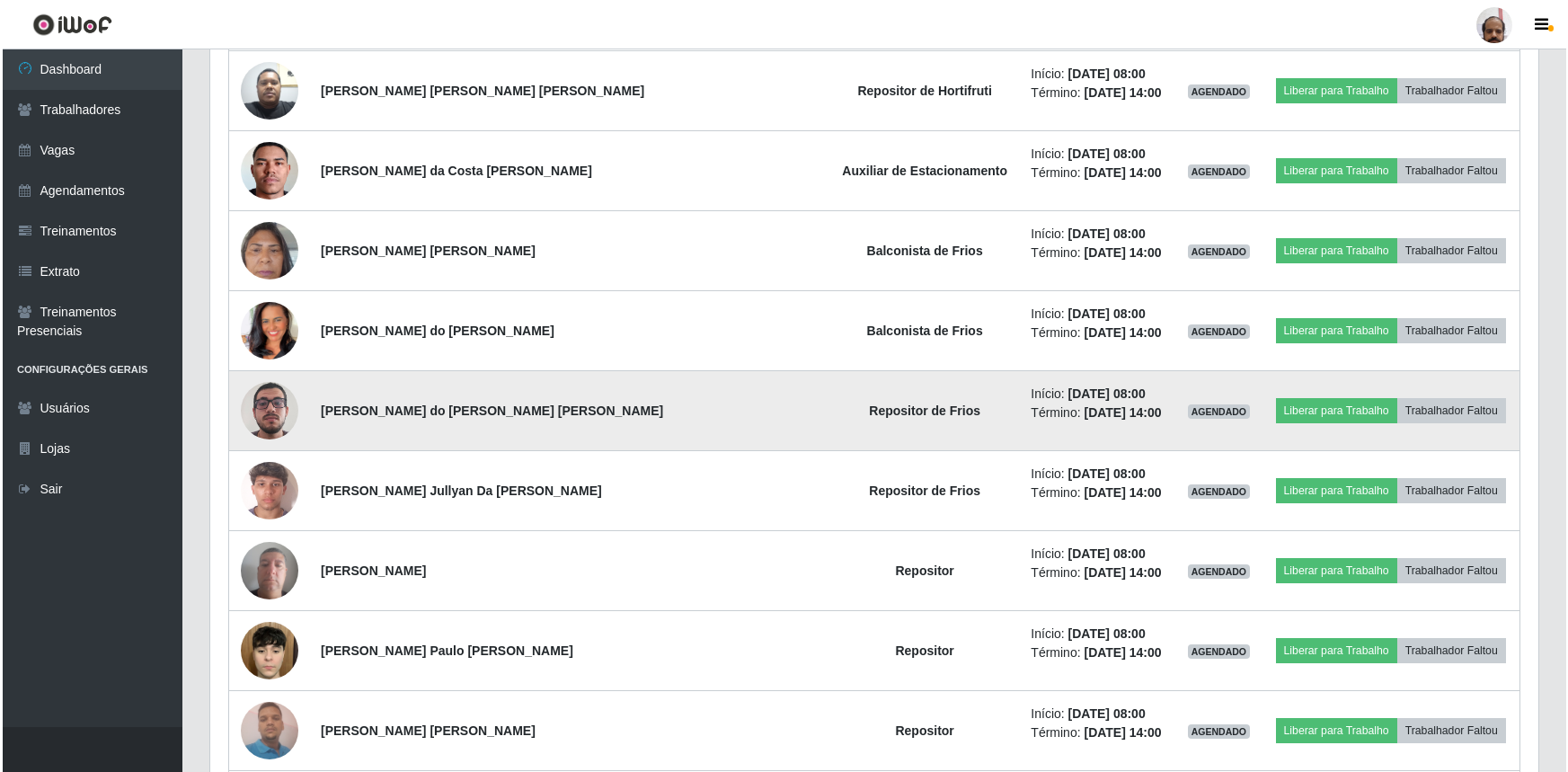
scroll to position [898, 0]
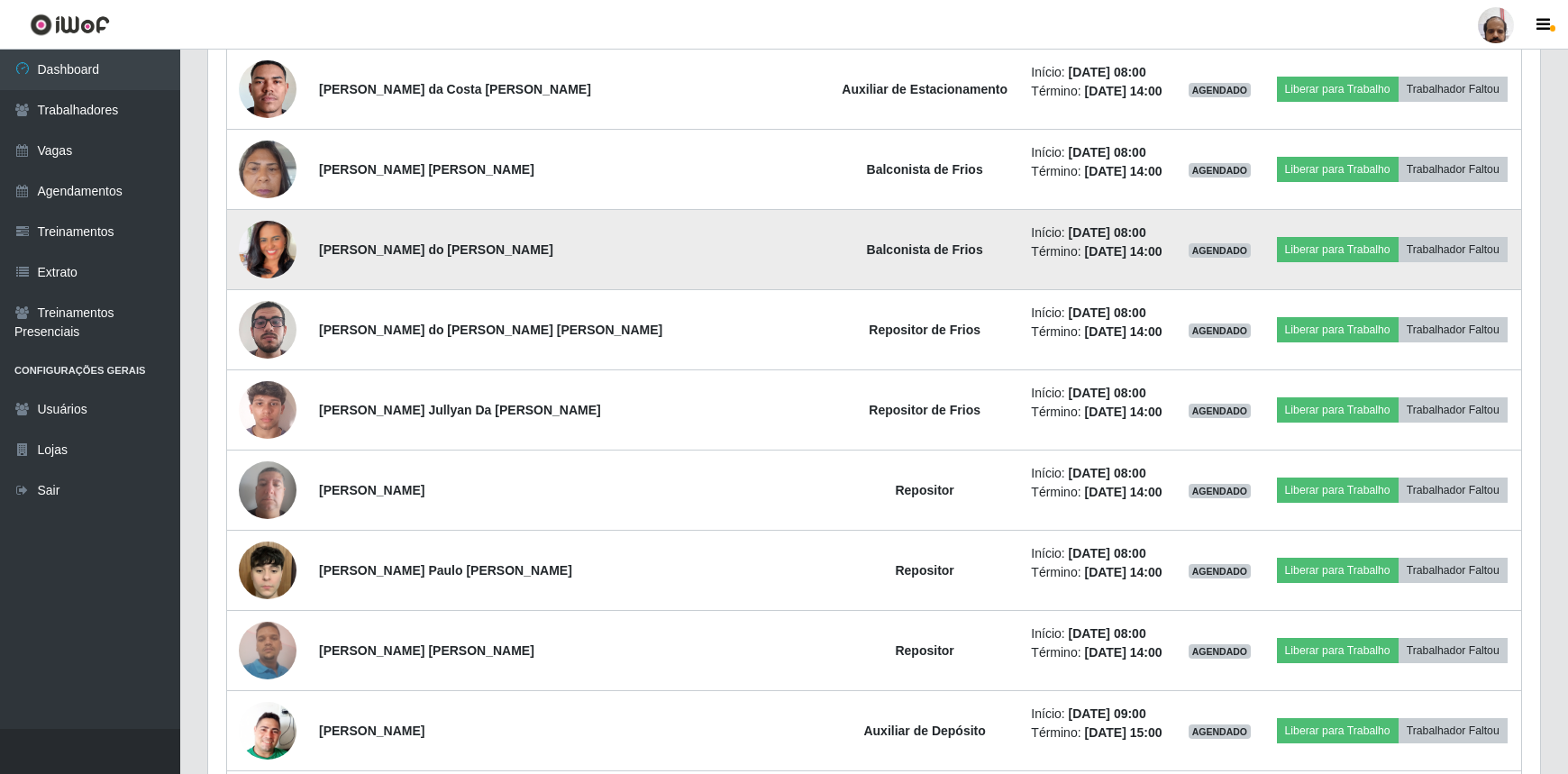
click at [293, 275] on td at bounding box center [268, 250] width 82 height 80
click at [270, 252] on img at bounding box center [268, 250] width 57 height 103
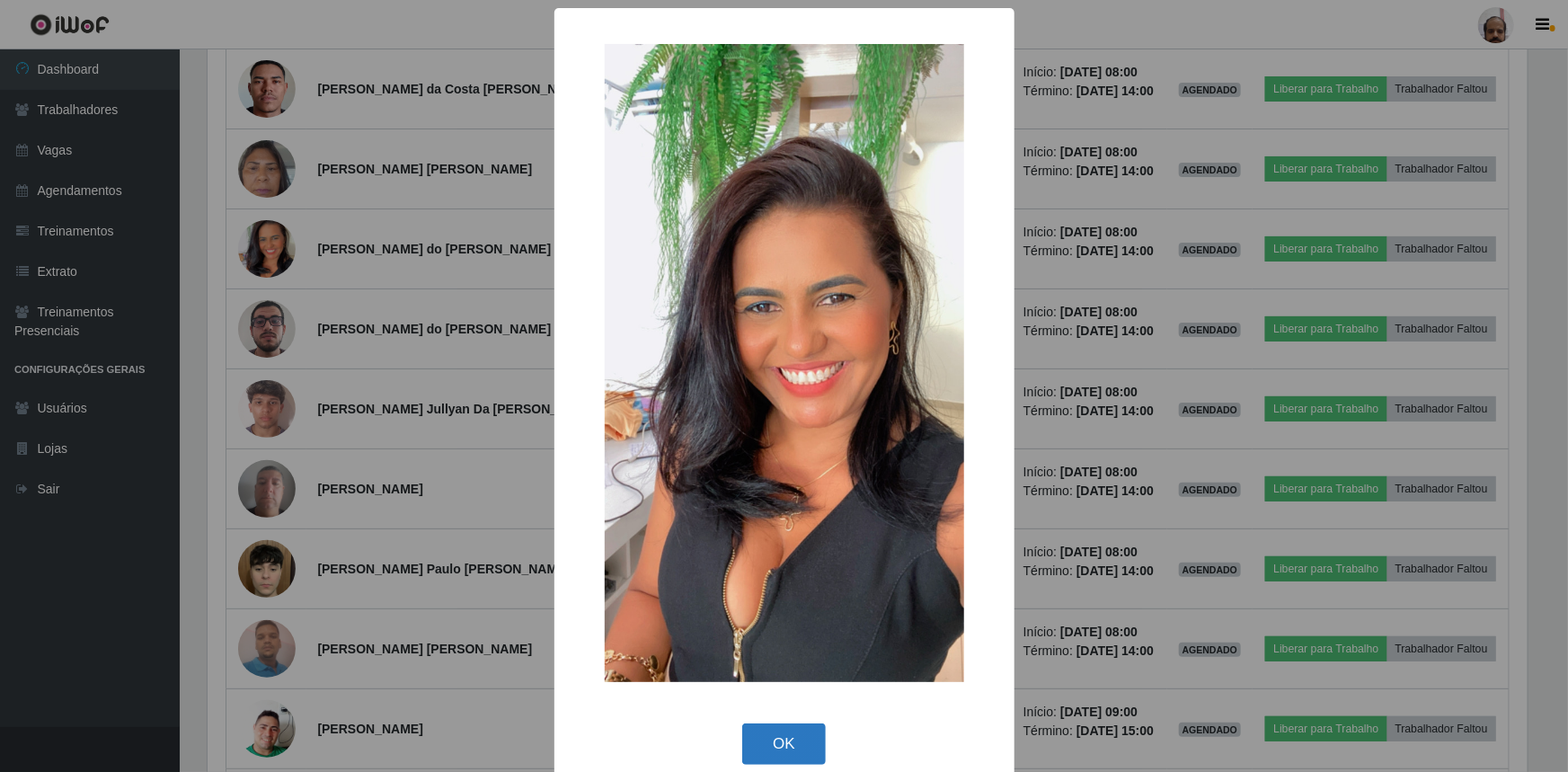
click at [784, 737] on button "OK" at bounding box center [784, 744] width 84 height 42
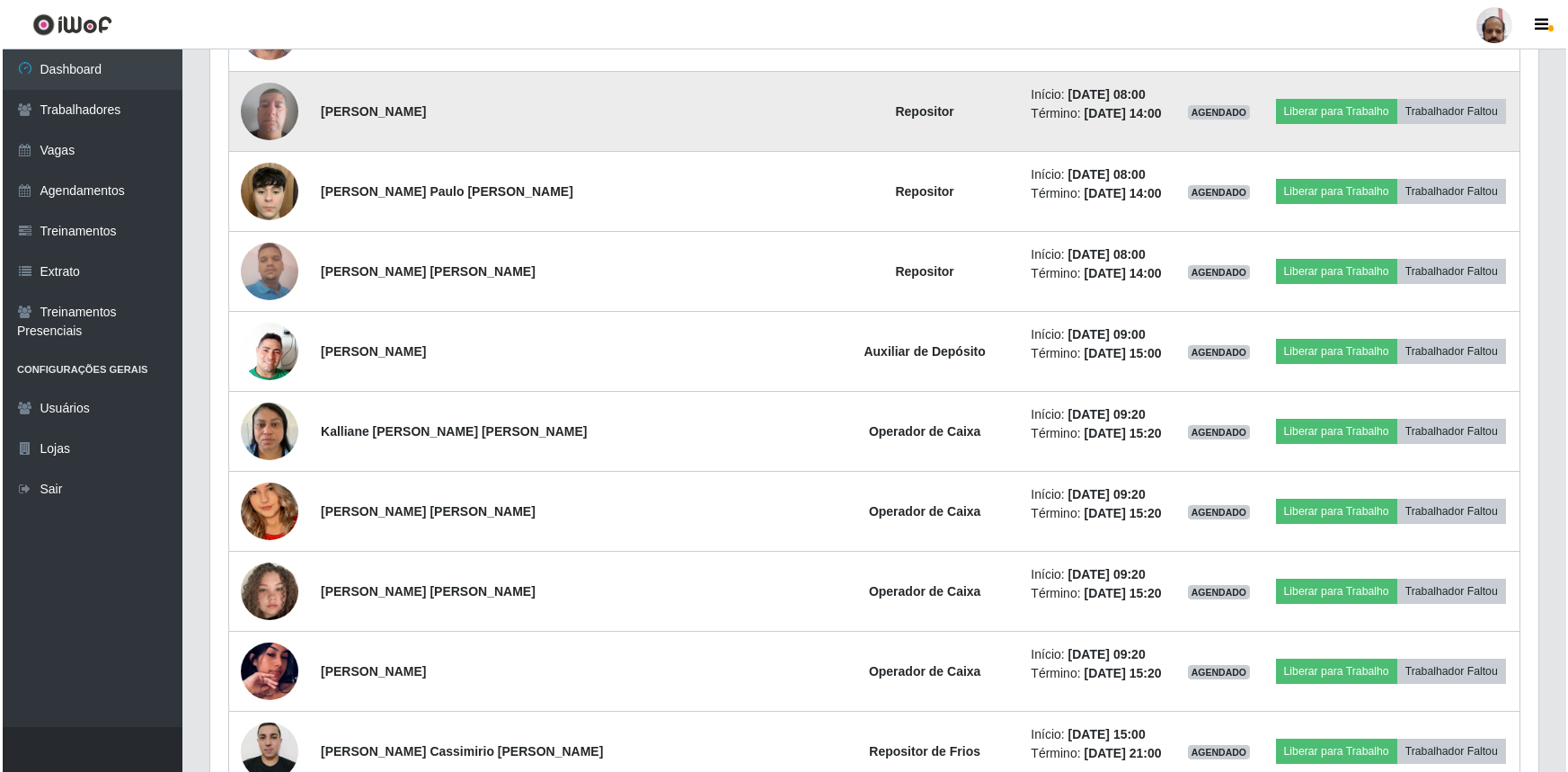
scroll to position [1388, 0]
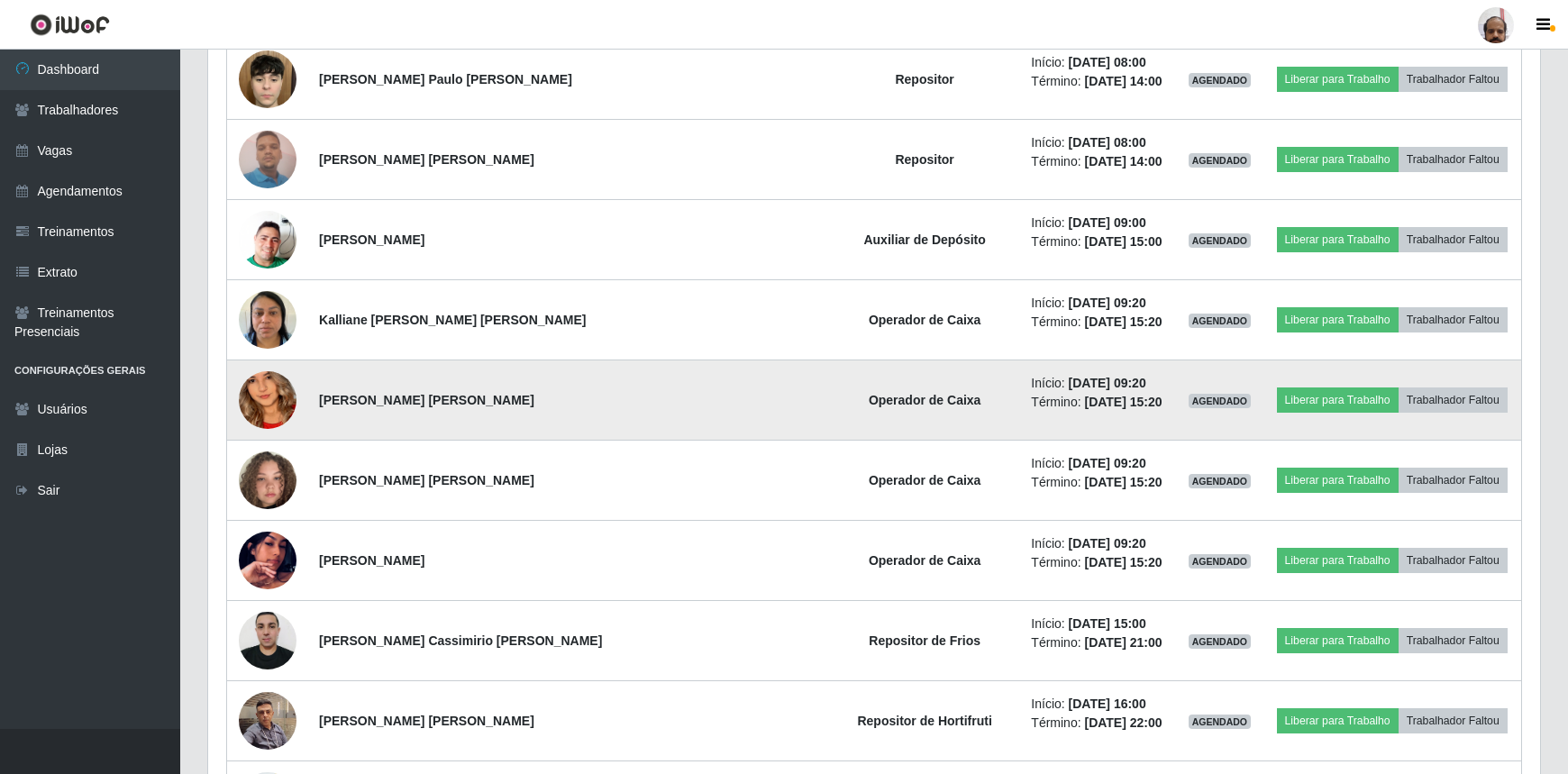
click at [267, 409] on img at bounding box center [268, 400] width 57 height 125
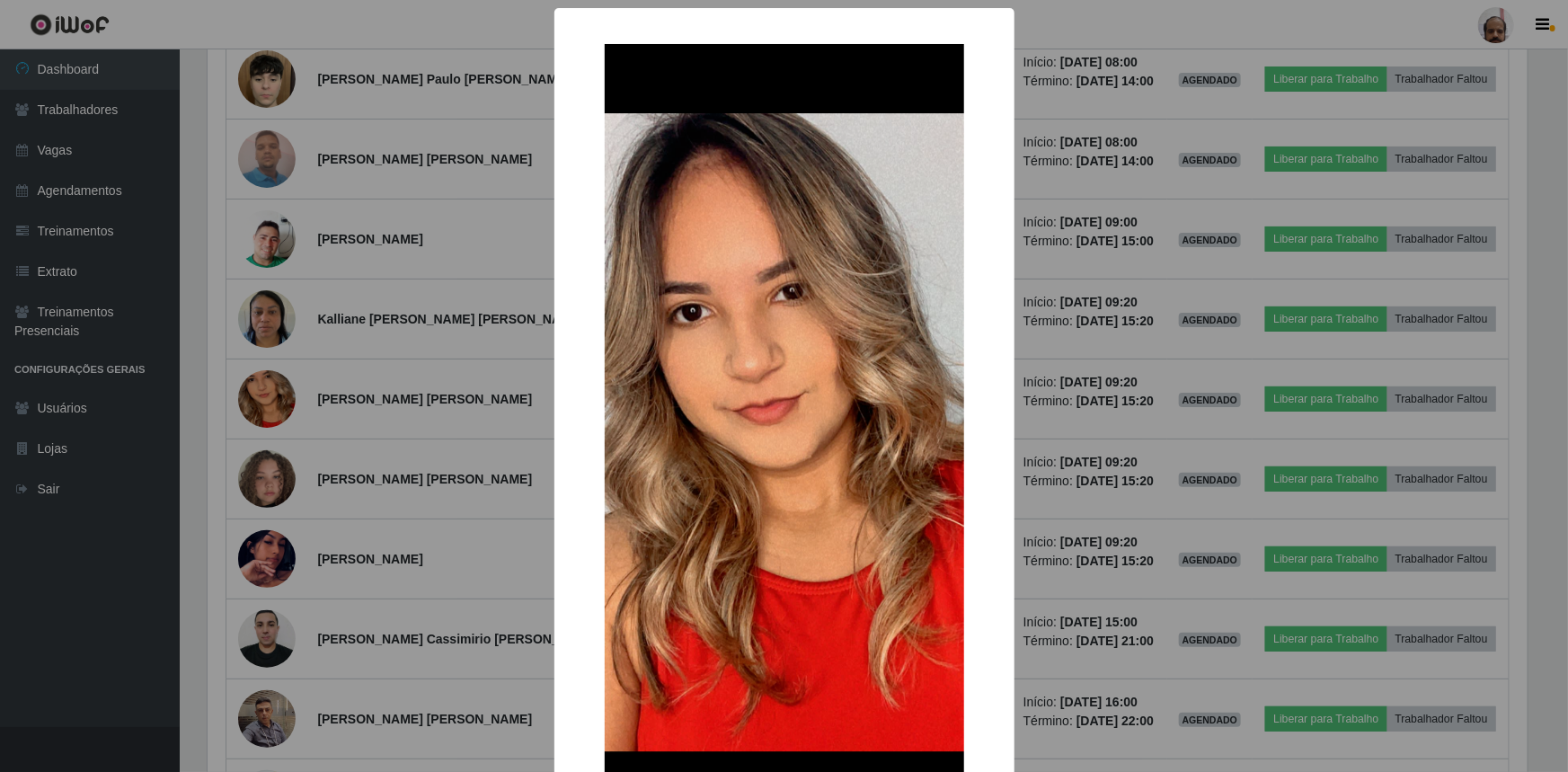
click at [1144, 531] on div "× OK Cancel" at bounding box center [784, 386] width 1568 height 772
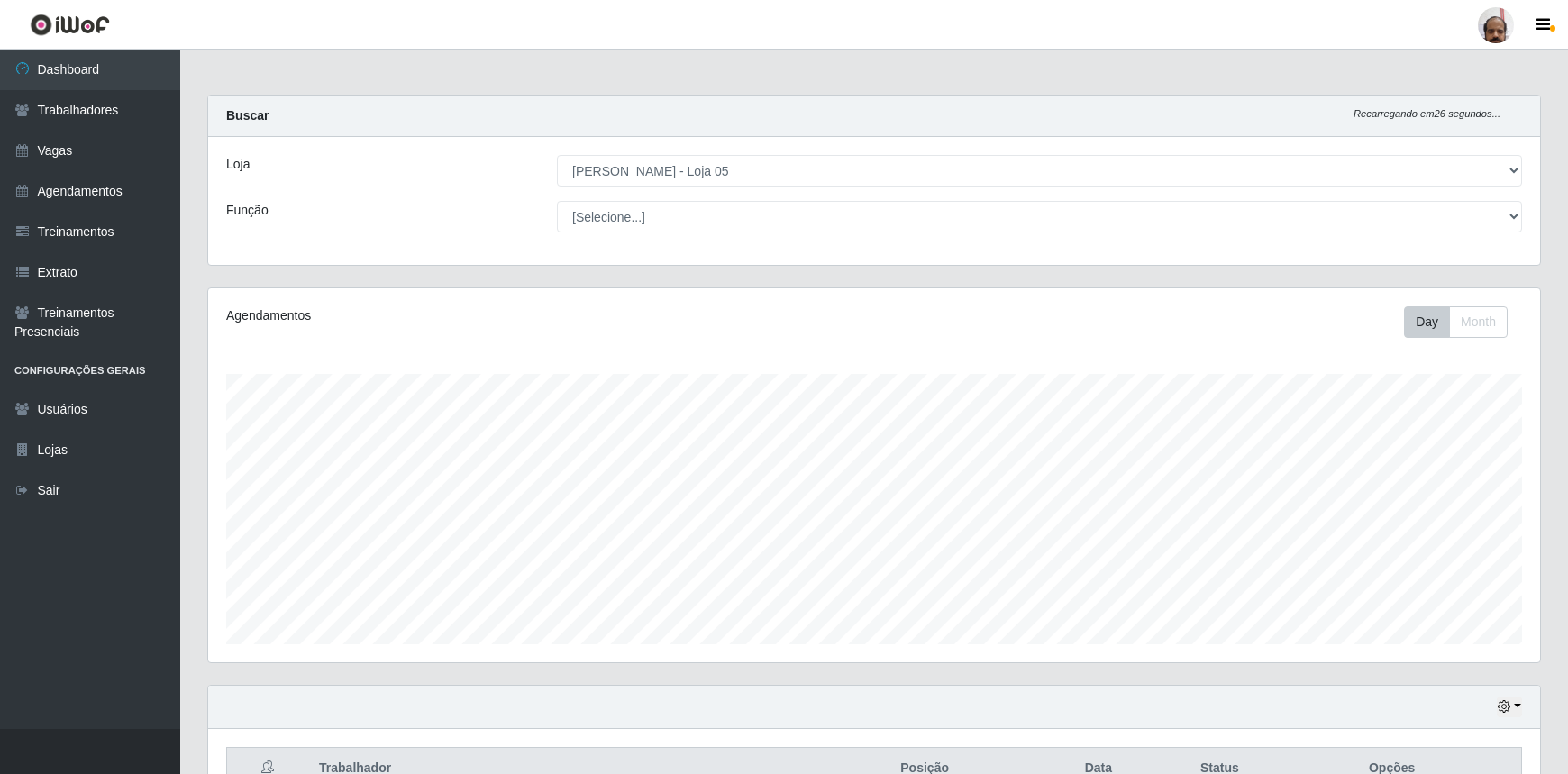
scroll to position [245, 0]
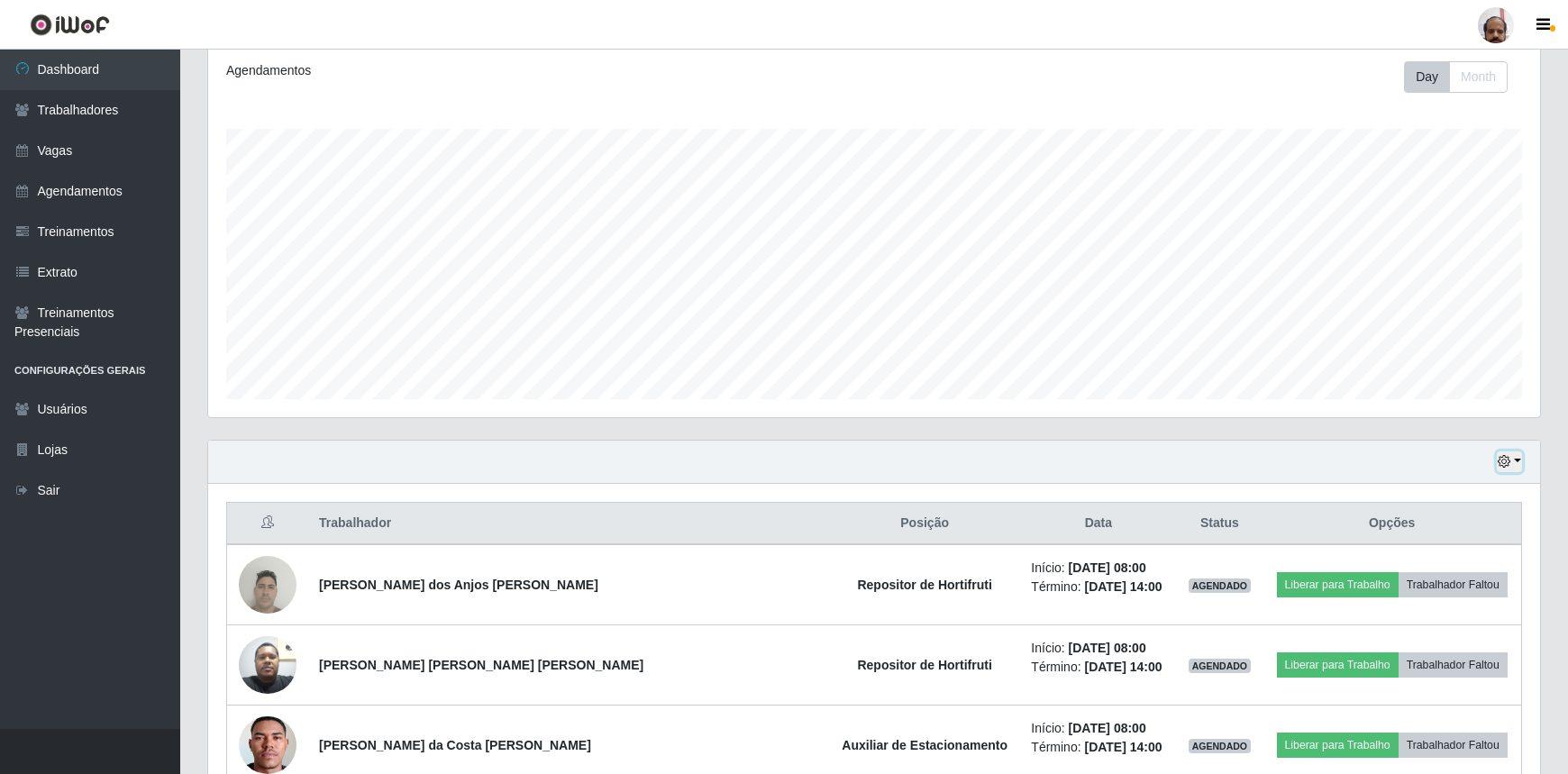
click at [1510, 459] on icon "button" at bounding box center [1503, 461] width 13 height 13
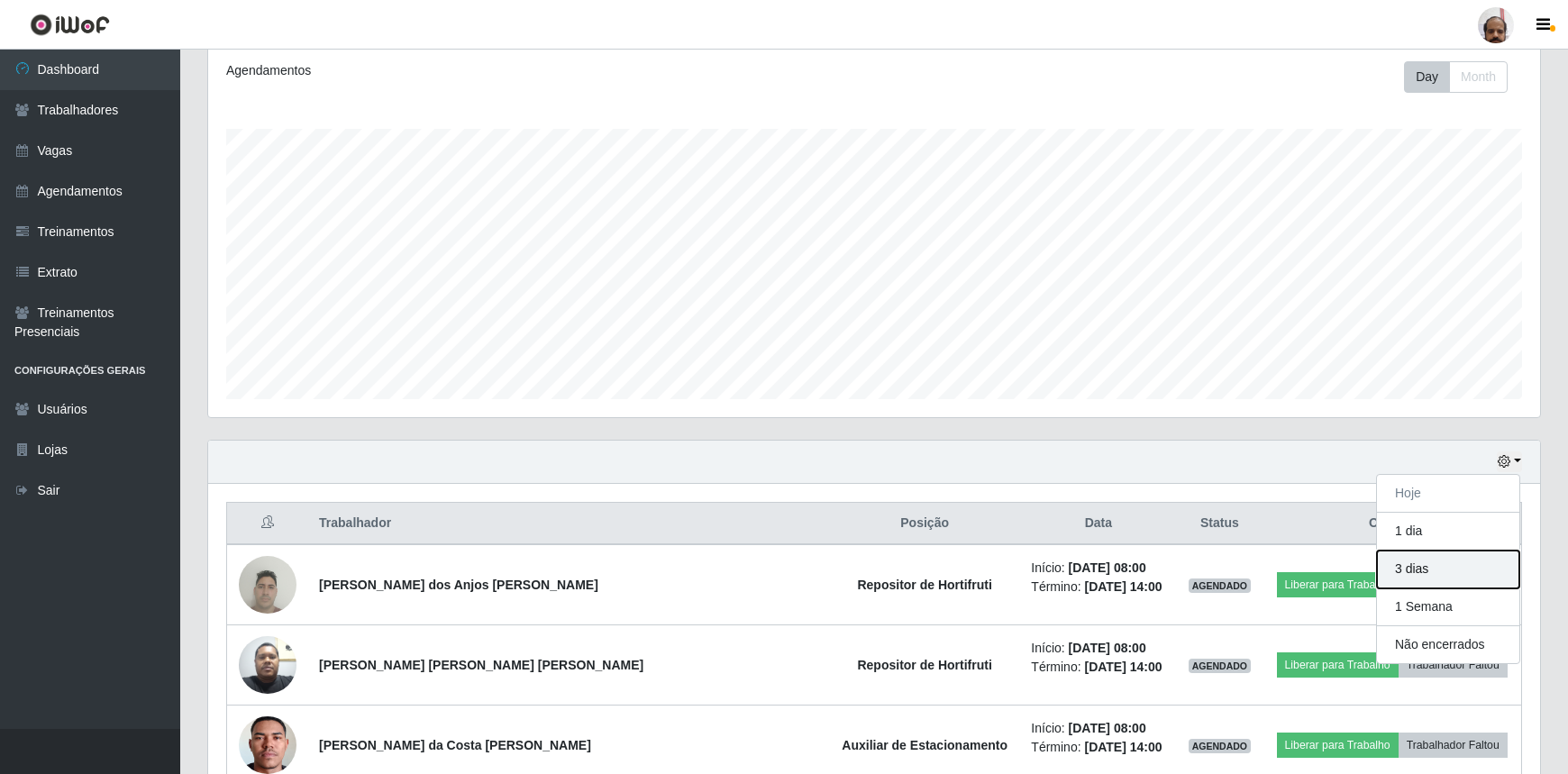
click at [1417, 571] on button "3 dias" at bounding box center [1448, 569] width 142 height 38
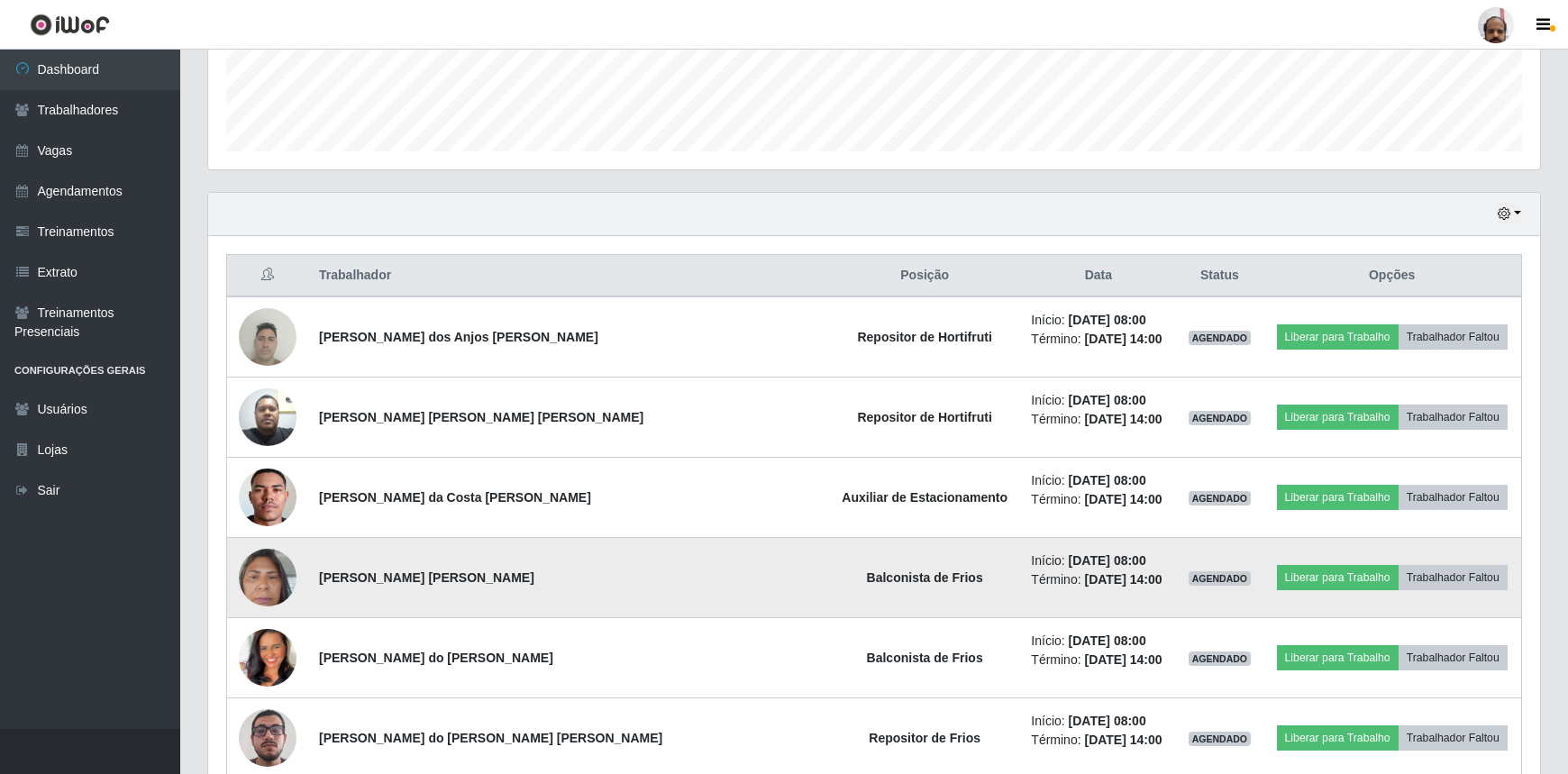
scroll to position [491, 0]
